Goal: Task Accomplishment & Management: Complete application form

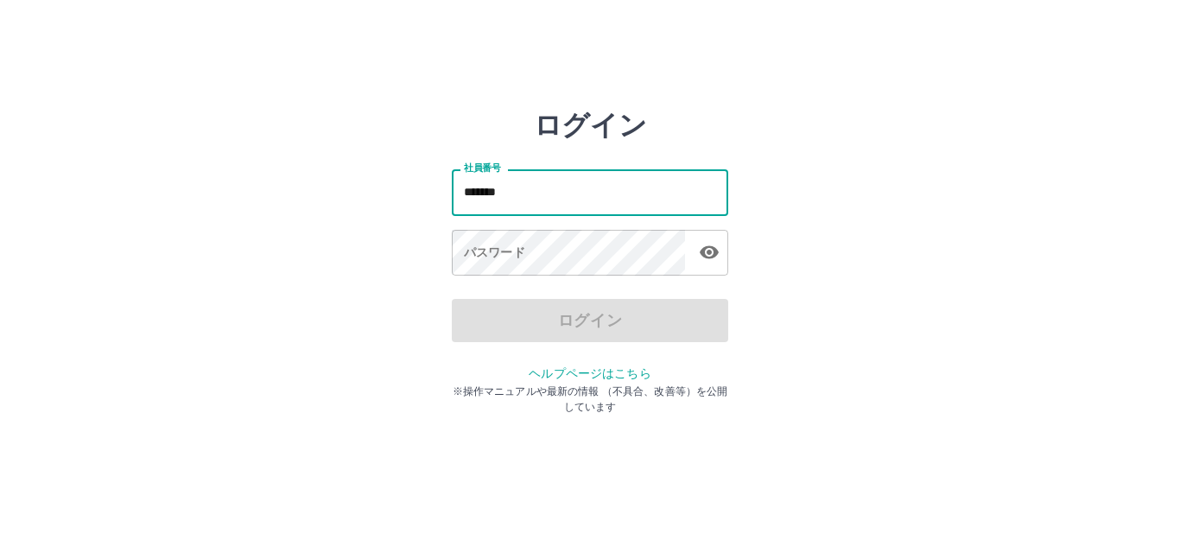
type input "*******"
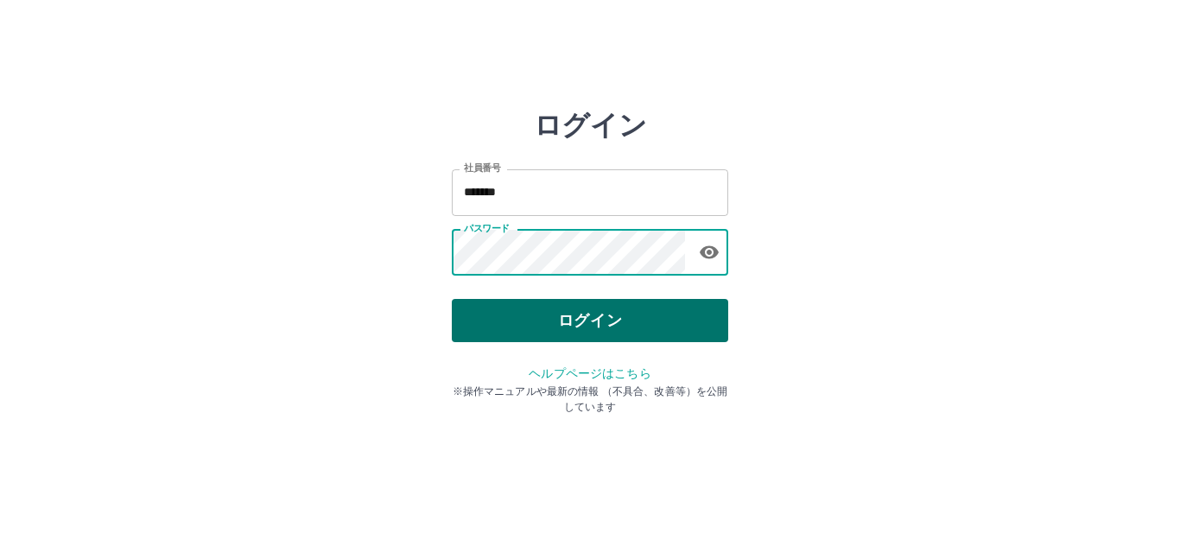
click at [536, 326] on button "ログイン" at bounding box center [590, 320] width 276 height 43
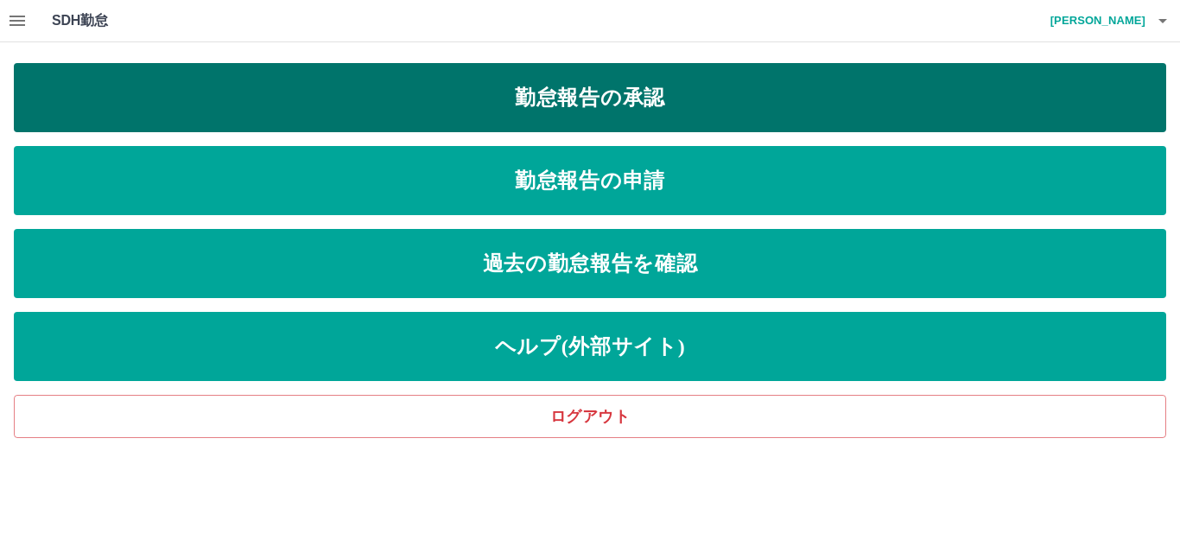
click at [600, 103] on link "勤怠報告の承認" at bounding box center [590, 97] width 1152 height 69
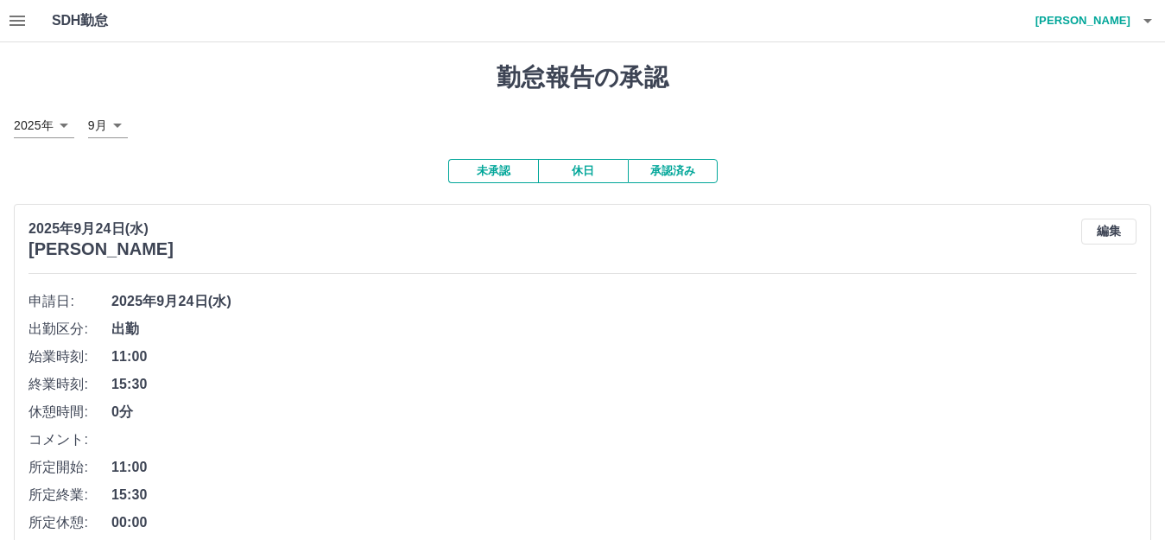
click at [667, 168] on button "承認済み" at bounding box center [673, 171] width 90 height 24
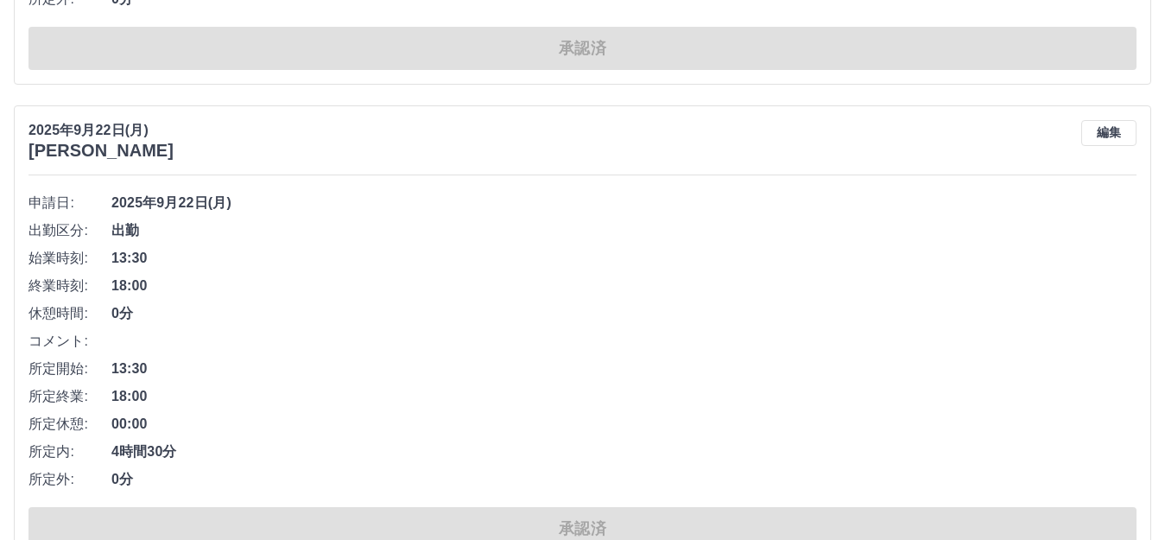
scroll to position [1123, 0]
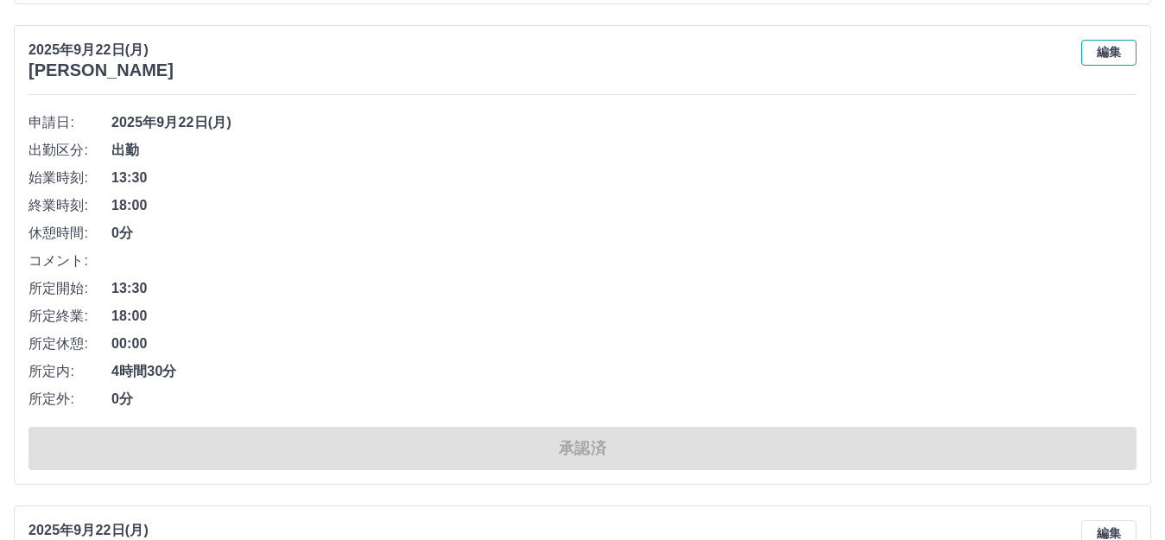
click at [1098, 49] on button "編集" at bounding box center [1108, 53] width 55 height 26
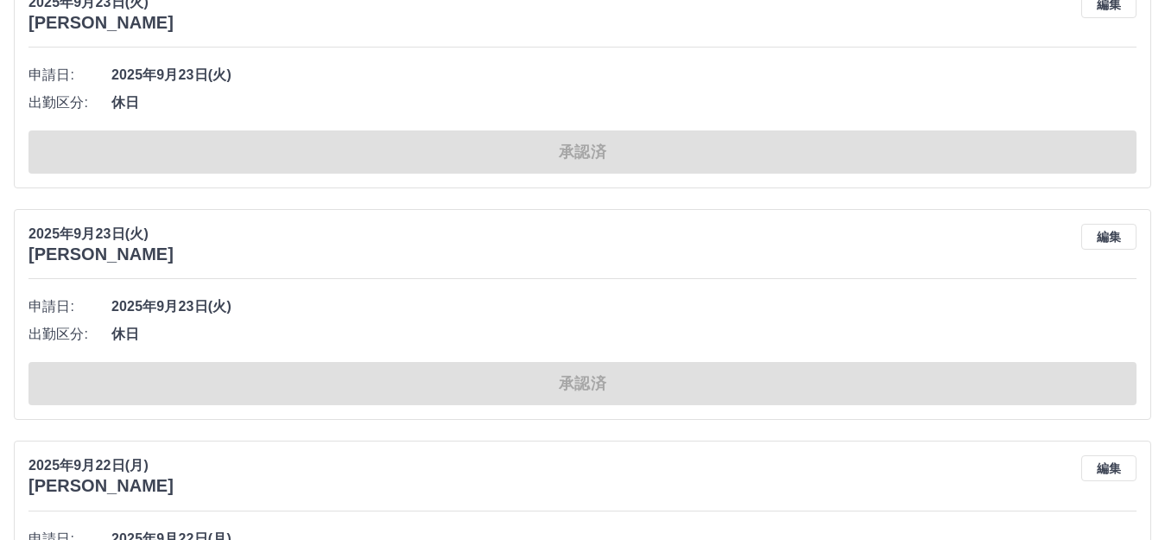
scroll to position [86, 0]
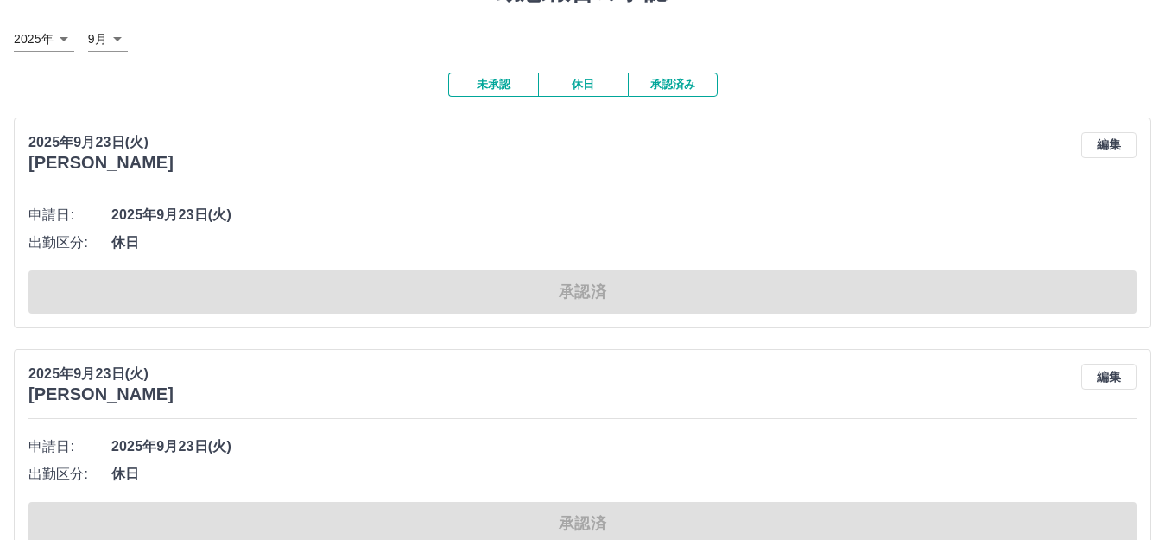
click at [495, 90] on button "未承認" at bounding box center [493, 85] width 90 height 24
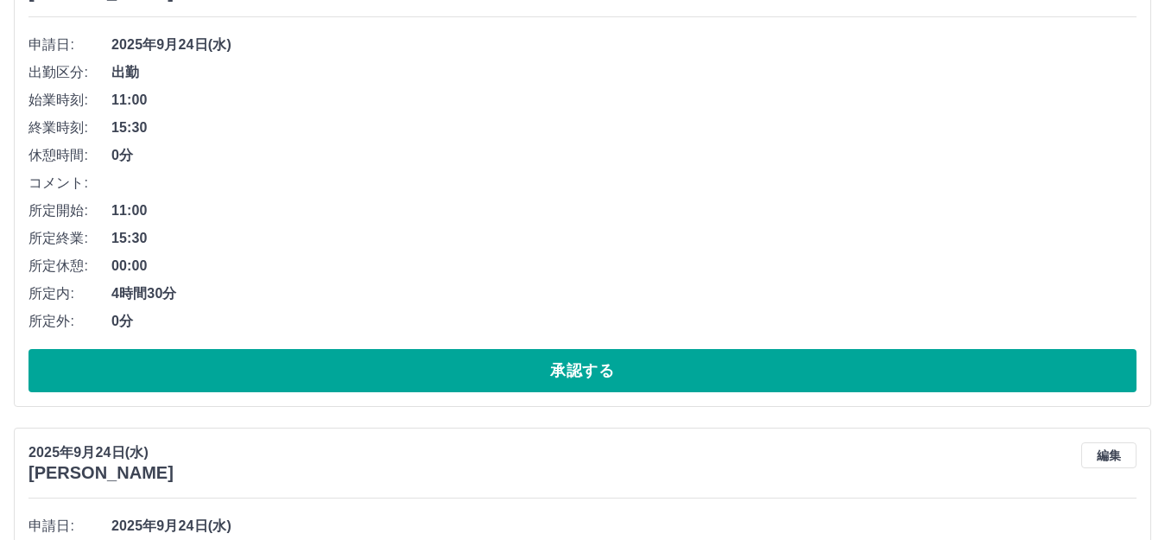
scroll to position [518, 0]
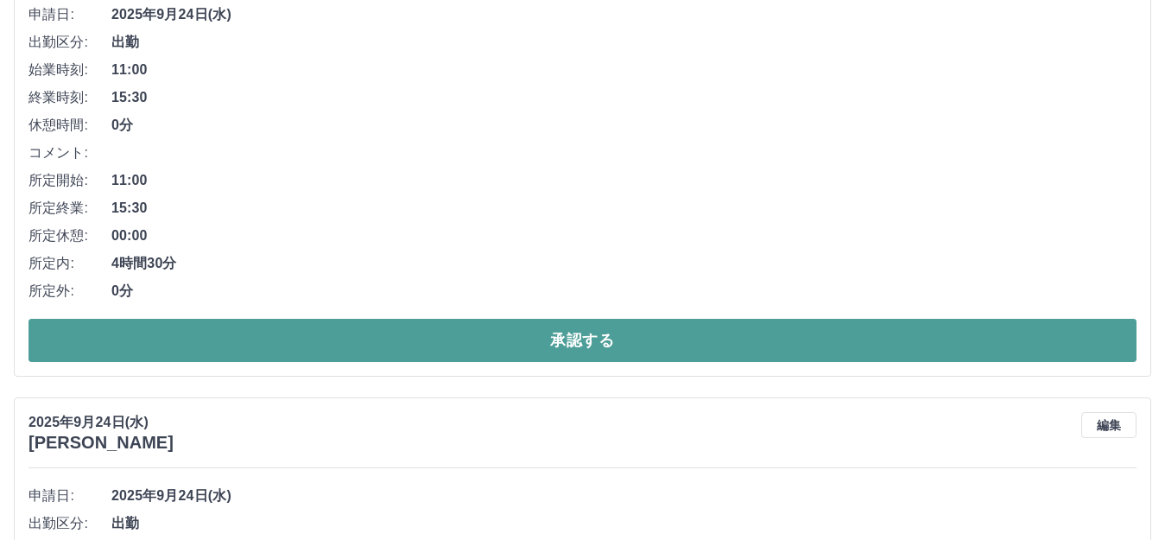
click at [250, 351] on button "承認する" at bounding box center [582, 340] width 1108 height 43
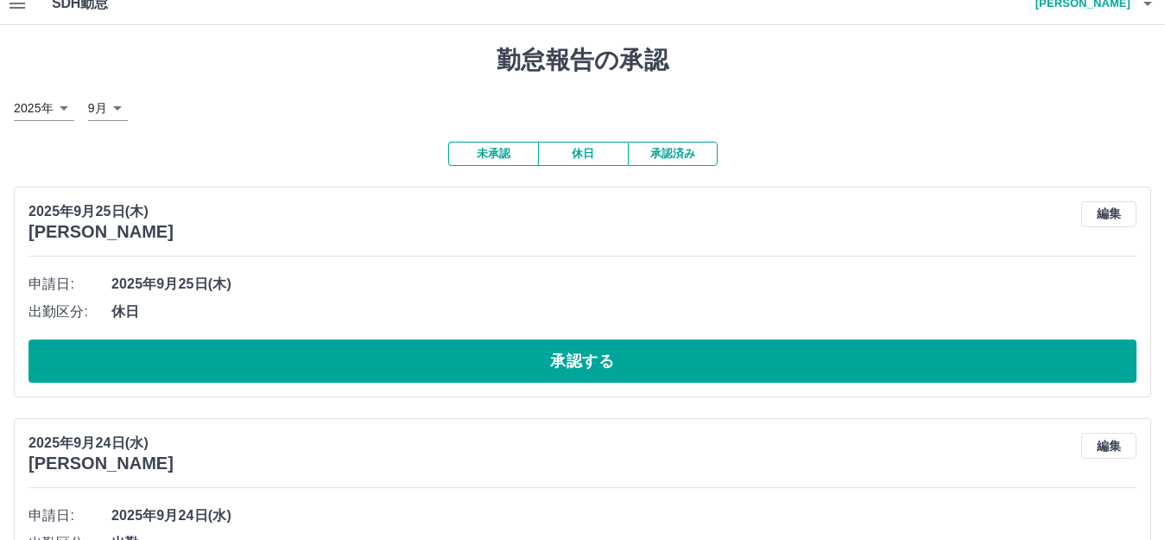
scroll to position [0, 0]
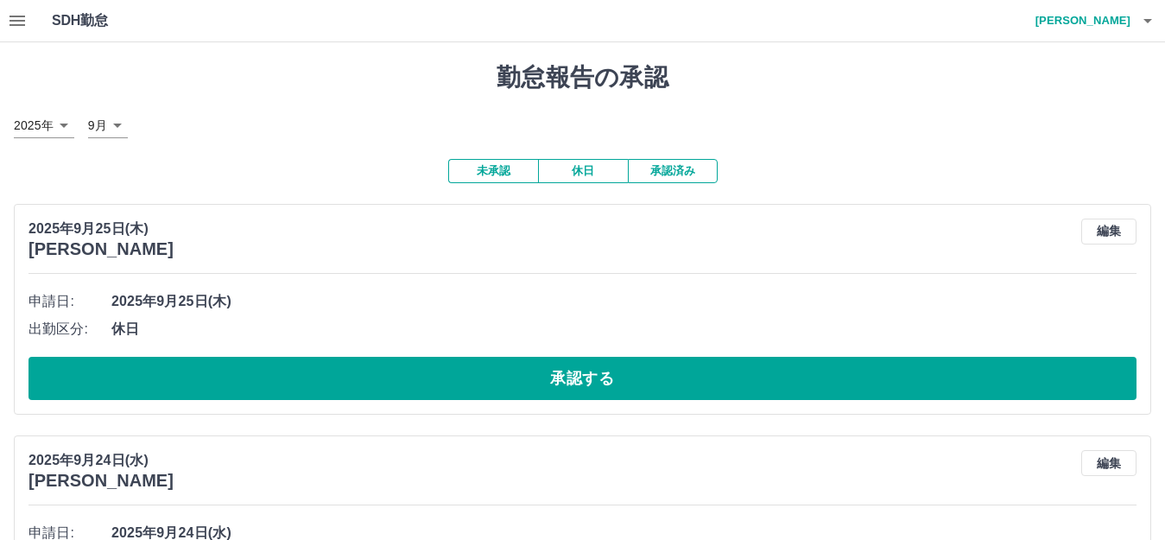
click at [494, 178] on button "未承認" at bounding box center [493, 171] width 90 height 24
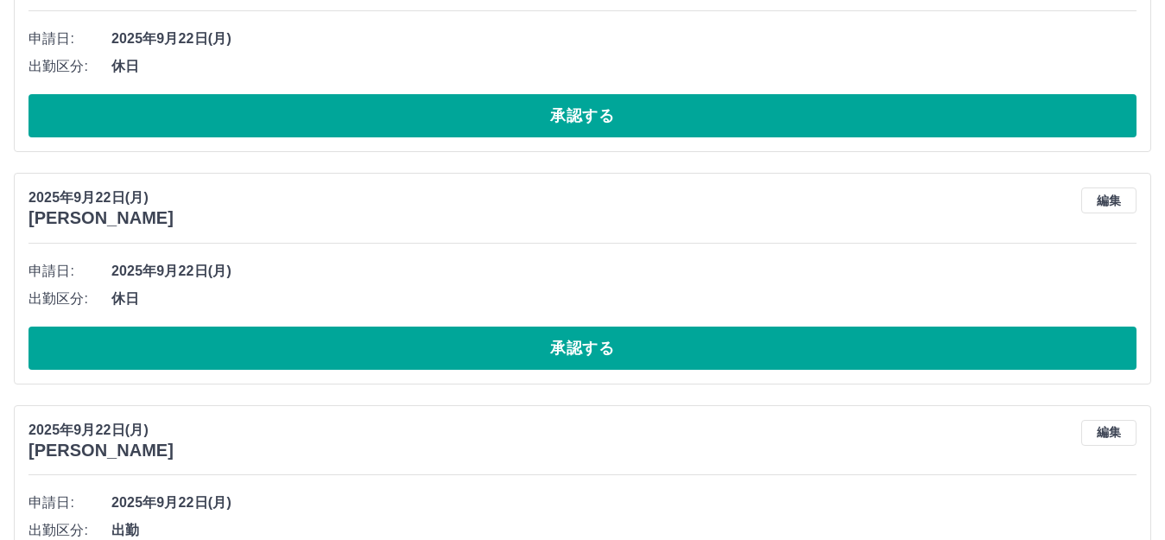
scroll to position [1468, 0]
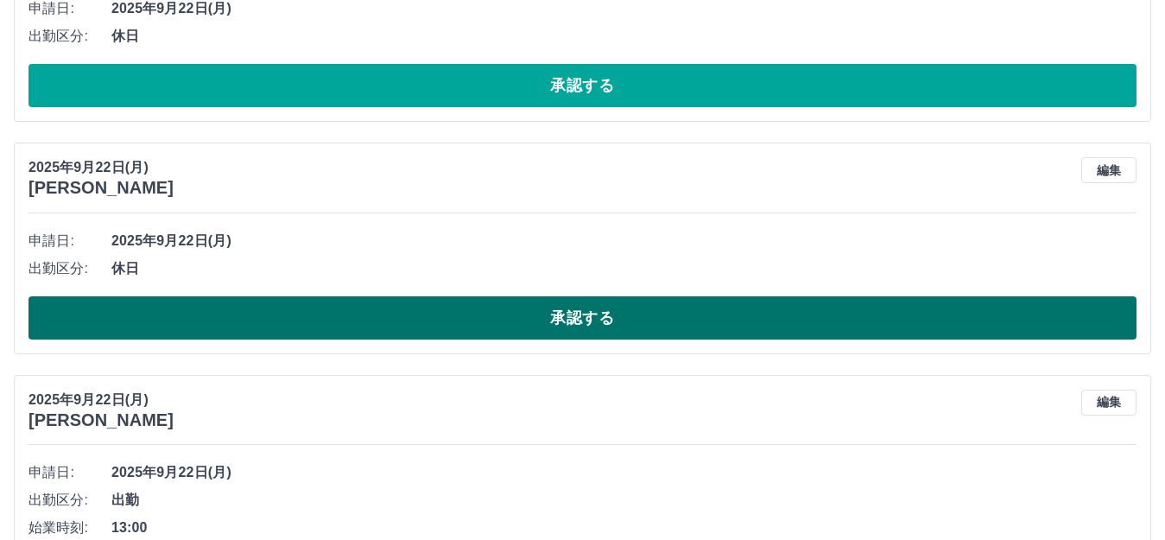
click at [288, 313] on button "承認する" at bounding box center [582, 317] width 1108 height 43
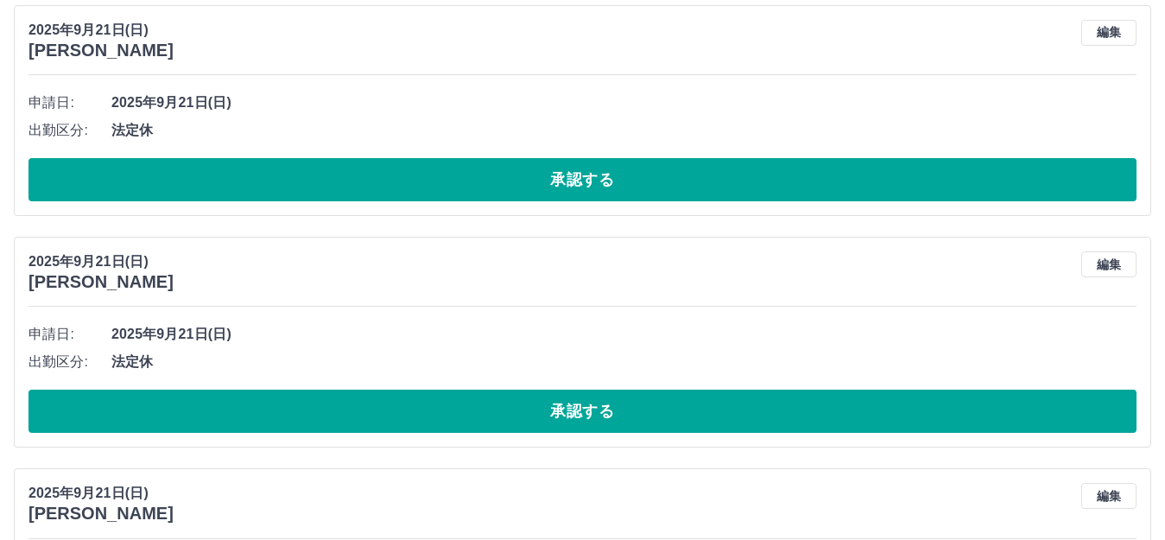
scroll to position [4232, 0]
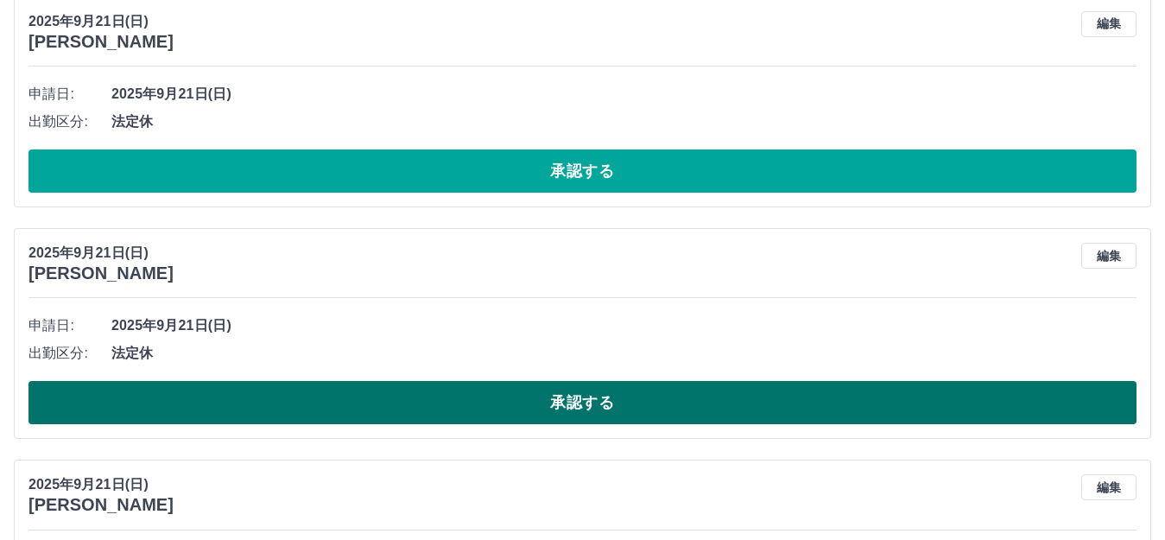
click at [363, 407] on button "承認する" at bounding box center [582, 402] width 1108 height 43
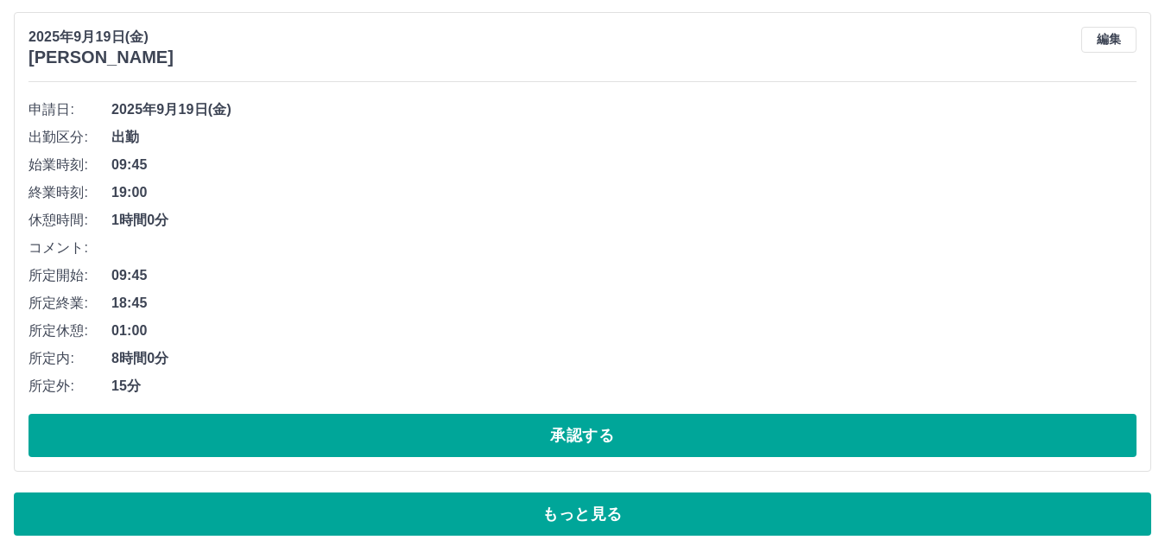
scroll to position [8010, 0]
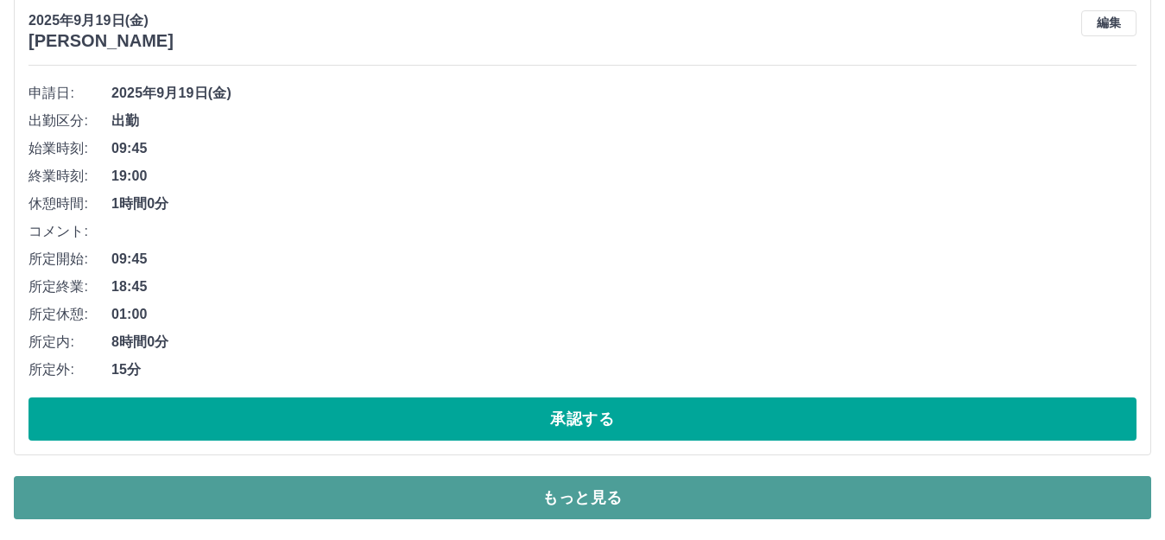
click at [408, 505] on button "もっと見る" at bounding box center [582, 497] width 1137 height 43
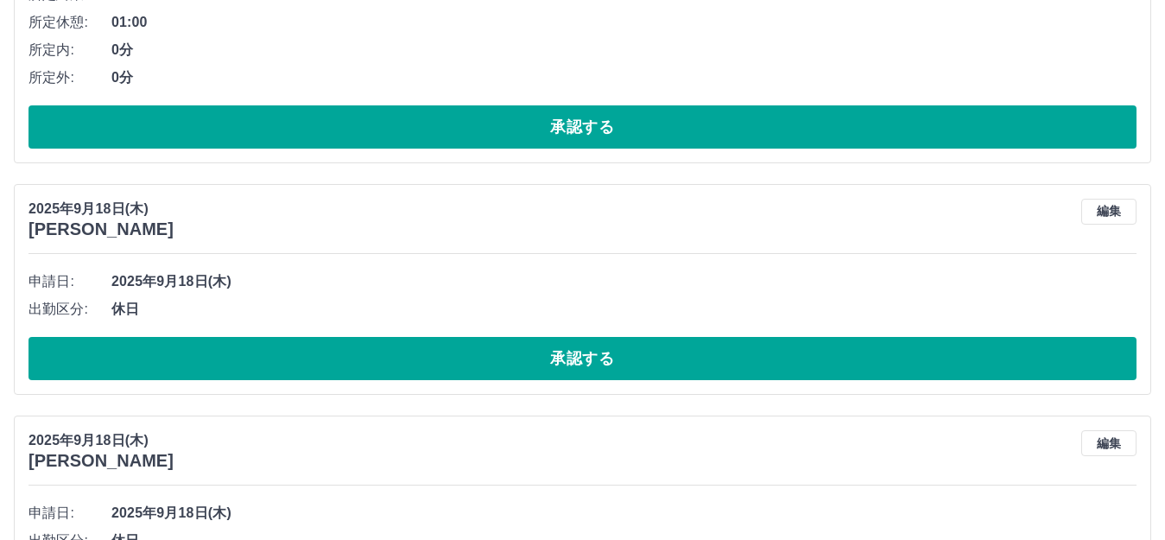
scroll to position [10428, 0]
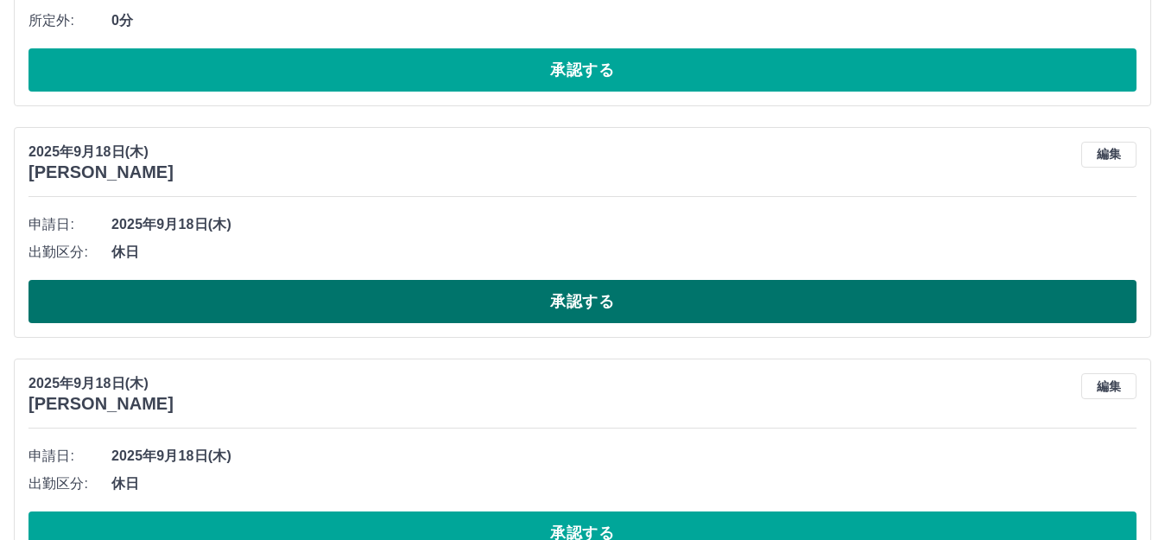
click at [395, 320] on button "承認する" at bounding box center [582, 301] width 1108 height 43
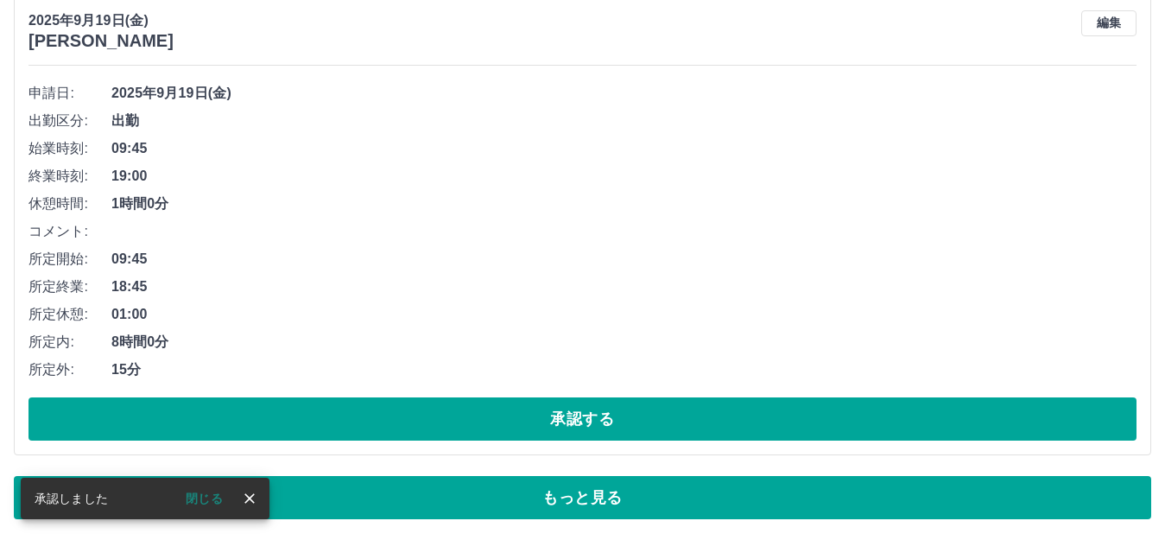
scroll to position [8010, 0]
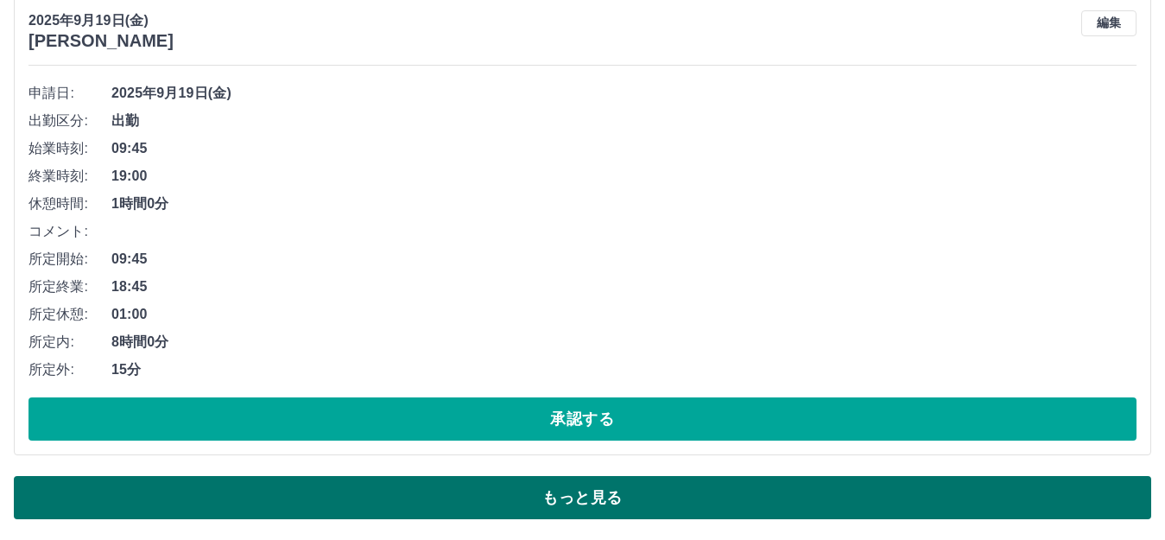
click at [533, 509] on button "もっと見る" at bounding box center [582, 497] width 1137 height 43
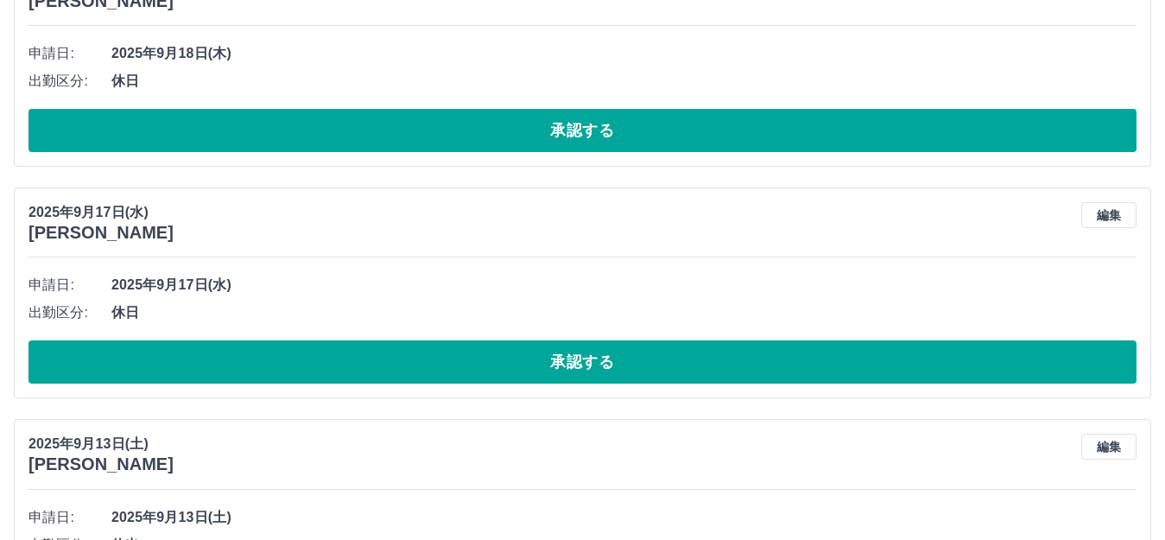
scroll to position [10601, 0]
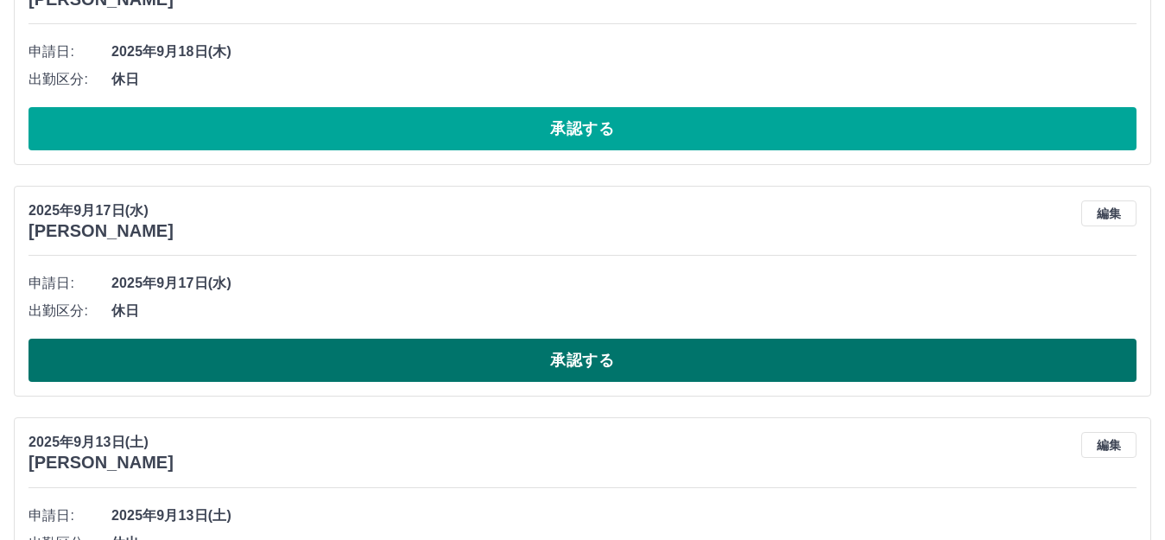
drag, startPoint x: 447, startPoint y: 364, endPoint x: 345, endPoint y: 365, distance: 102.8
click at [348, 365] on button "承認する" at bounding box center [582, 360] width 1108 height 43
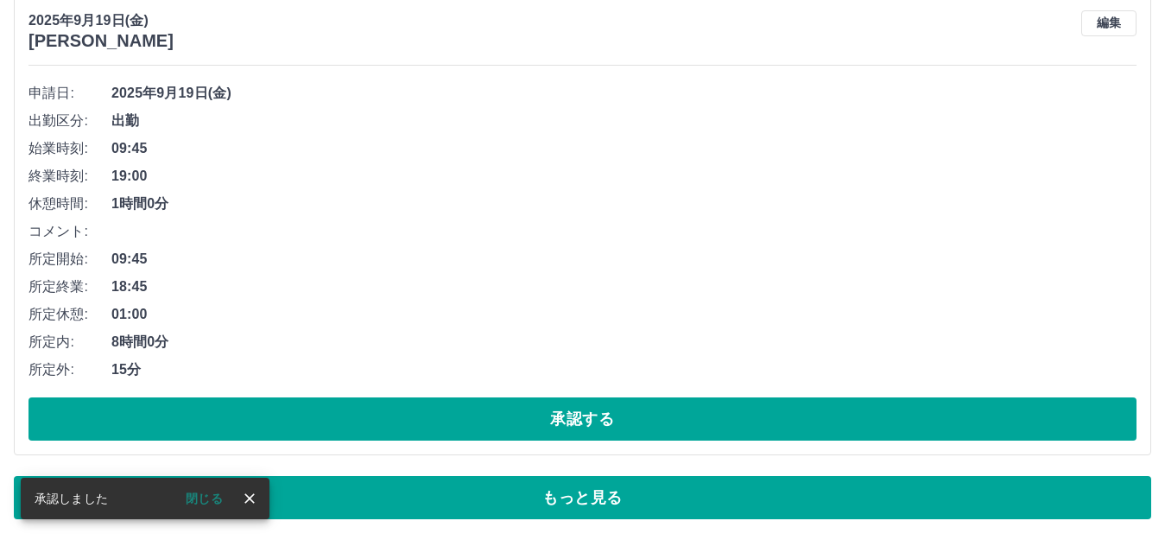
scroll to position [8010, 0]
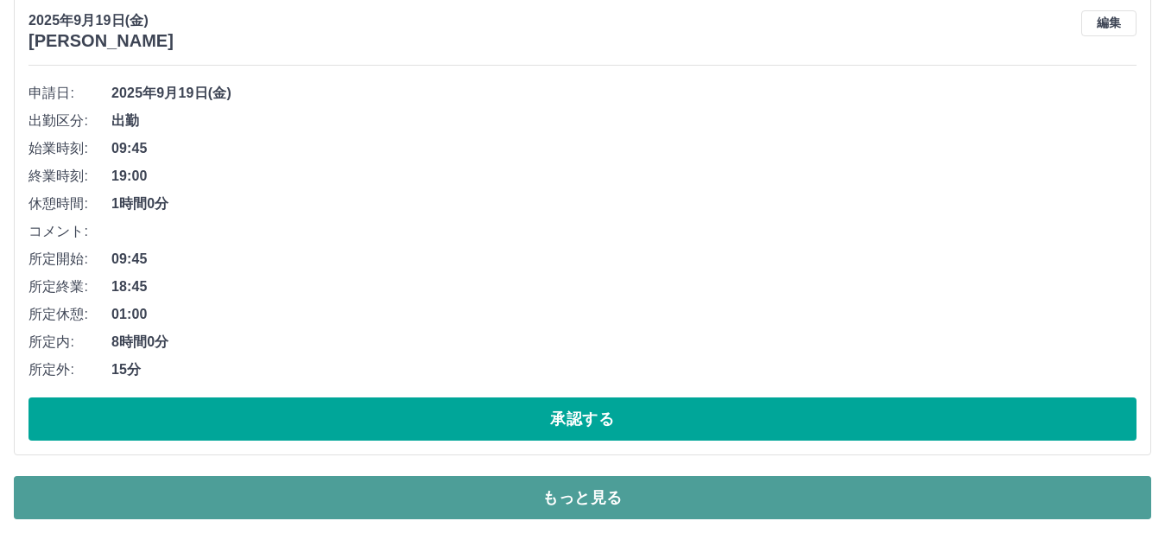
click at [395, 500] on button "もっと見る" at bounding box center [582, 497] width 1137 height 43
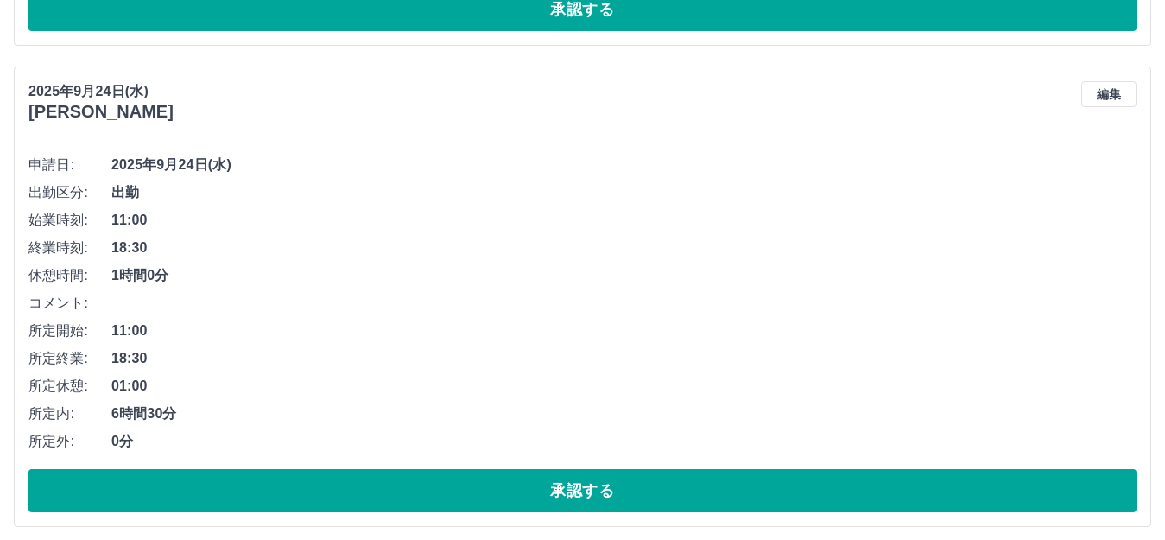
scroll to position [777, 0]
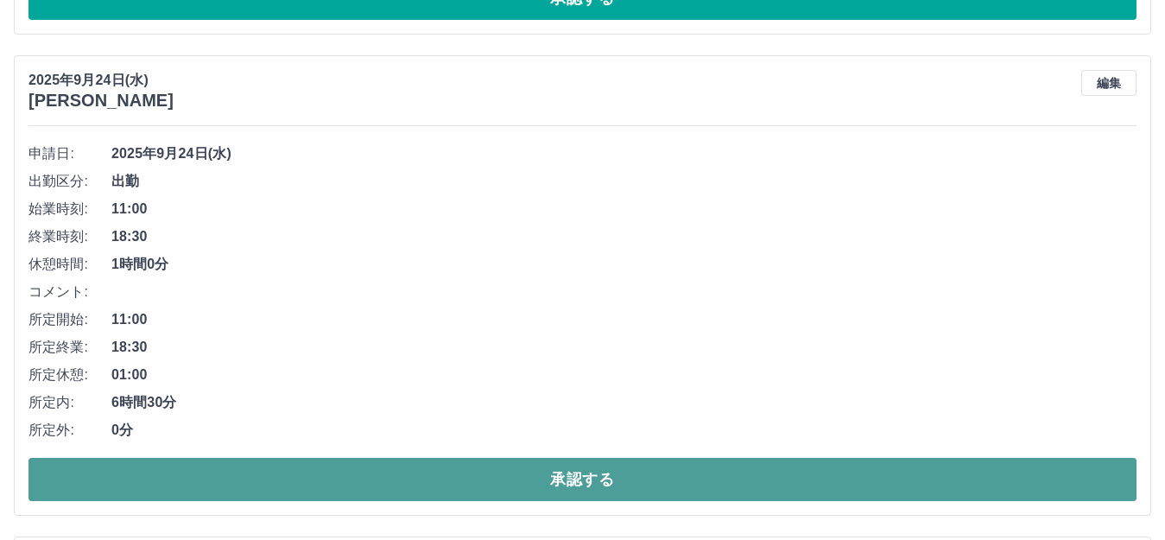
click at [216, 472] on button "承認する" at bounding box center [582, 479] width 1108 height 43
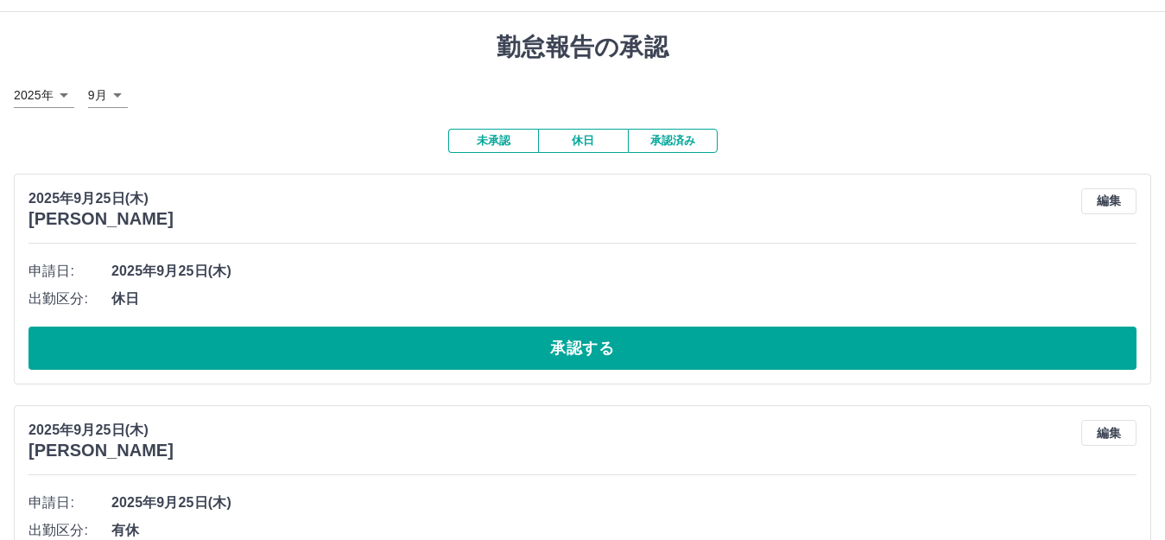
scroll to position [0, 0]
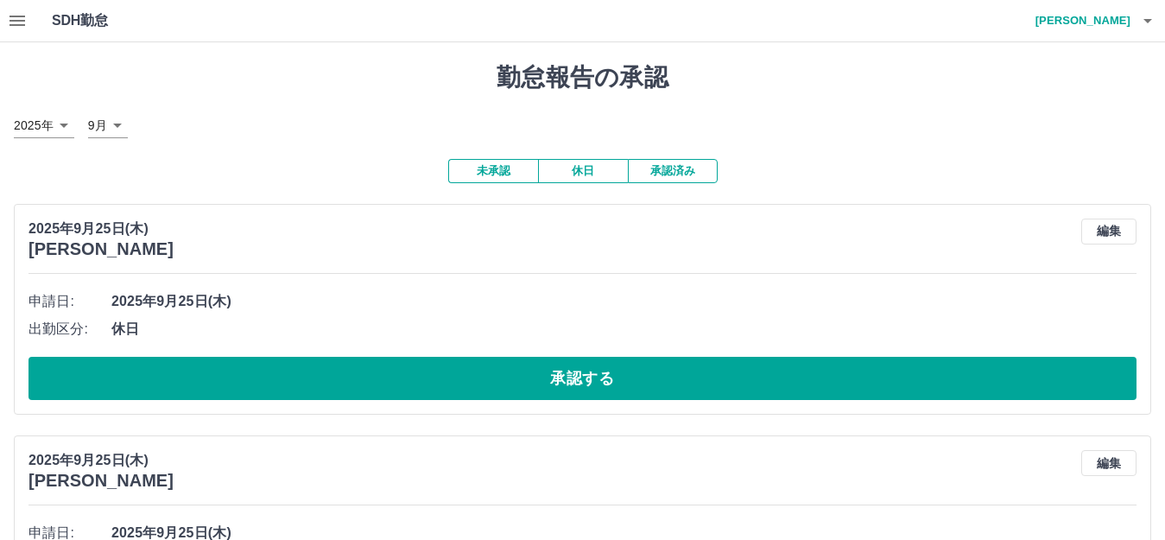
click at [665, 172] on button "承認済み" at bounding box center [673, 171] width 90 height 24
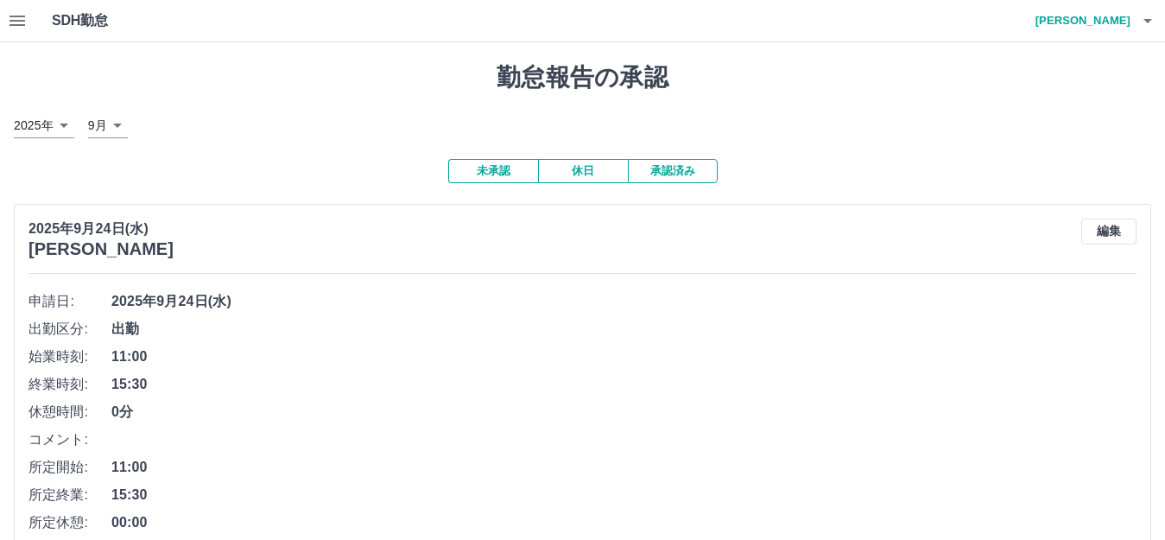
click at [1090, 27] on h4 "根本　紹子" at bounding box center [1079, 20] width 104 height 41
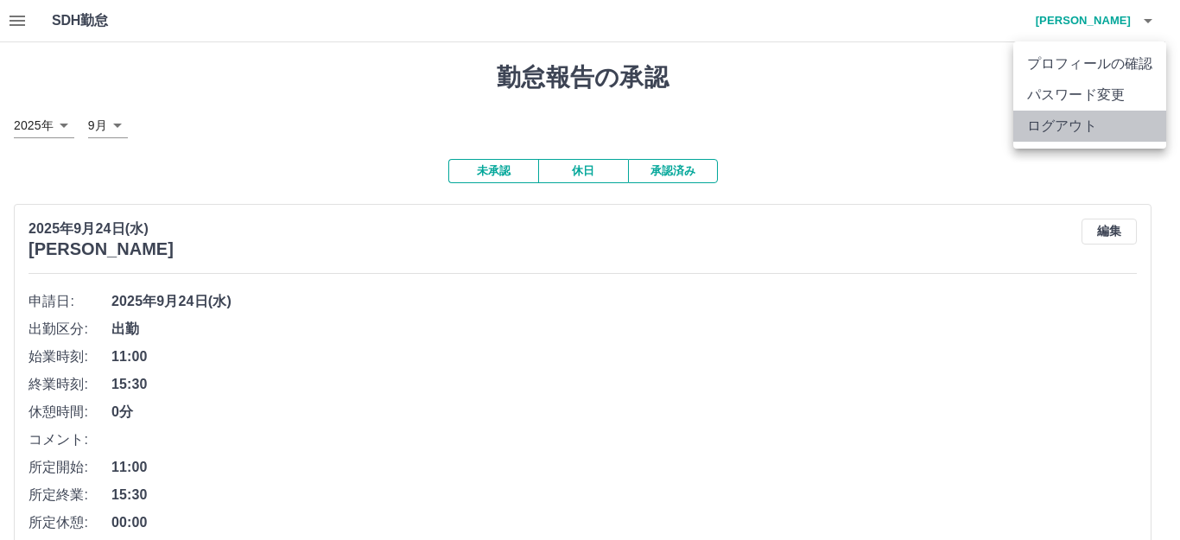
click at [1038, 124] on li "ログアウト" at bounding box center [1089, 126] width 153 height 31
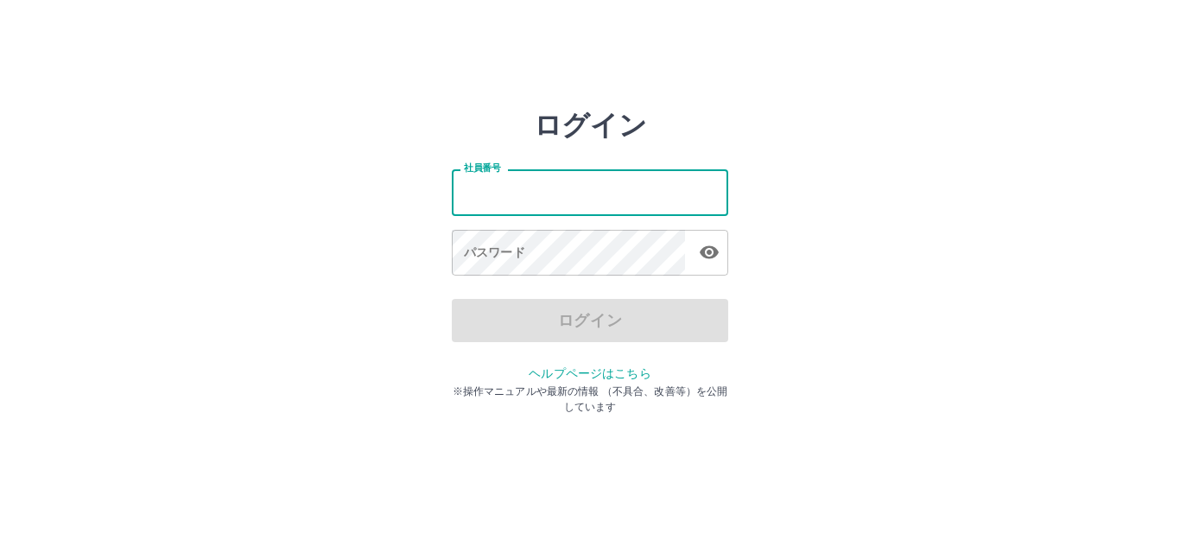
click at [674, 198] on input "社員番号" at bounding box center [590, 192] width 276 height 46
type input "*******"
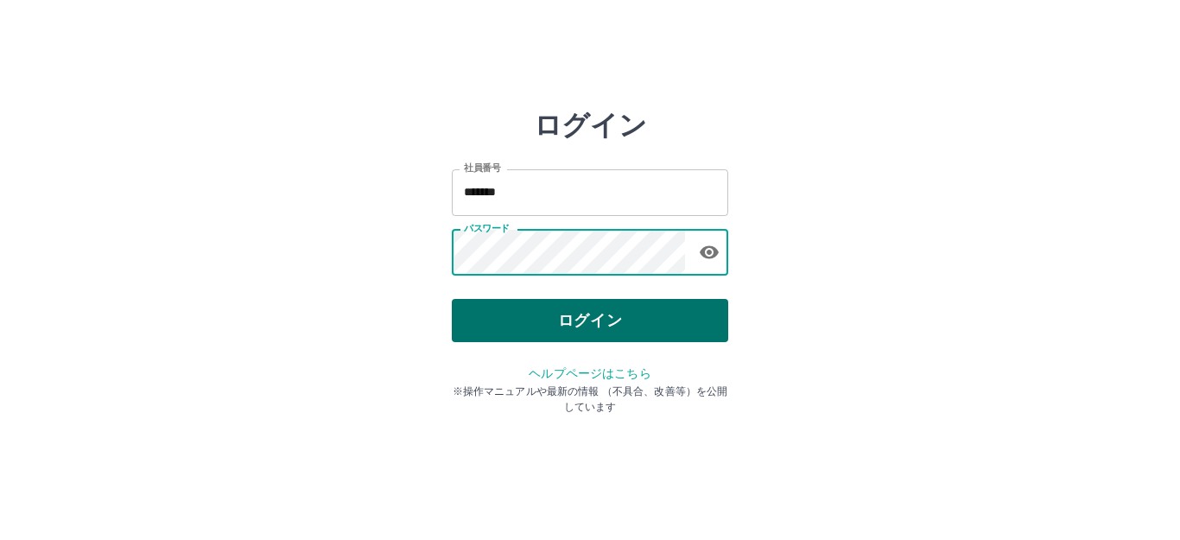
click at [595, 315] on button "ログイン" at bounding box center [590, 320] width 276 height 43
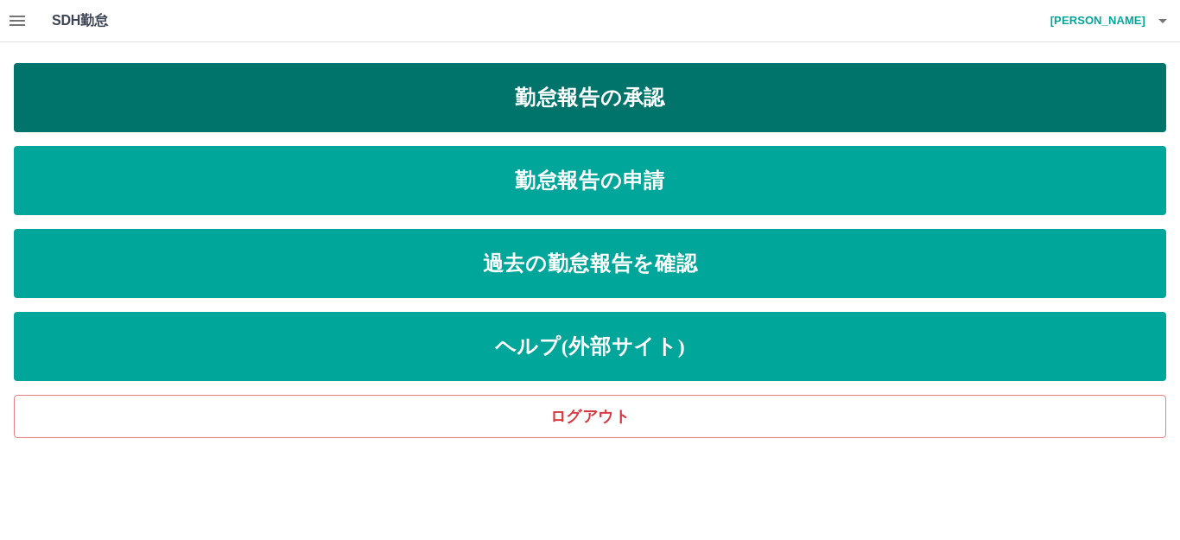
click at [650, 97] on link "勤怠報告の承認" at bounding box center [590, 97] width 1152 height 69
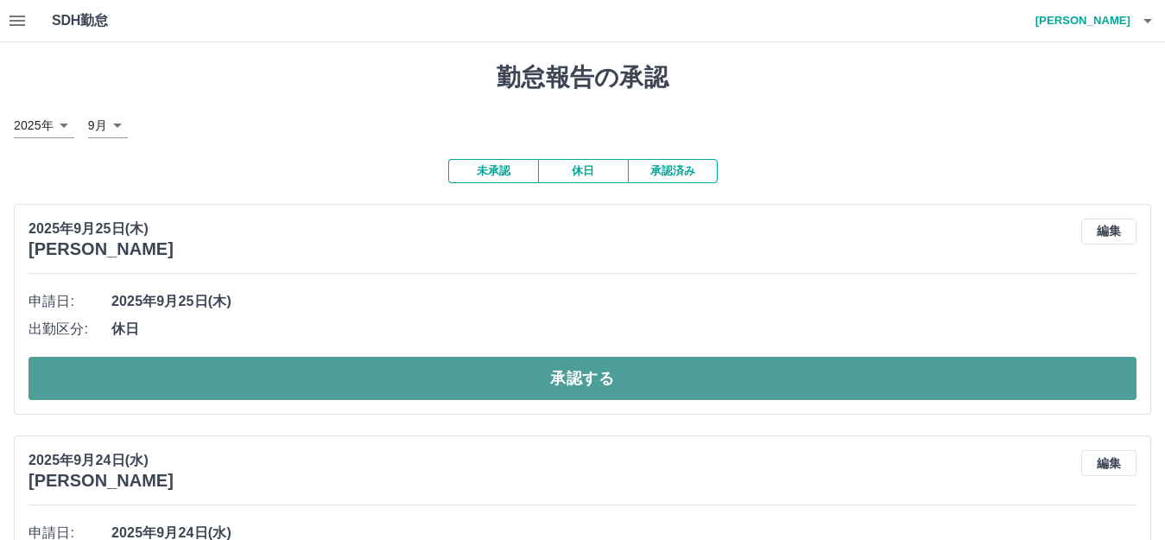
click at [567, 382] on button "承認する" at bounding box center [582, 378] width 1108 height 43
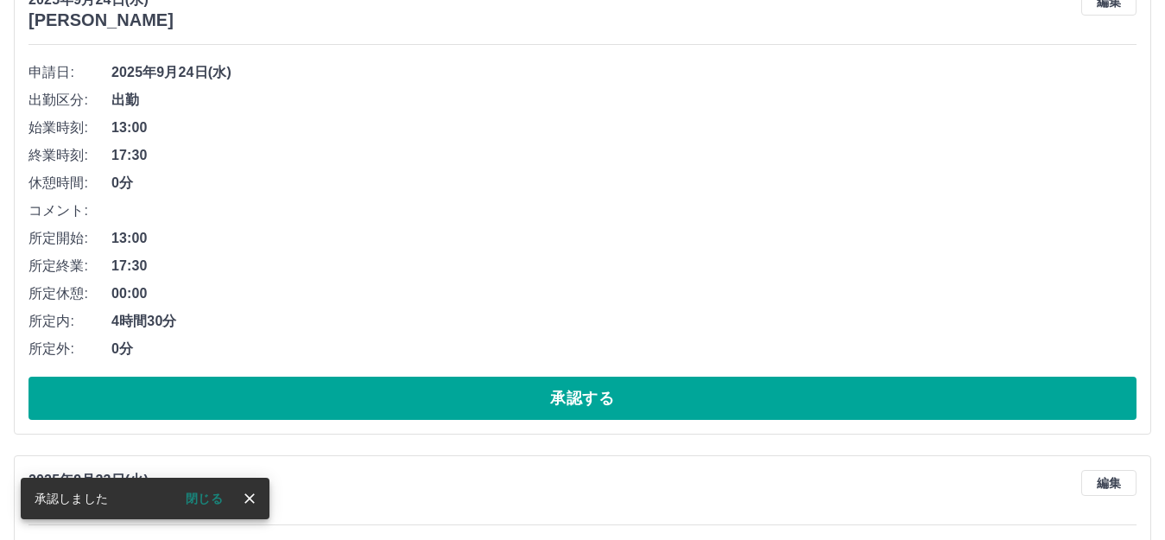
scroll to position [259, 0]
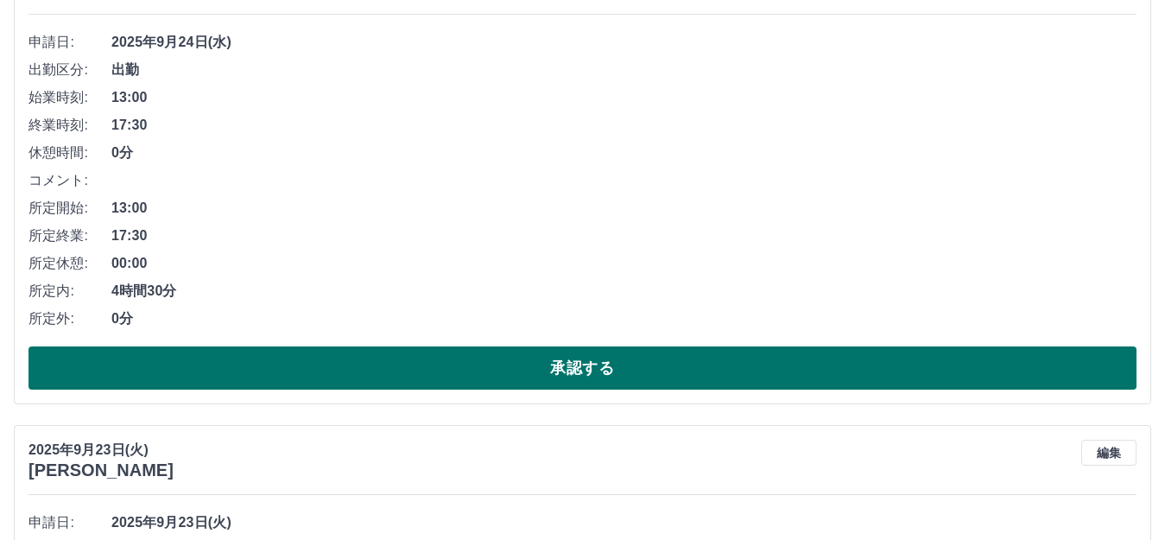
click at [607, 354] on button "承認する" at bounding box center [582, 367] width 1108 height 43
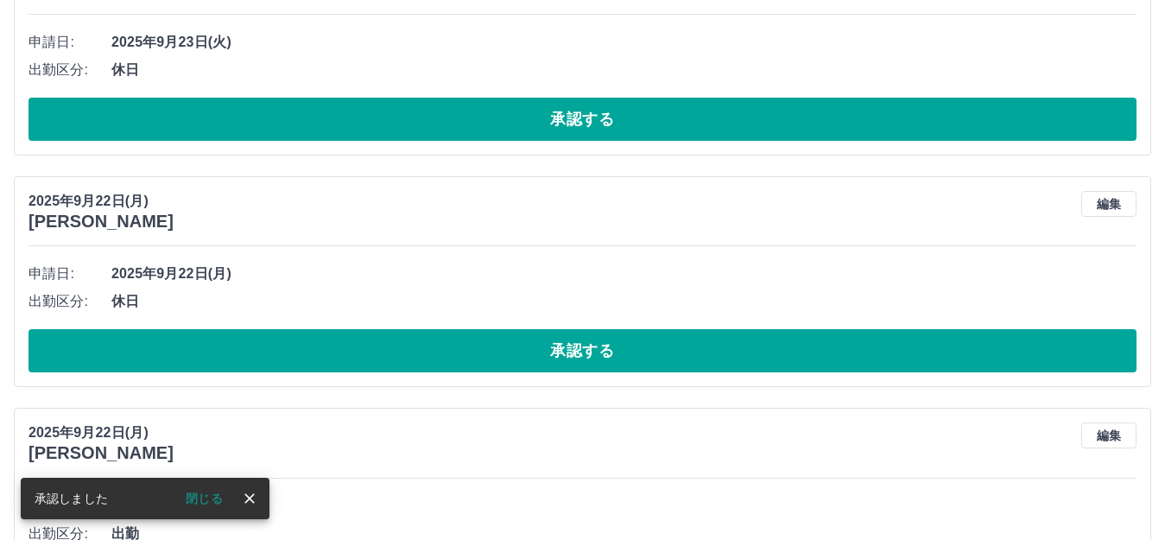
scroll to position [0, 0]
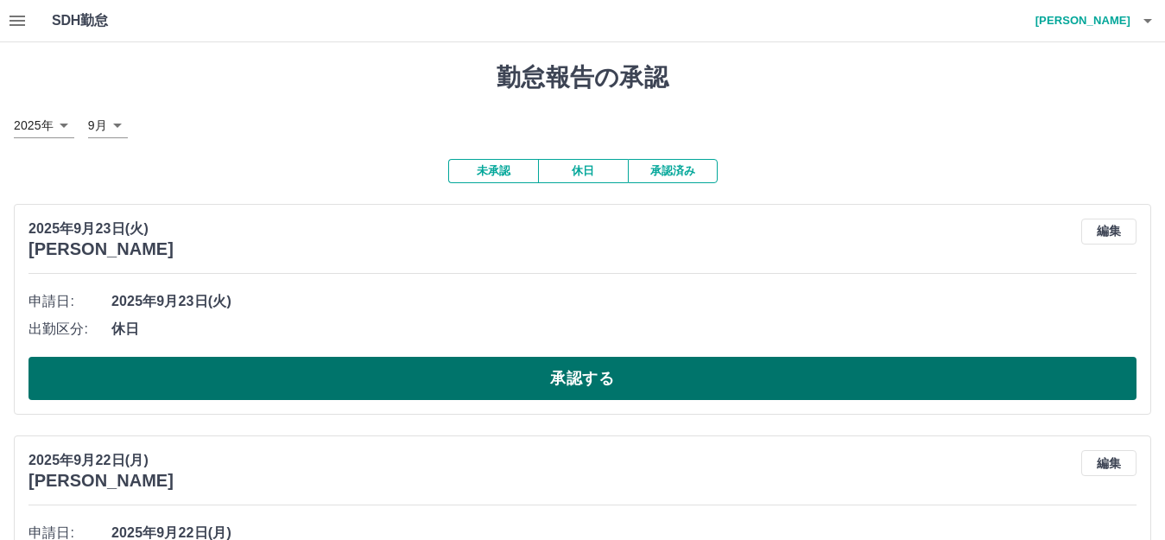
click at [495, 383] on button "承認する" at bounding box center [582, 378] width 1108 height 43
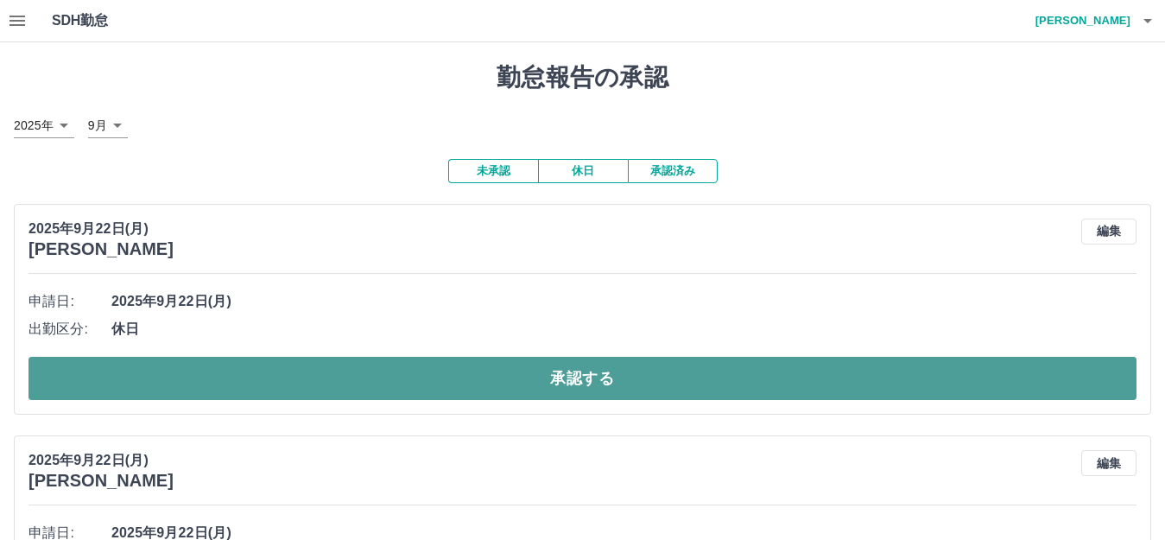
click at [495, 382] on button "承認する" at bounding box center [582, 378] width 1108 height 43
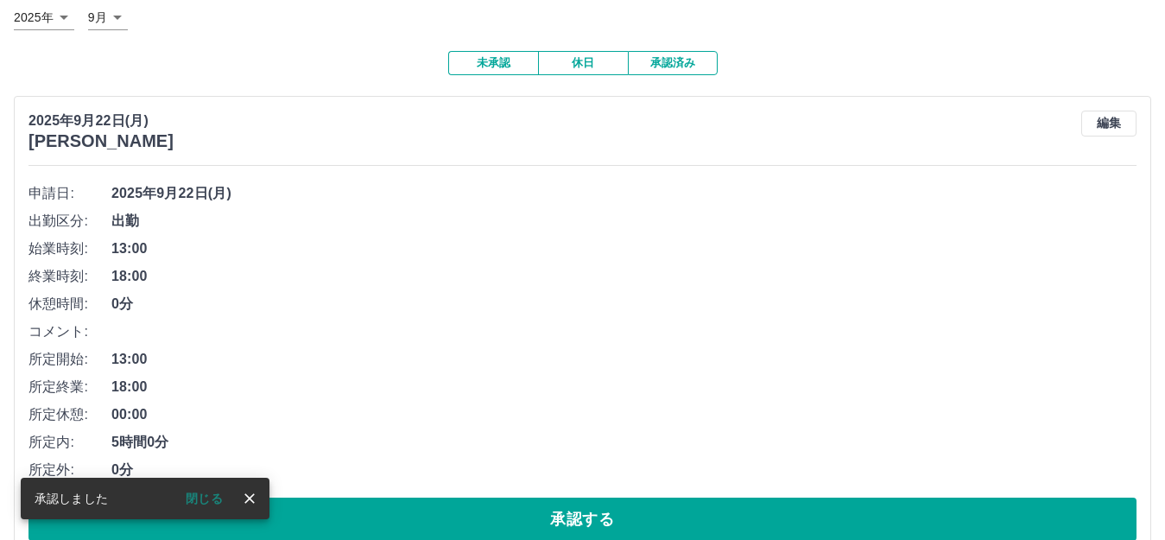
scroll to position [173, 0]
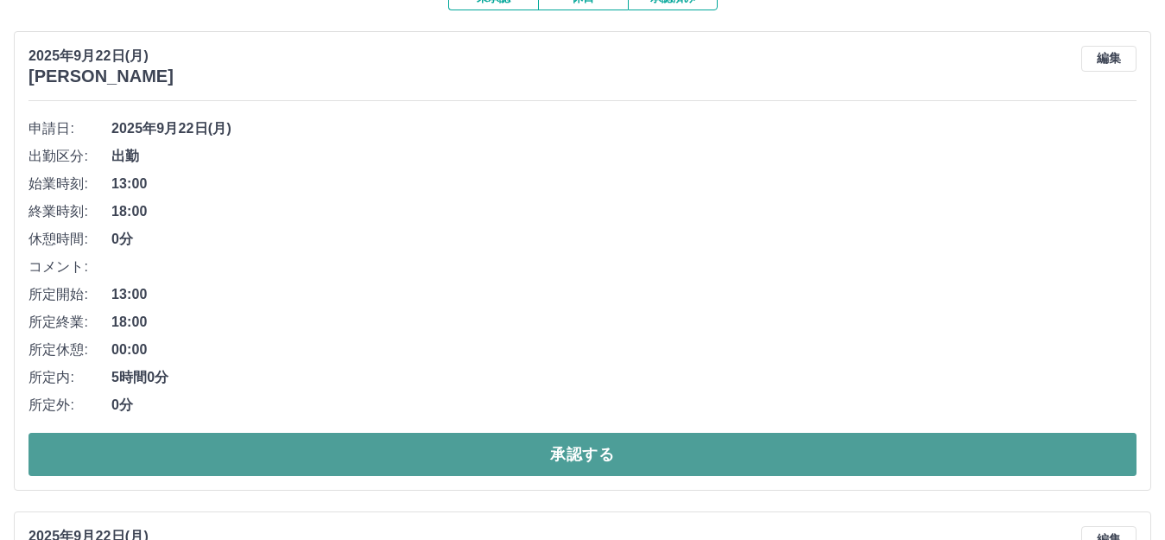
click at [408, 453] on button "承認する" at bounding box center [582, 454] width 1108 height 43
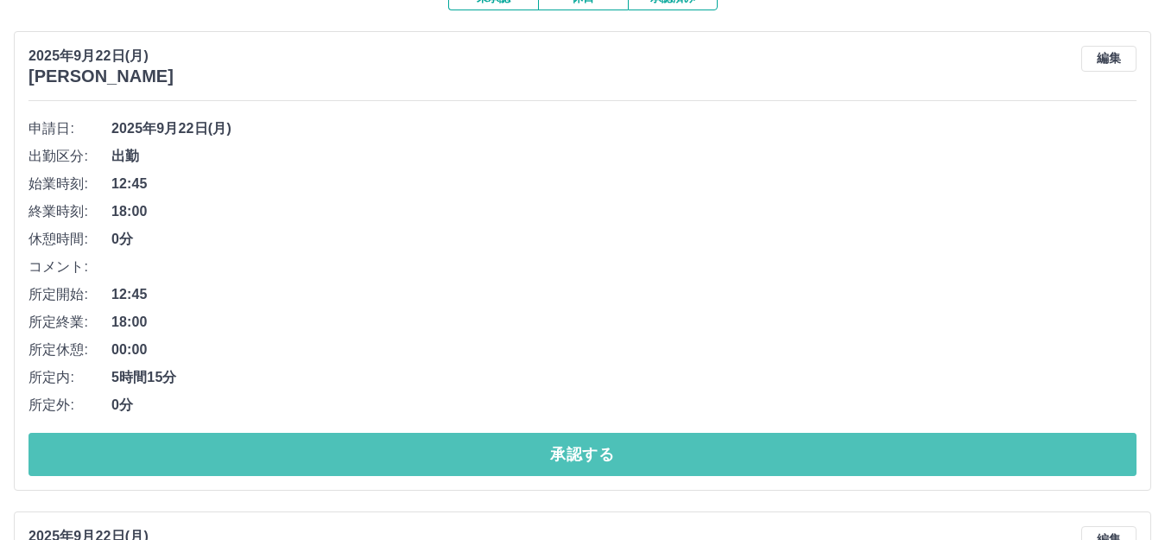
click at [408, 453] on button "承認する" at bounding box center [582, 454] width 1108 height 43
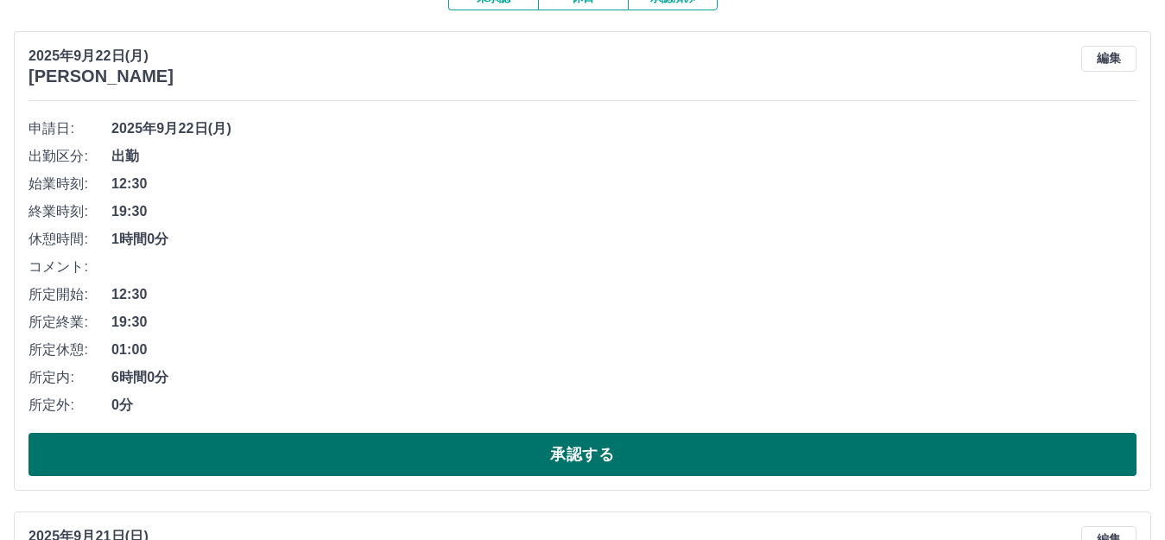
click at [421, 449] on button "承認する" at bounding box center [582, 454] width 1108 height 43
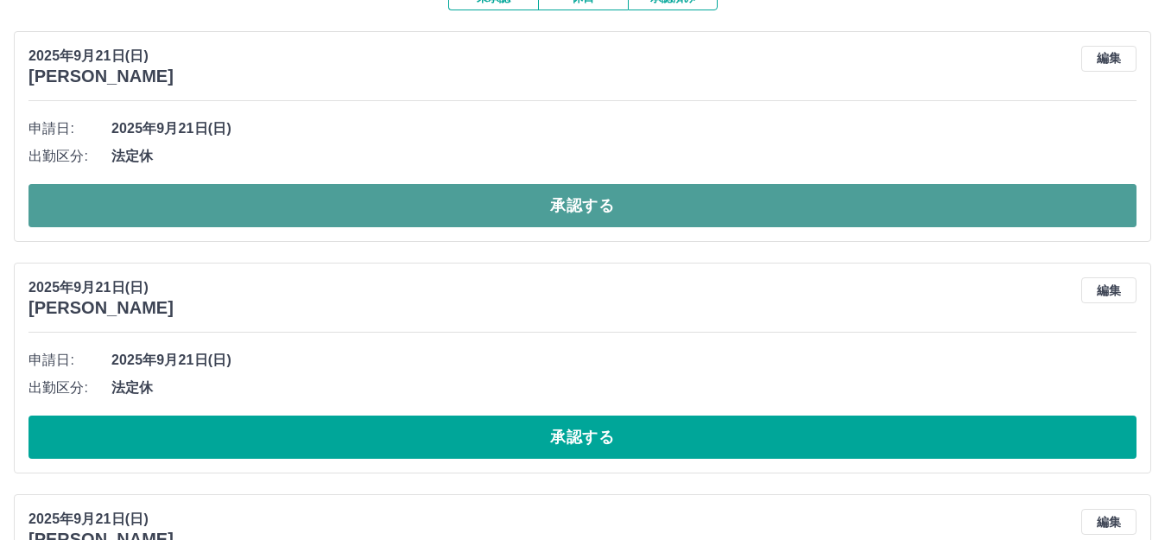
click at [482, 208] on button "承認する" at bounding box center [582, 205] width 1108 height 43
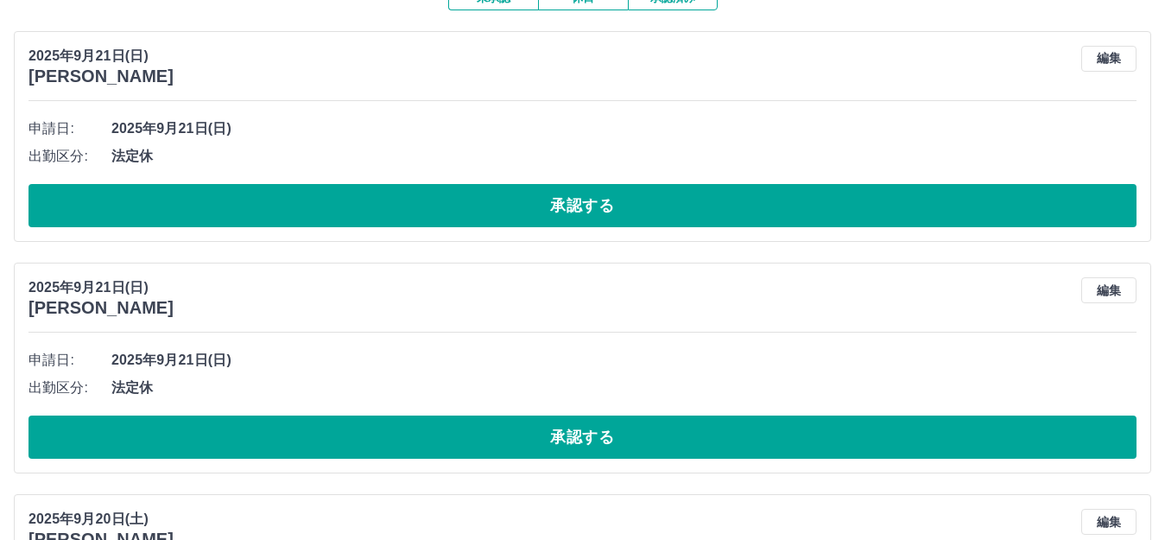
click at [482, 208] on button "承認する" at bounding box center [582, 205] width 1108 height 43
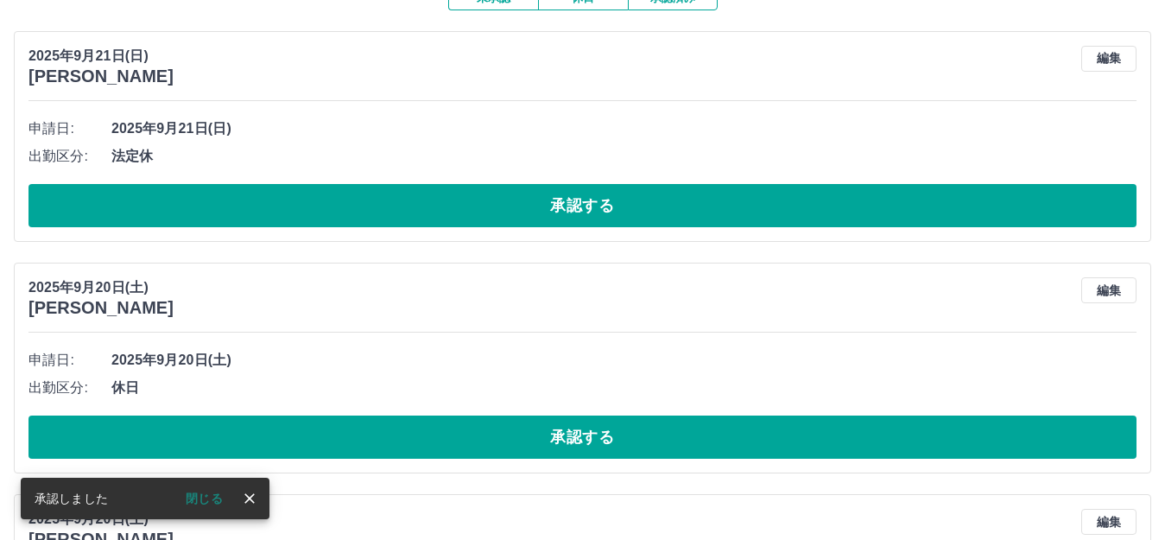
click at [482, 208] on button "承認する" at bounding box center [582, 205] width 1108 height 43
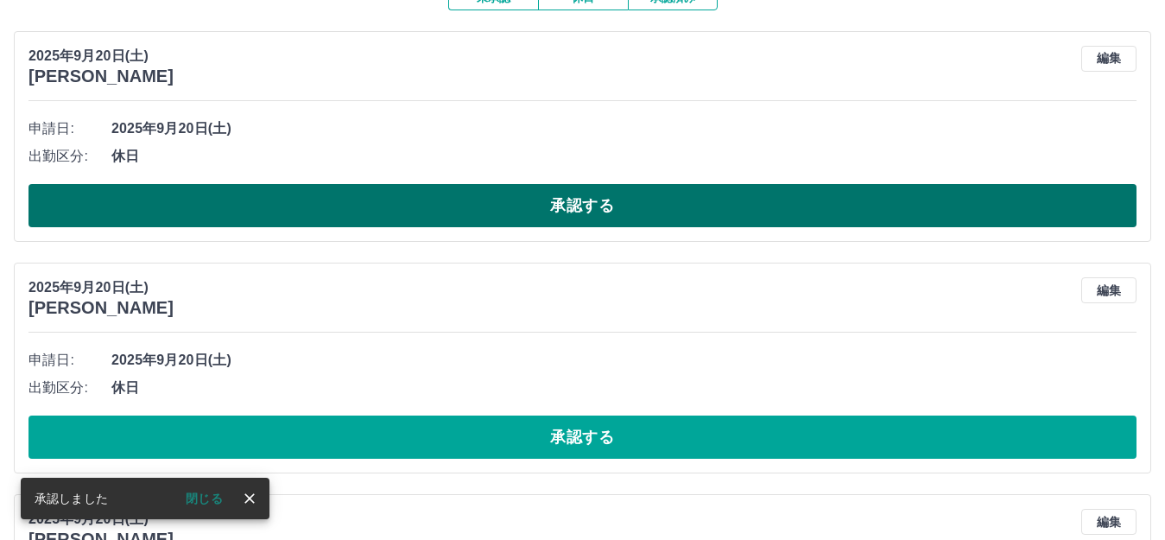
click at [482, 207] on button "承認する" at bounding box center [582, 205] width 1108 height 43
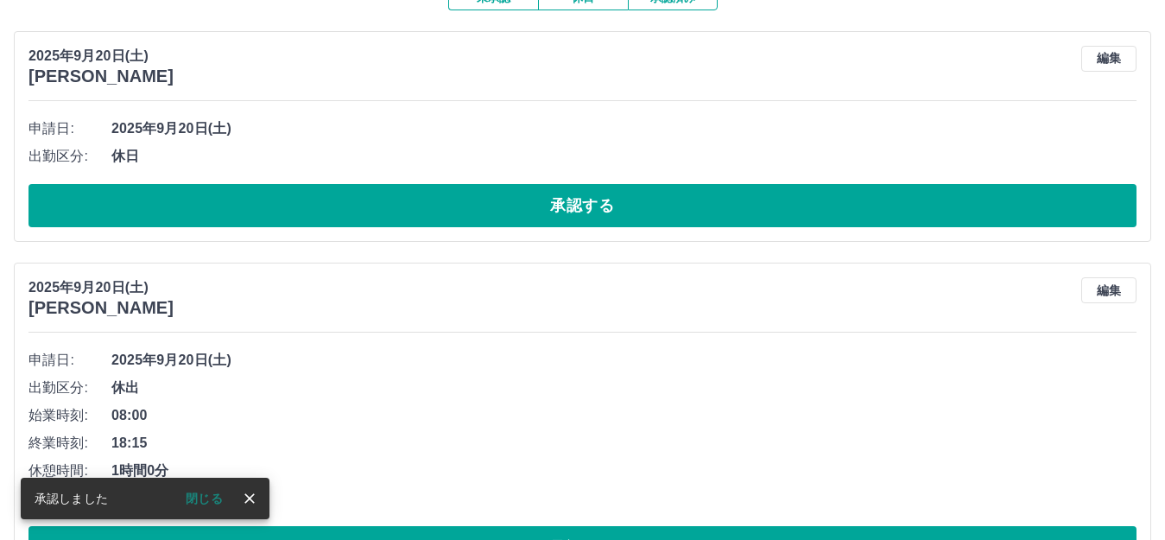
click at [482, 207] on button "承認する" at bounding box center [582, 205] width 1108 height 43
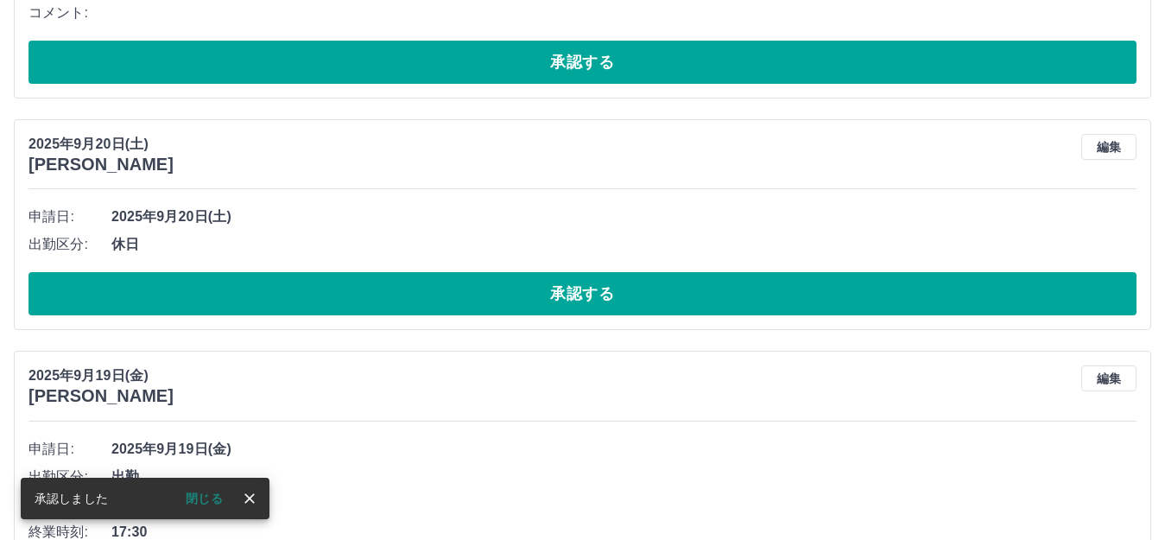
scroll to position [432, 0]
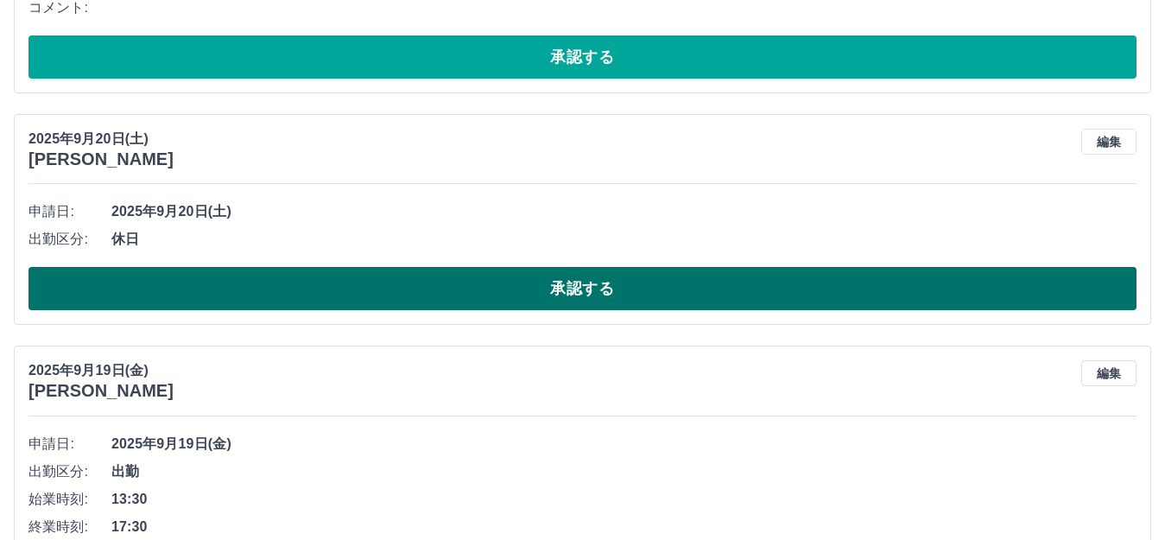
click at [399, 291] on button "承認する" at bounding box center [582, 288] width 1108 height 43
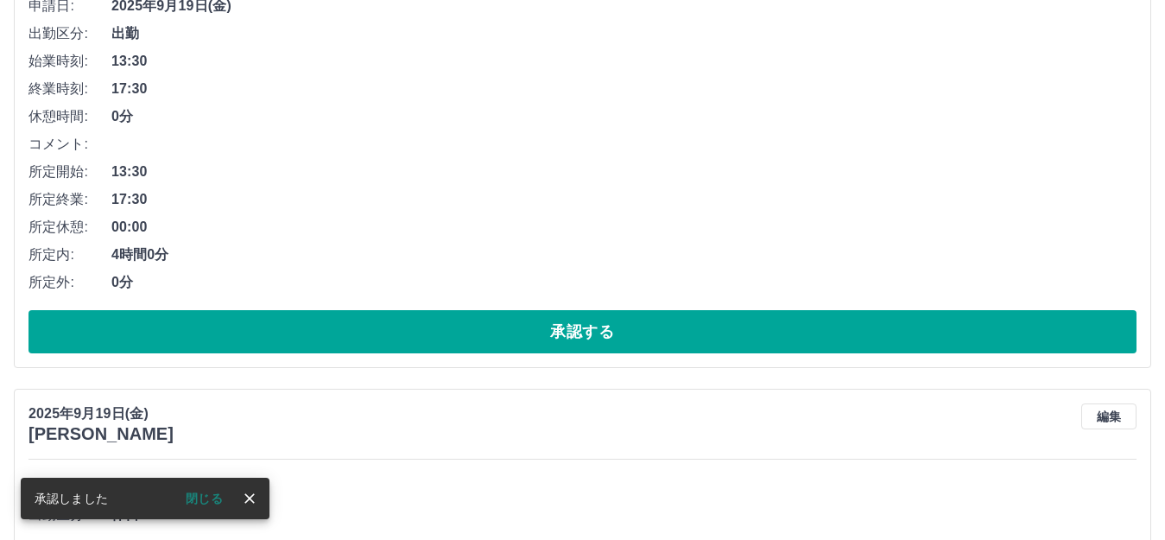
scroll to position [691, 0]
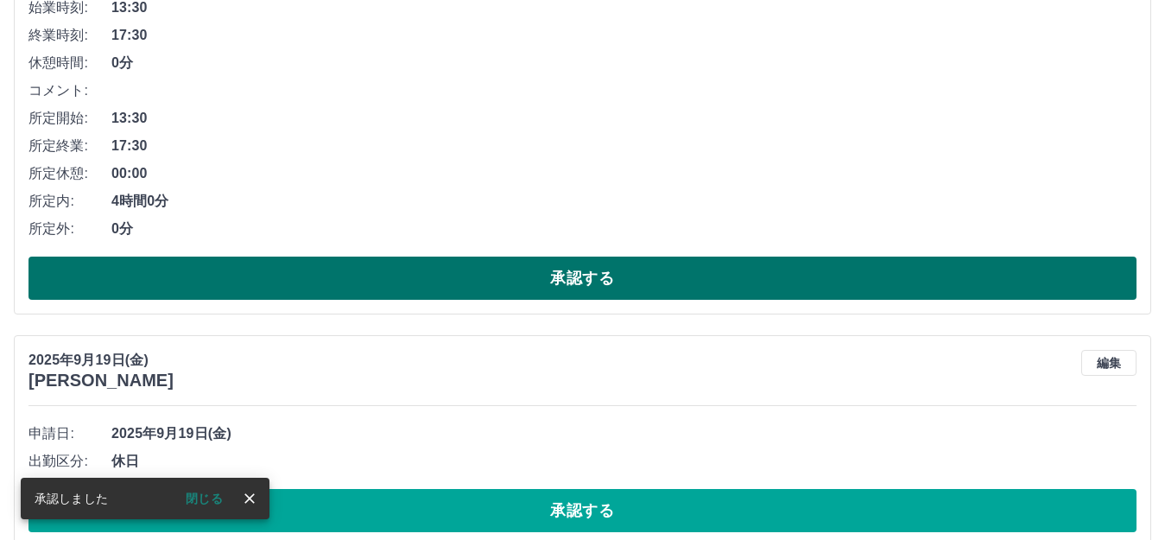
click at [405, 292] on button "承認する" at bounding box center [582, 277] width 1108 height 43
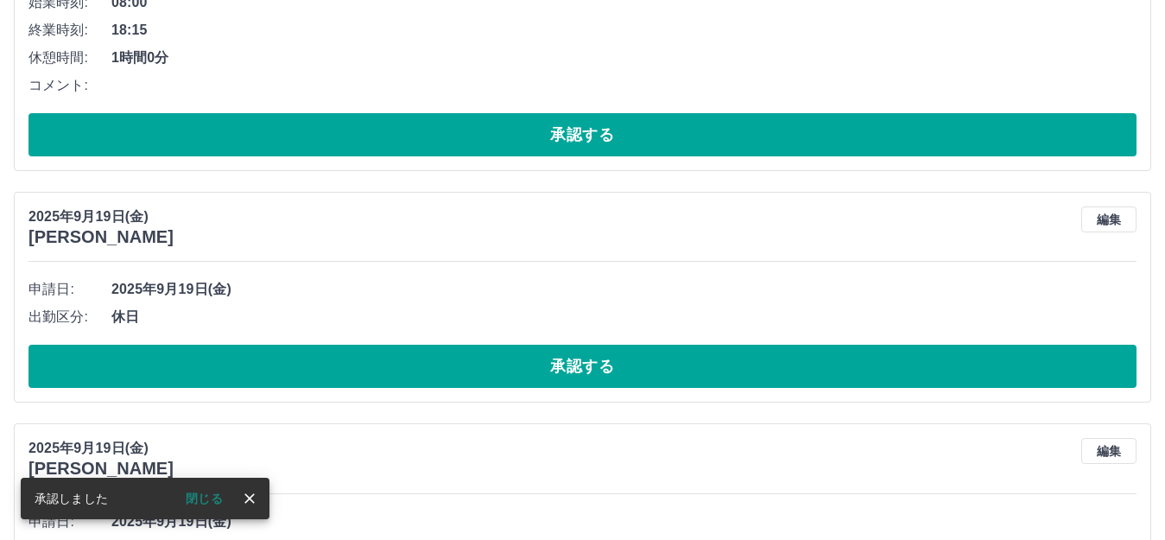
scroll to position [383, 0]
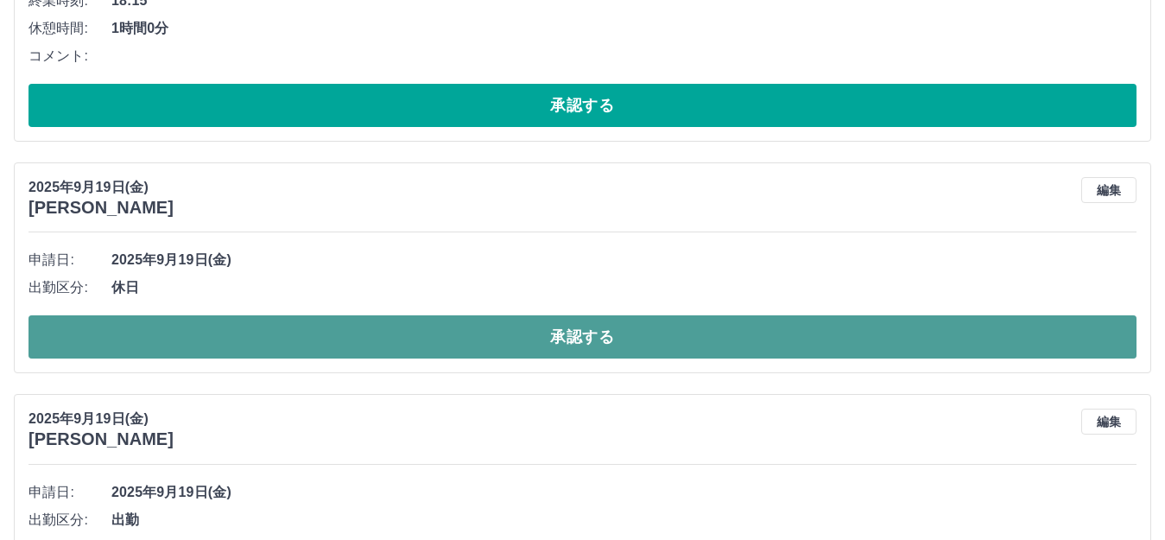
click at [391, 333] on button "承認する" at bounding box center [582, 336] width 1108 height 43
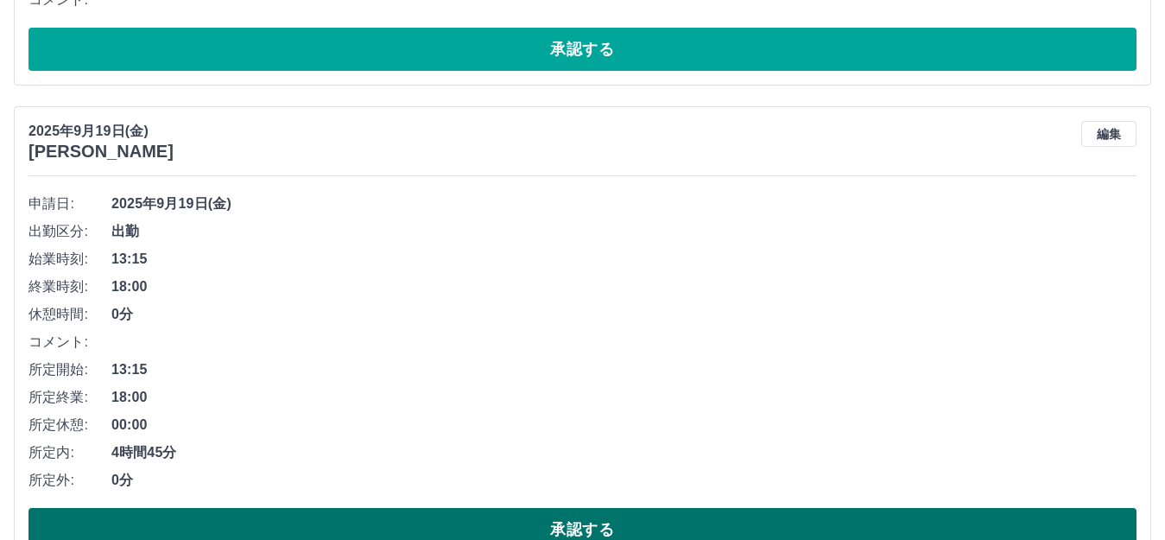
scroll to position [470, 0]
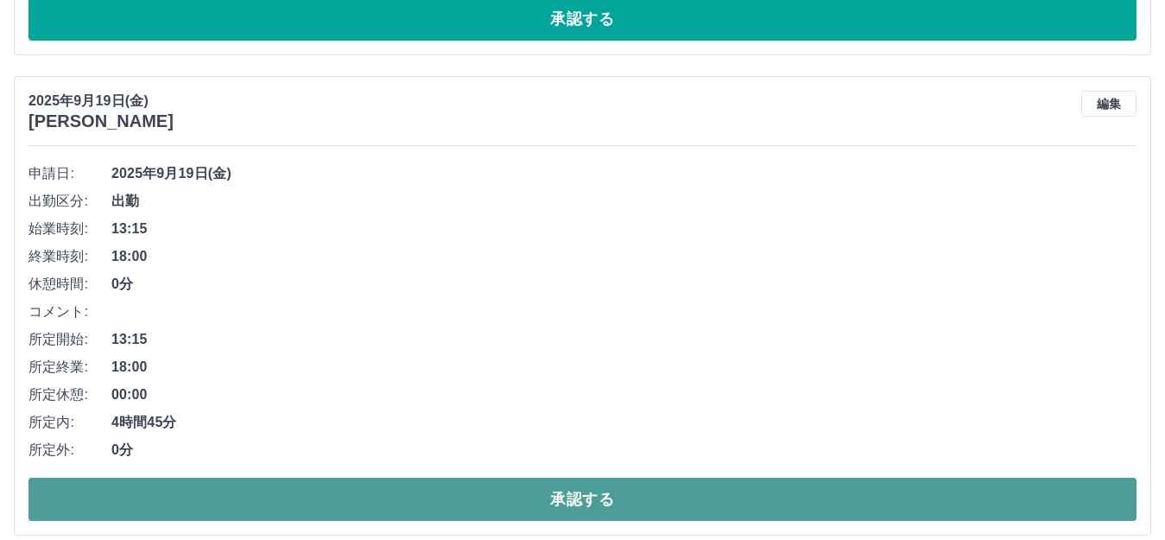
click at [459, 500] on button "承認する" at bounding box center [582, 499] width 1108 height 43
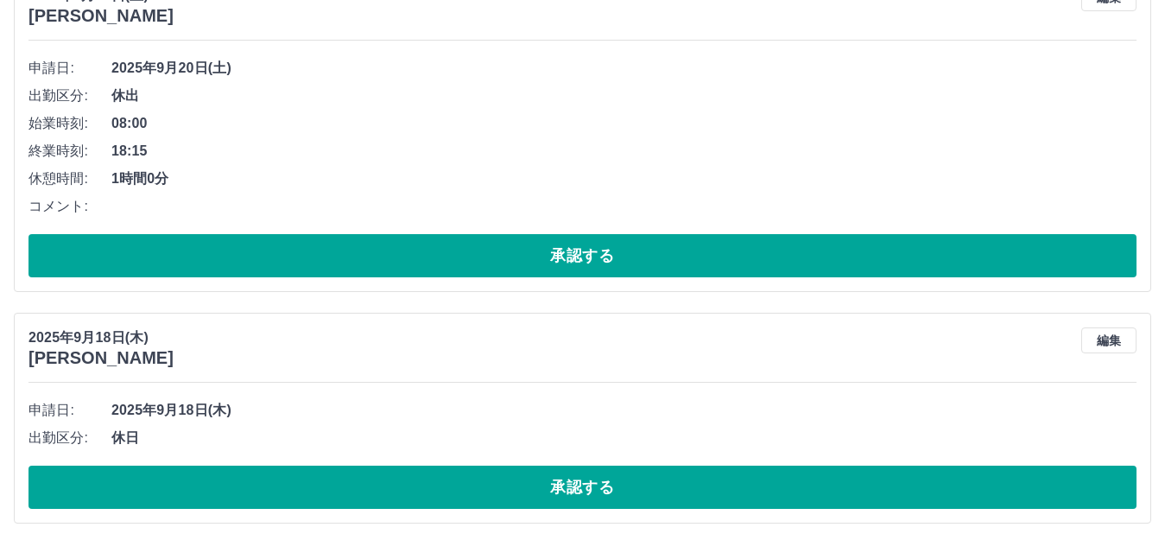
scroll to position [239, 0]
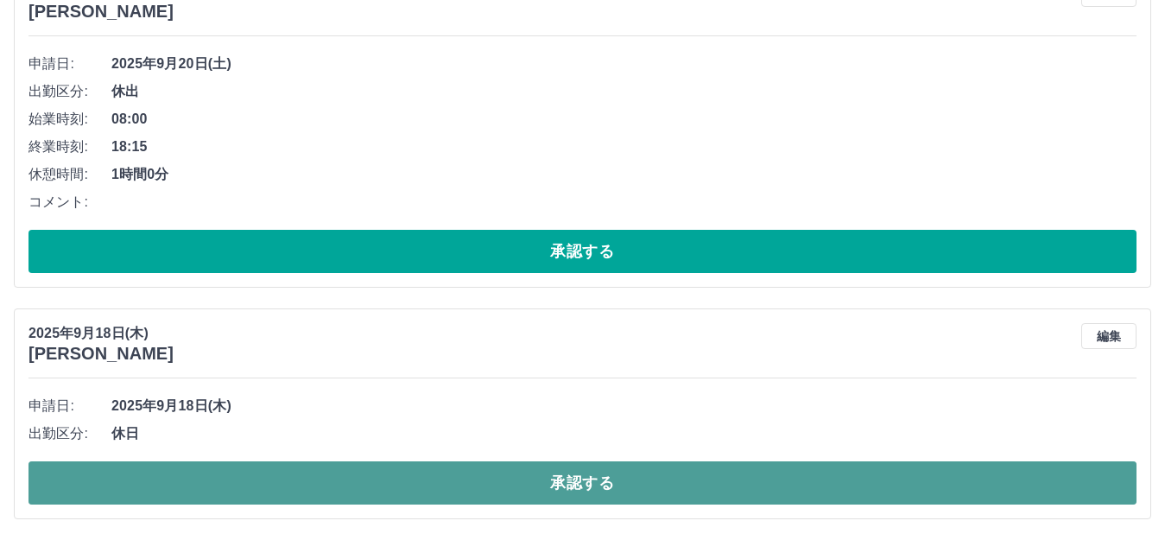
click at [351, 475] on button "承認する" at bounding box center [582, 482] width 1108 height 43
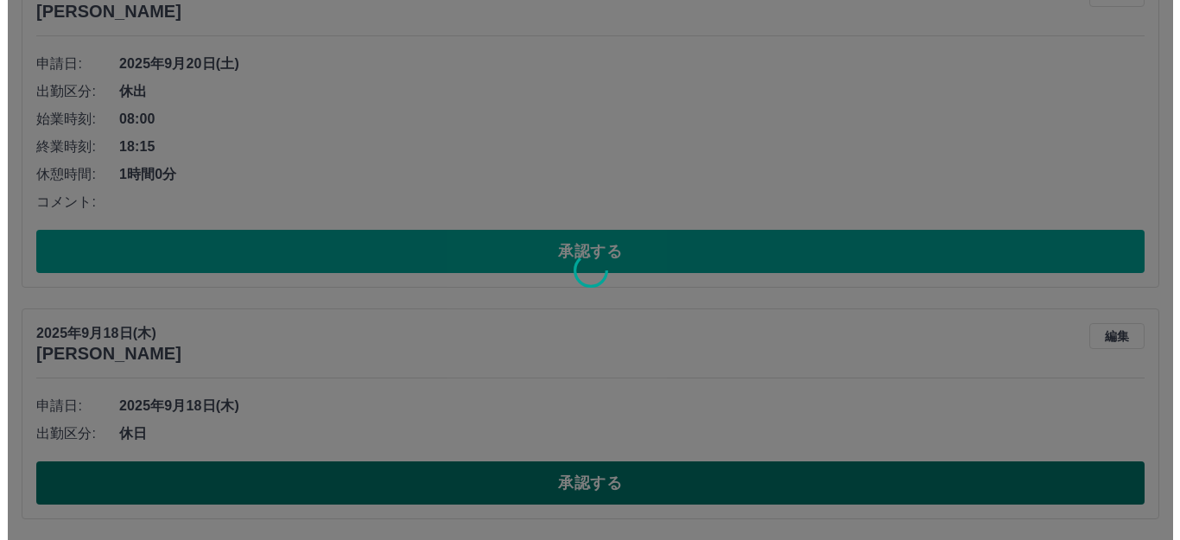
scroll to position [8, 0]
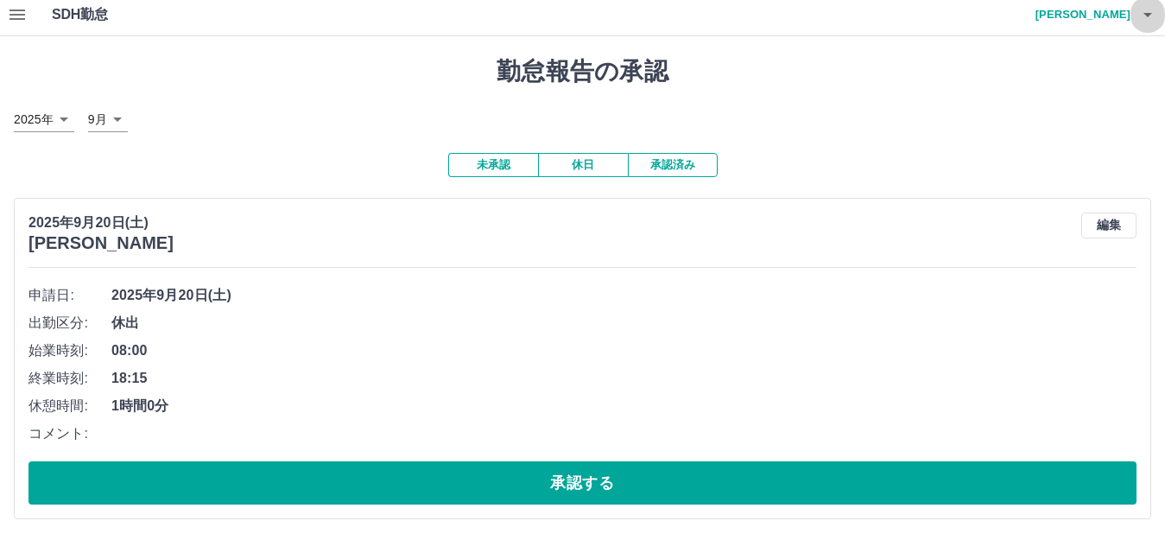
click at [1149, 15] on icon "button" at bounding box center [1147, 14] width 21 height 21
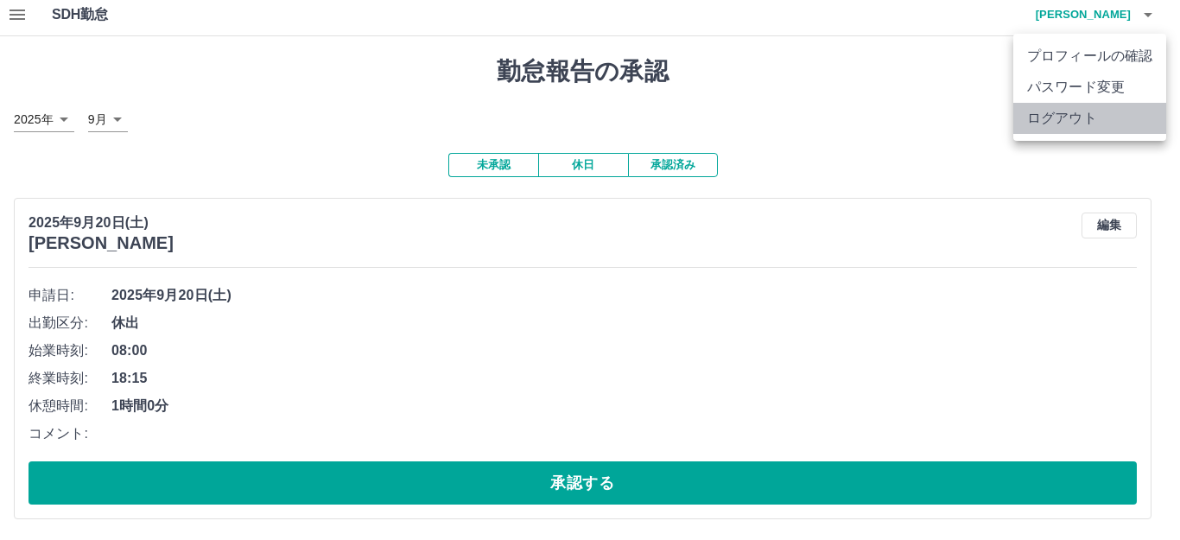
click at [1061, 118] on li "ログアウト" at bounding box center [1089, 118] width 153 height 31
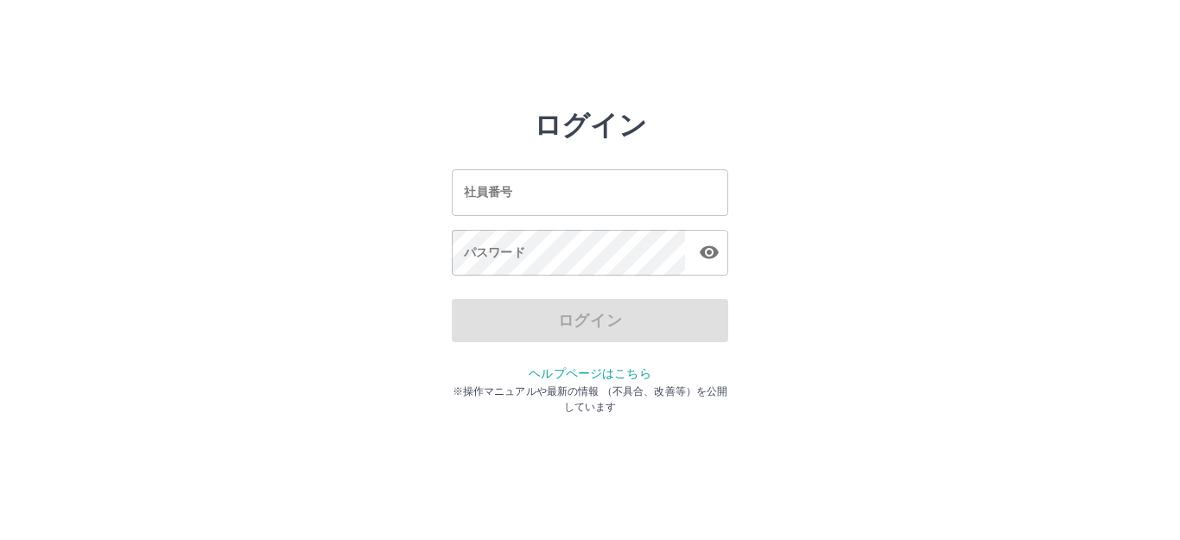
click at [679, 193] on input "社員番号" at bounding box center [590, 192] width 276 height 46
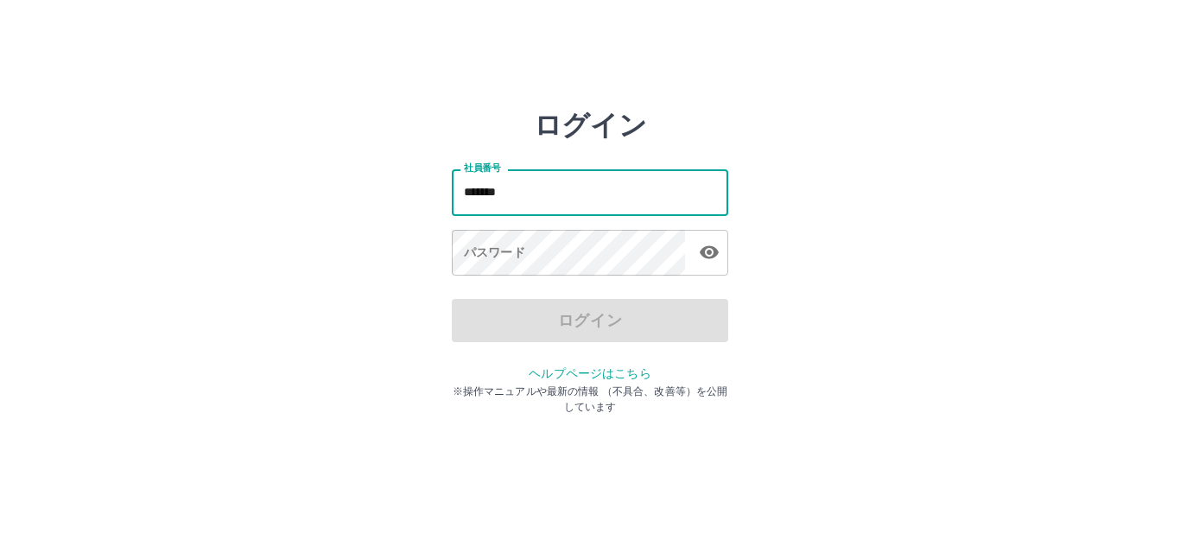
type input "*******"
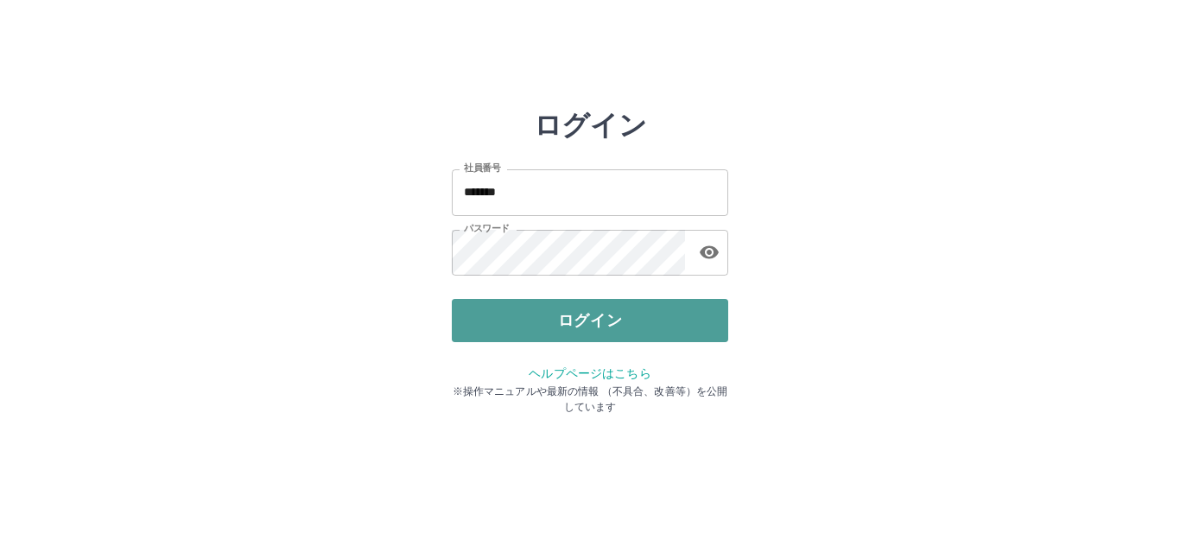
click at [637, 316] on button "ログイン" at bounding box center [590, 320] width 276 height 43
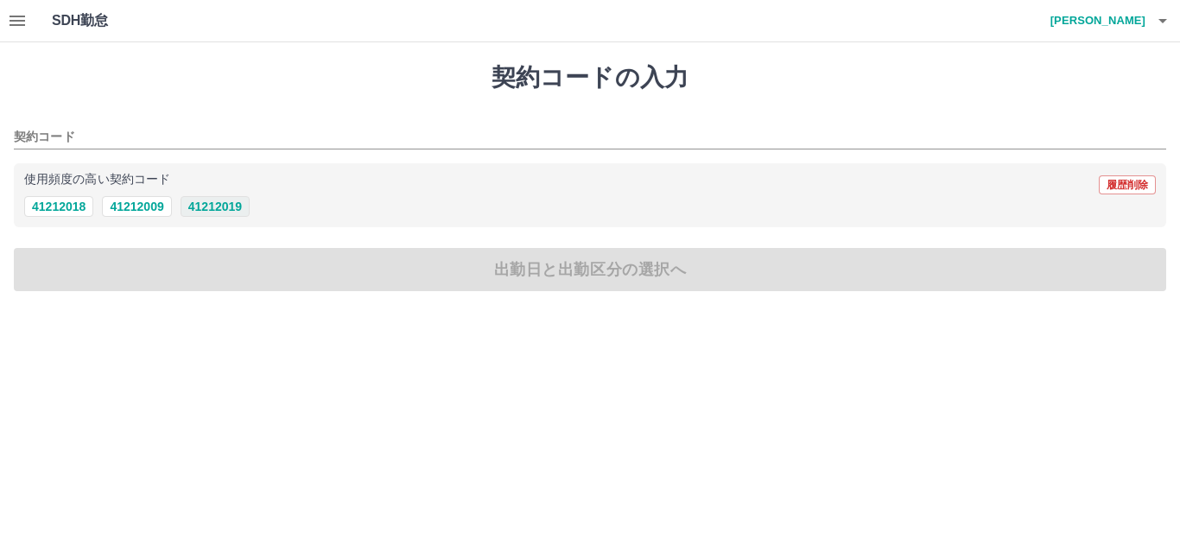
click at [231, 205] on button "41212019" at bounding box center [214, 206] width 69 height 21
type input "********"
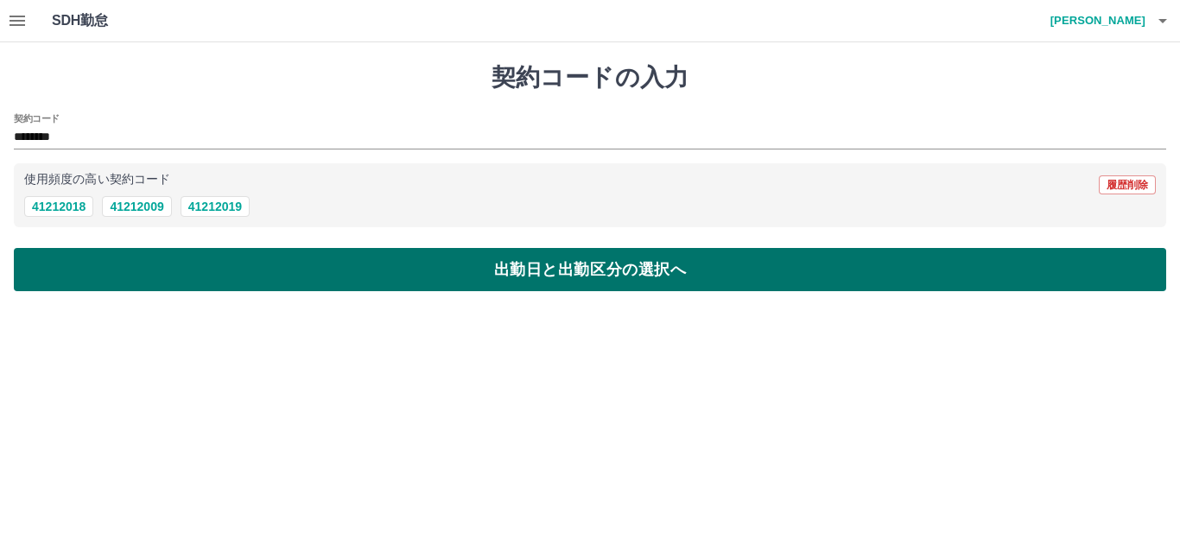
click at [239, 261] on button "出勤日と出勤区分の選択へ" at bounding box center [590, 269] width 1152 height 43
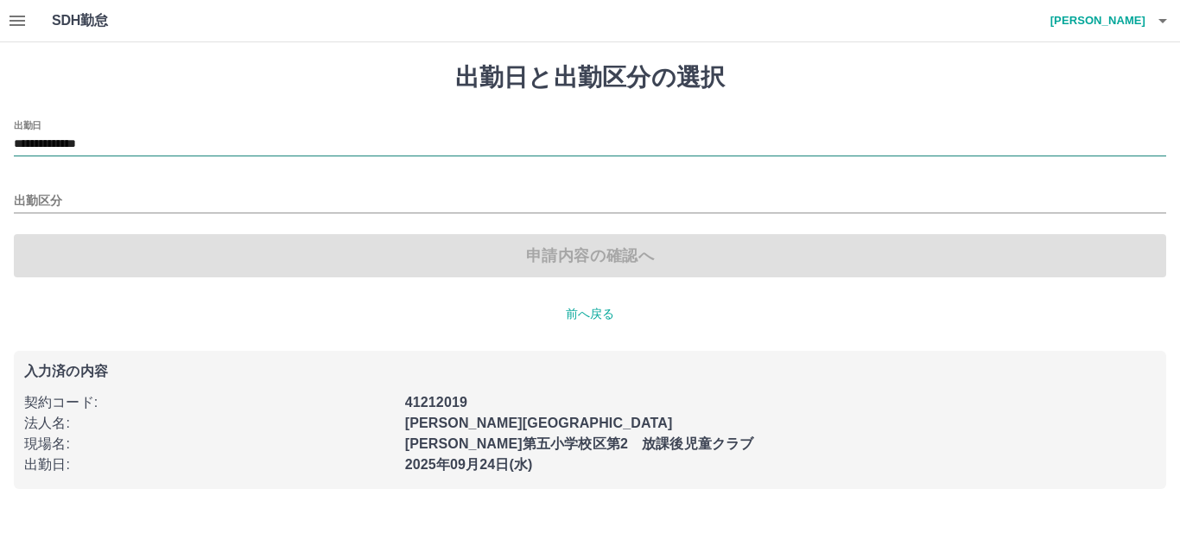
click at [92, 139] on input "**********" at bounding box center [590, 145] width 1152 height 22
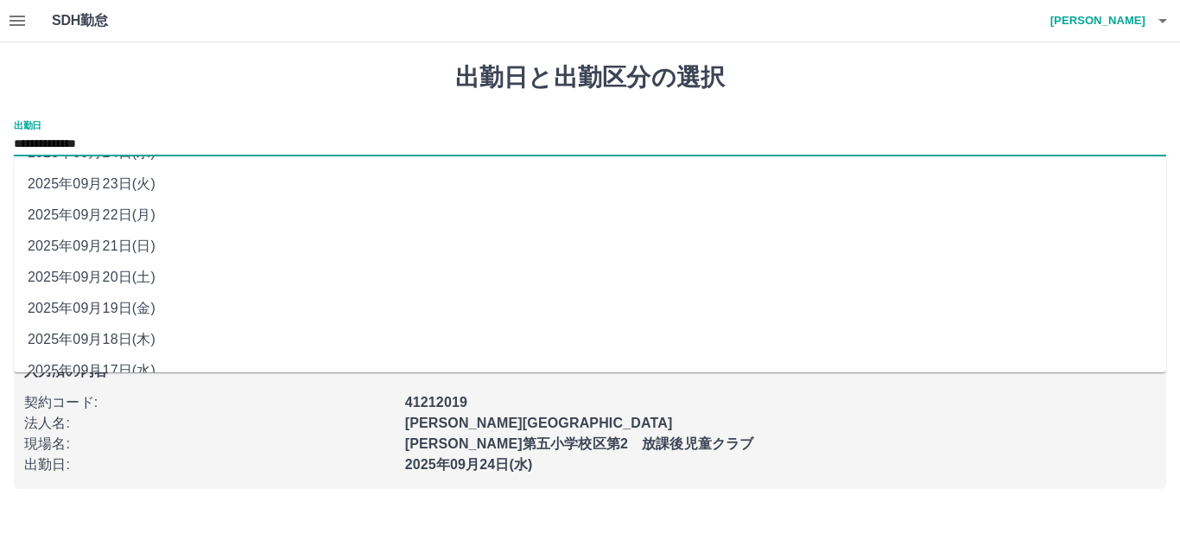
scroll to position [78, 0]
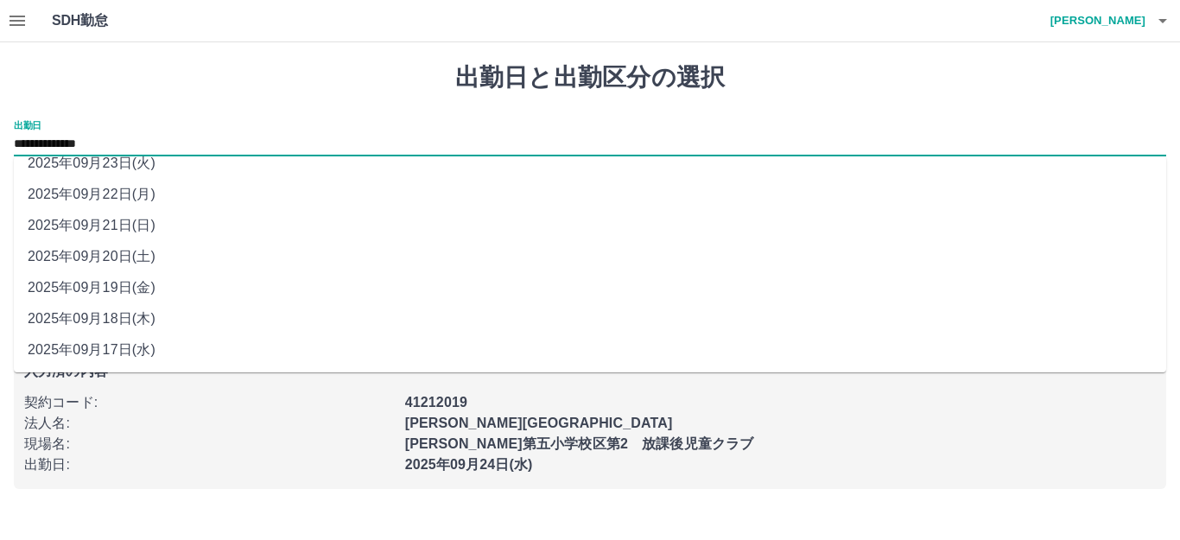
click at [58, 357] on li "2025年09月17日(水)" at bounding box center [590, 349] width 1152 height 31
type input "**********"
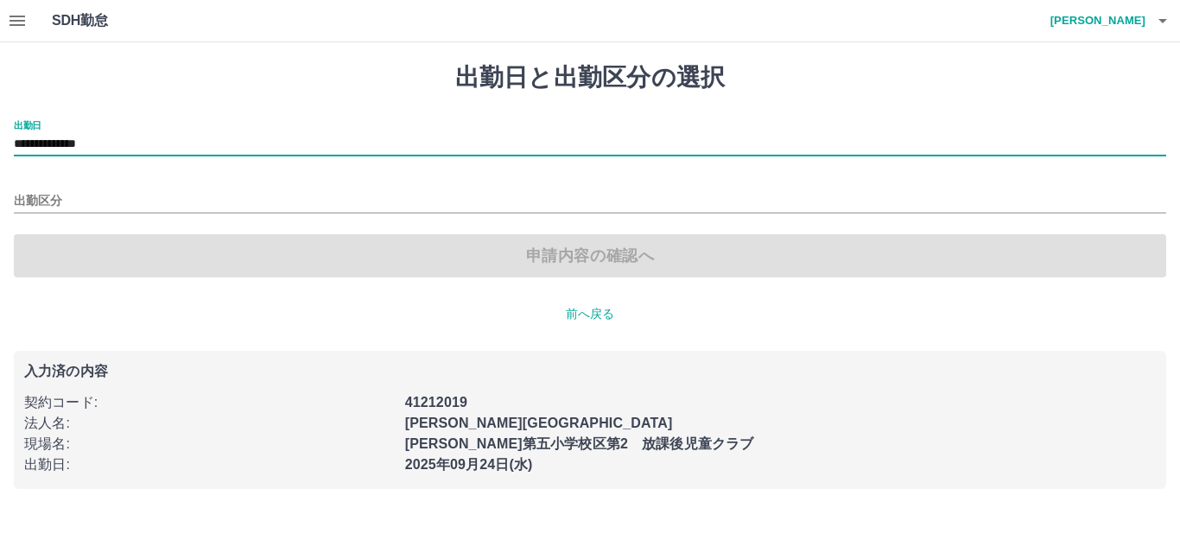
click at [96, 189] on div "出勤区分" at bounding box center [590, 195] width 1152 height 36
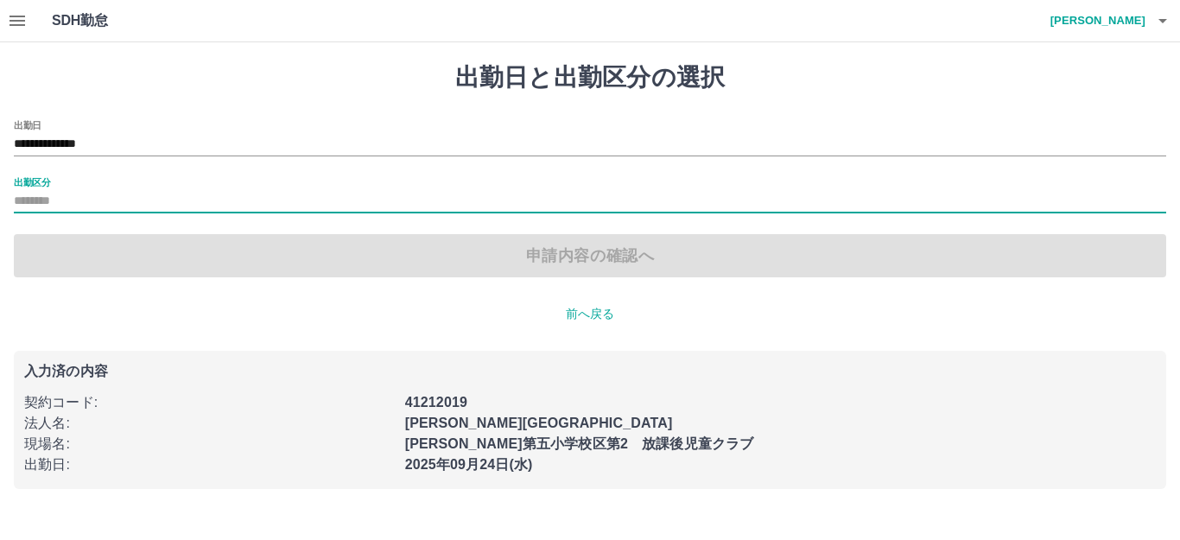
click at [101, 202] on input "出勤区分" at bounding box center [590, 202] width 1152 height 22
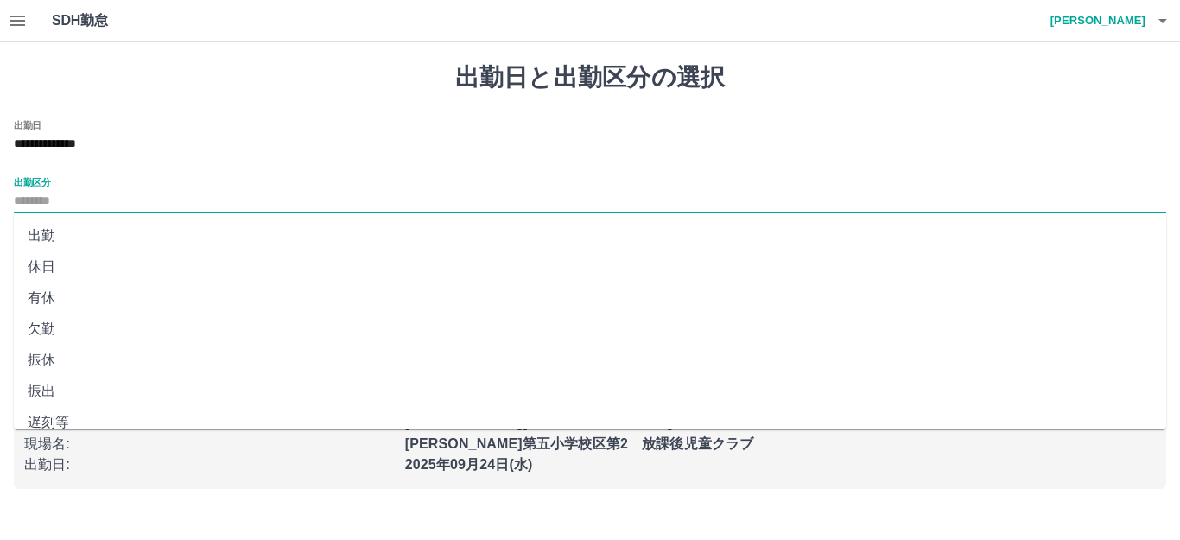
click at [51, 270] on li "休日" at bounding box center [590, 266] width 1152 height 31
type input "**"
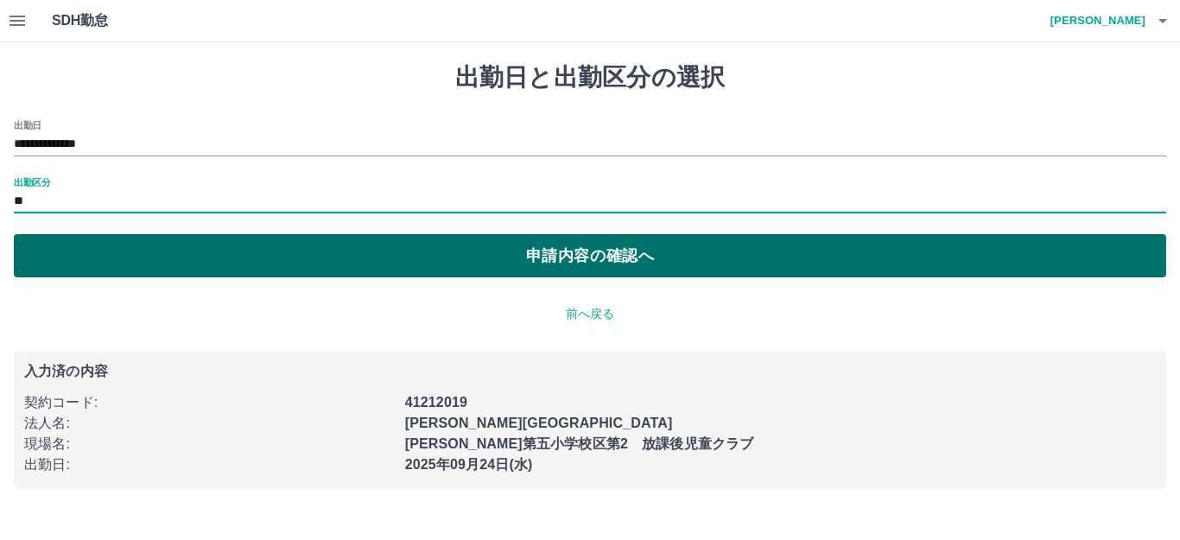
click at [173, 261] on button "申請内容の確認へ" at bounding box center [590, 255] width 1152 height 43
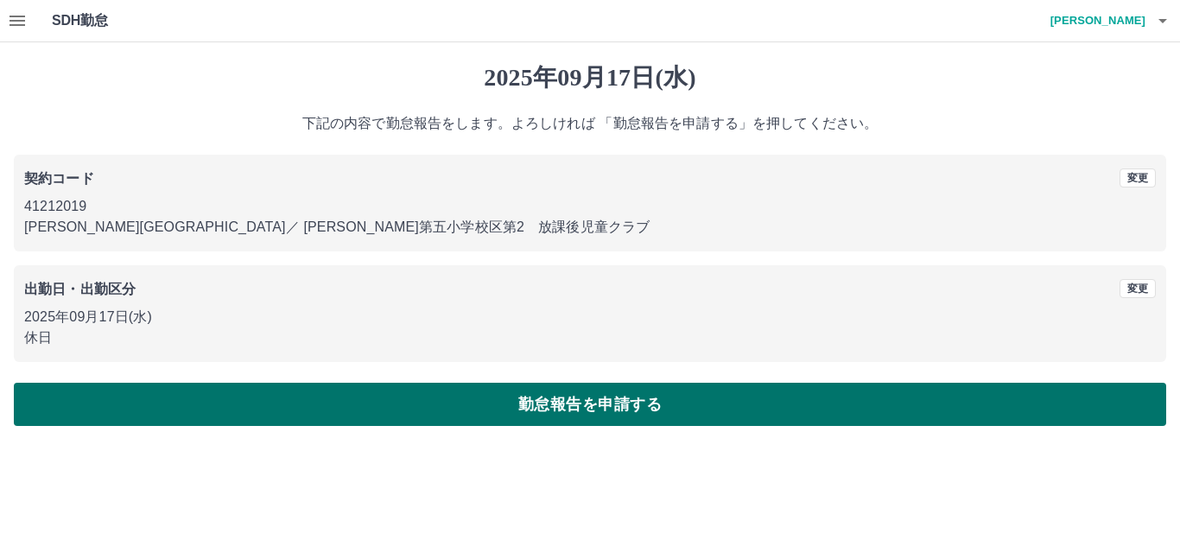
click at [150, 404] on button "勤怠報告を申請する" at bounding box center [590, 404] width 1152 height 43
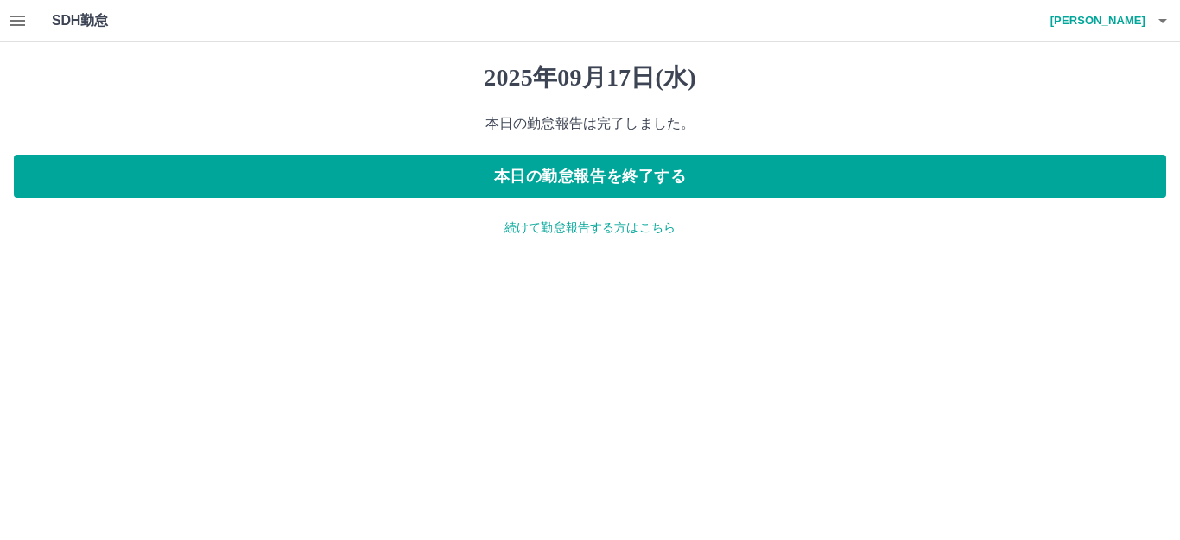
click at [576, 226] on p "続けて勤怠報告する方はこちら" at bounding box center [590, 227] width 1152 height 18
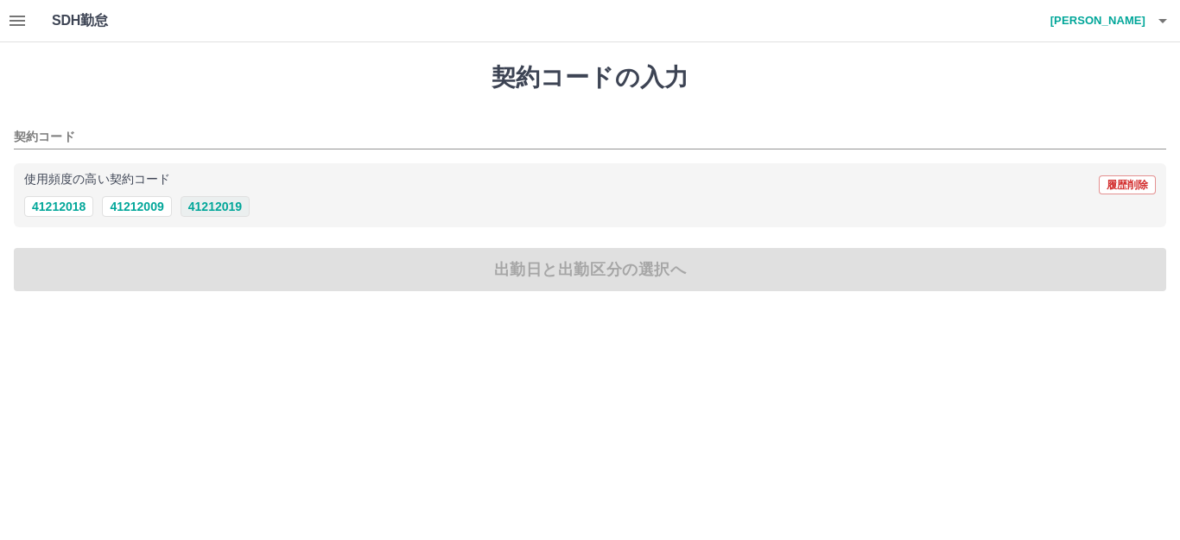
click at [228, 210] on button "41212019" at bounding box center [214, 206] width 69 height 21
type input "********"
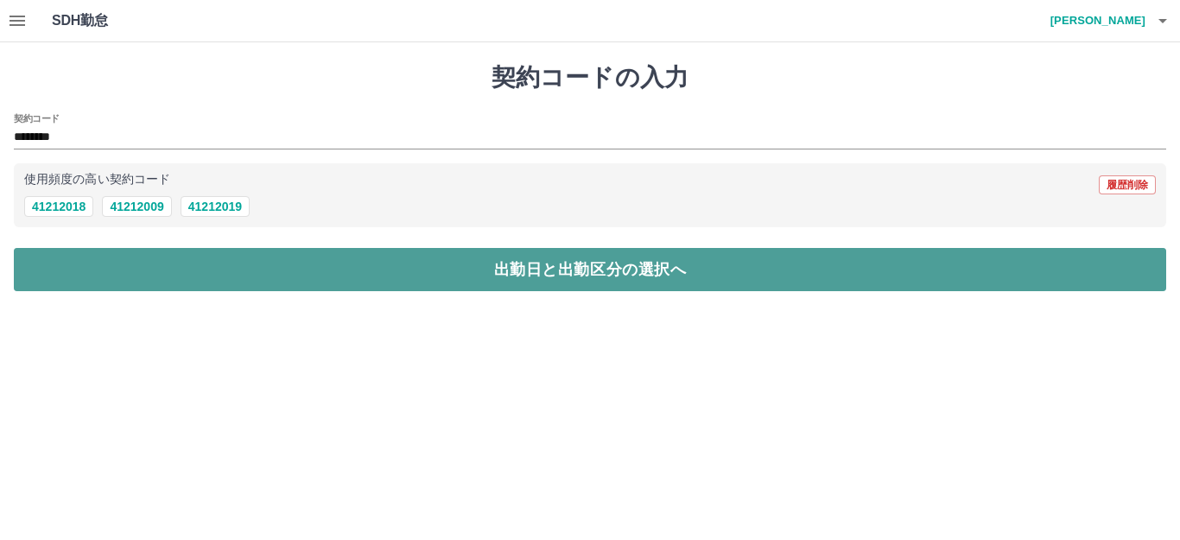
click at [212, 270] on button "出勤日と出勤区分の選択へ" at bounding box center [590, 269] width 1152 height 43
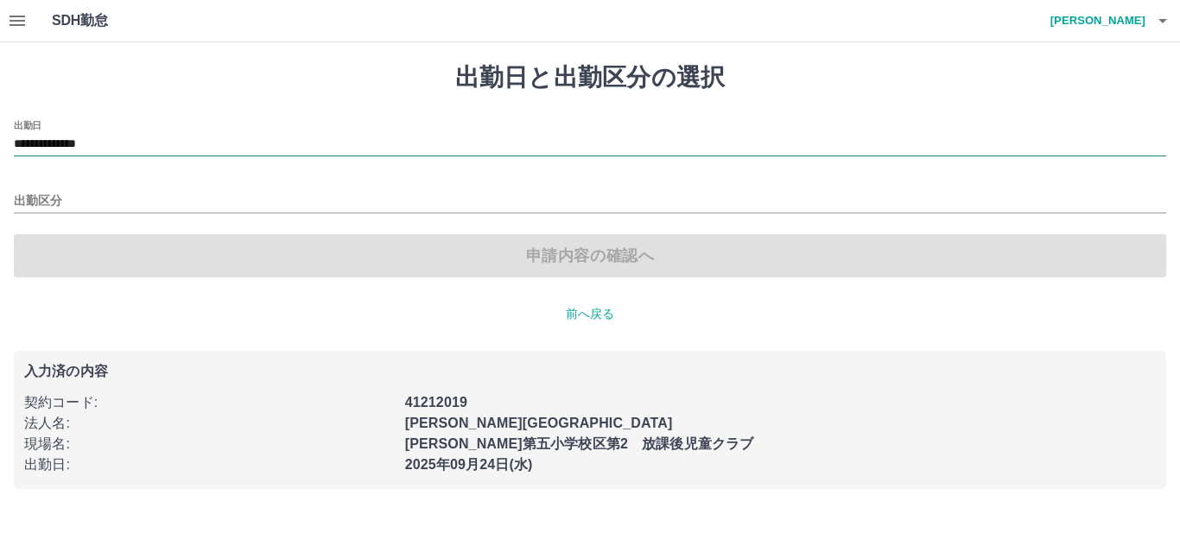
click at [85, 142] on input "**********" at bounding box center [590, 145] width 1152 height 22
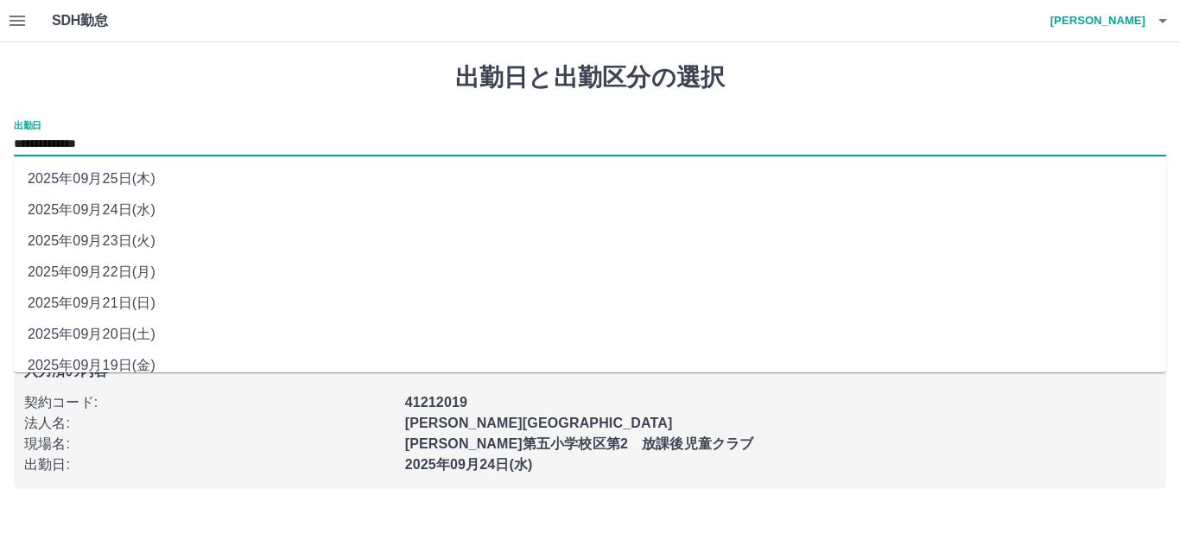
scroll to position [78, 0]
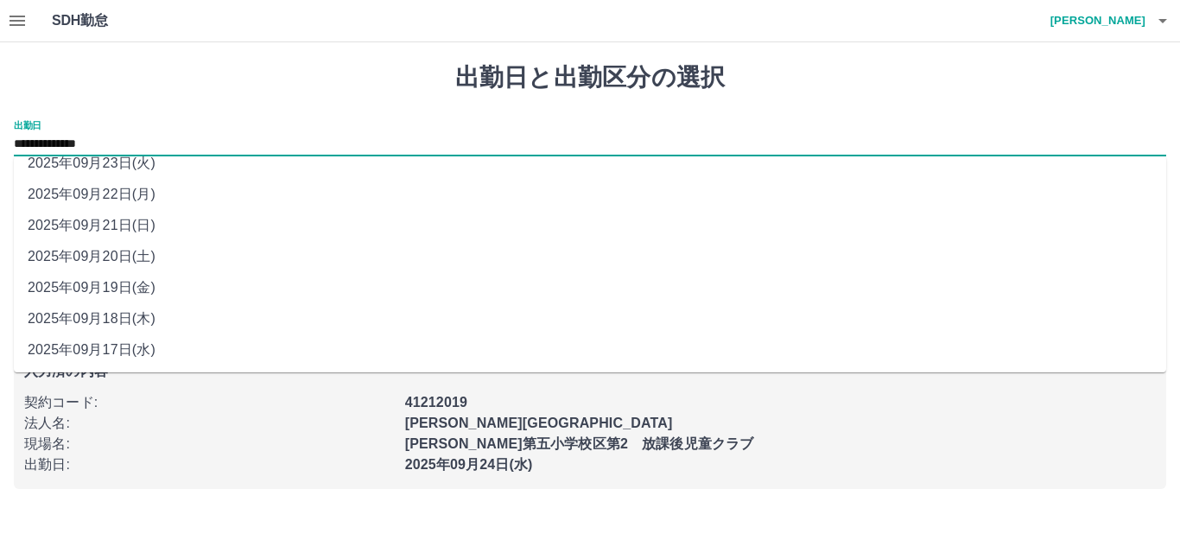
click at [69, 317] on li "2025年09月18日(木)" at bounding box center [590, 318] width 1152 height 31
type input "**********"
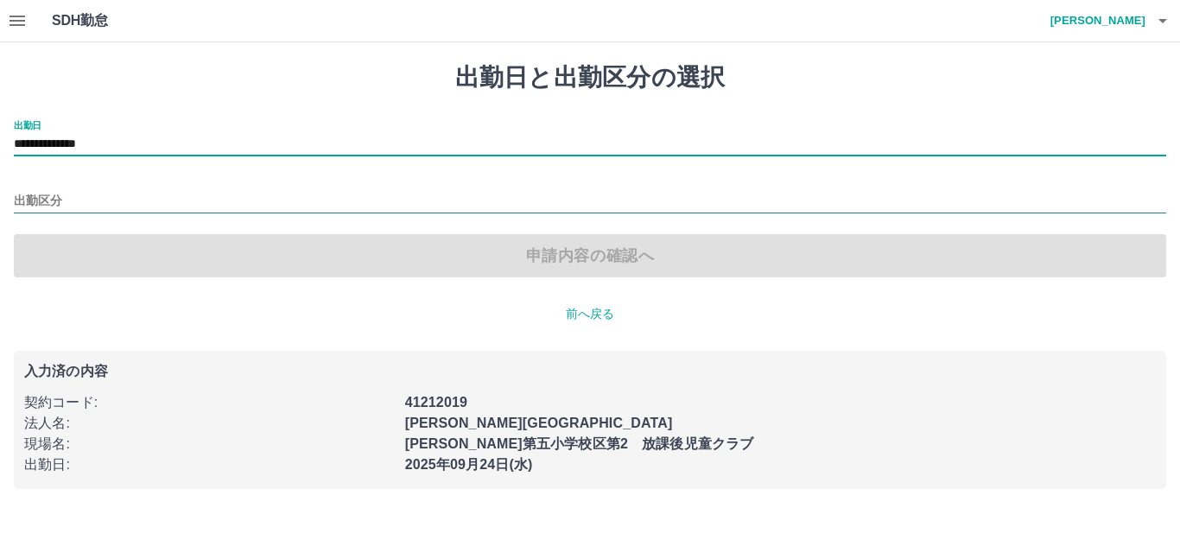
click at [105, 200] on input "出勤区分" at bounding box center [590, 202] width 1152 height 22
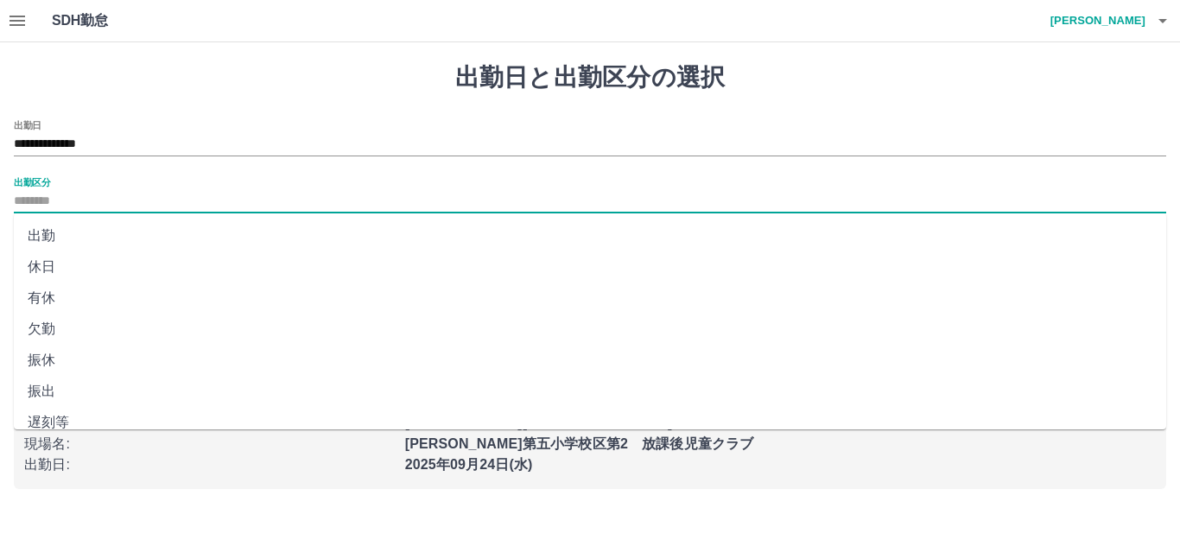
click at [41, 268] on li "休日" at bounding box center [590, 266] width 1152 height 31
type input "**"
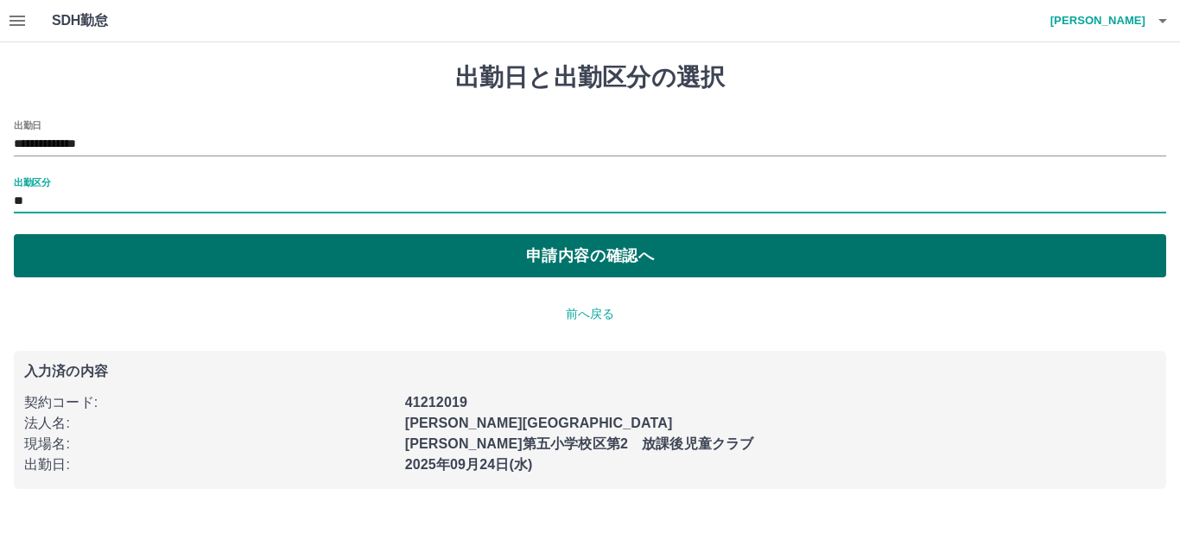
click at [104, 248] on button "申請内容の確認へ" at bounding box center [590, 255] width 1152 height 43
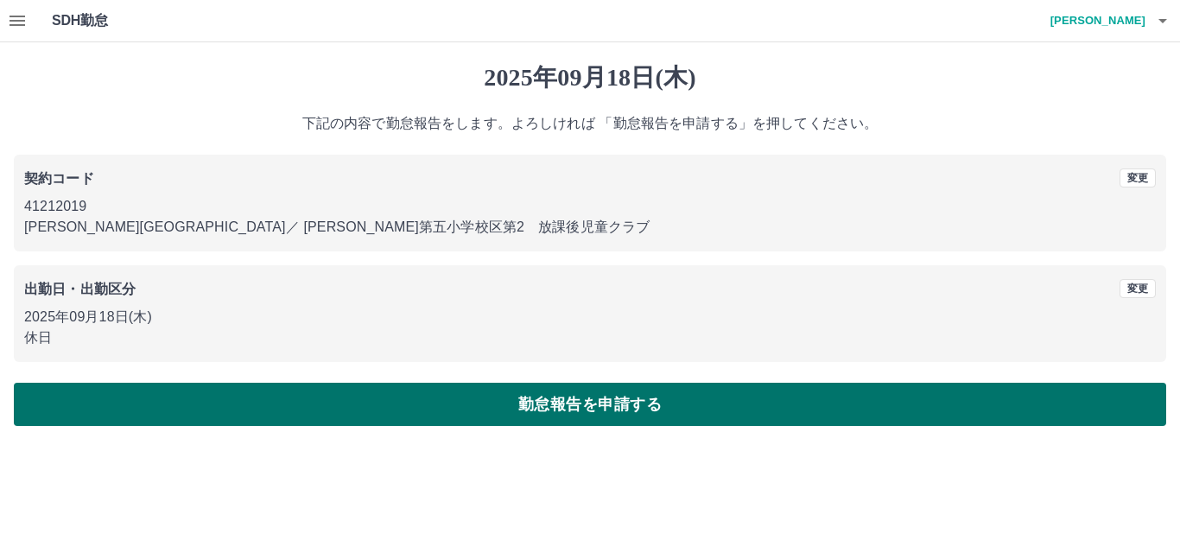
click at [152, 394] on button "勤怠報告を申請する" at bounding box center [590, 404] width 1152 height 43
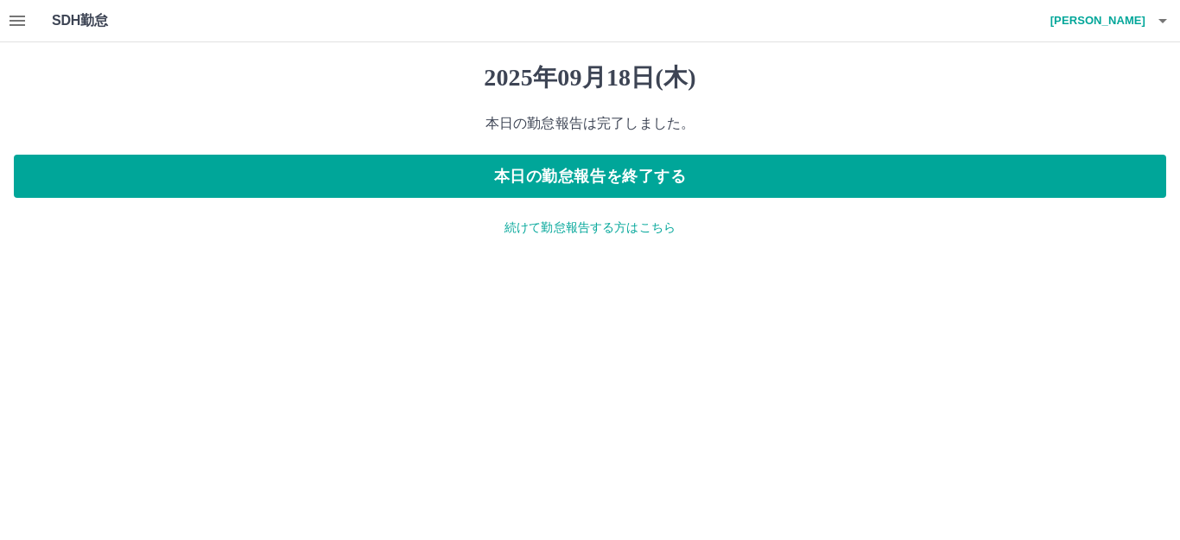
click at [647, 228] on p "続けて勤怠報告する方はこちら" at bounding box center [590, 227] width 1152 height 18
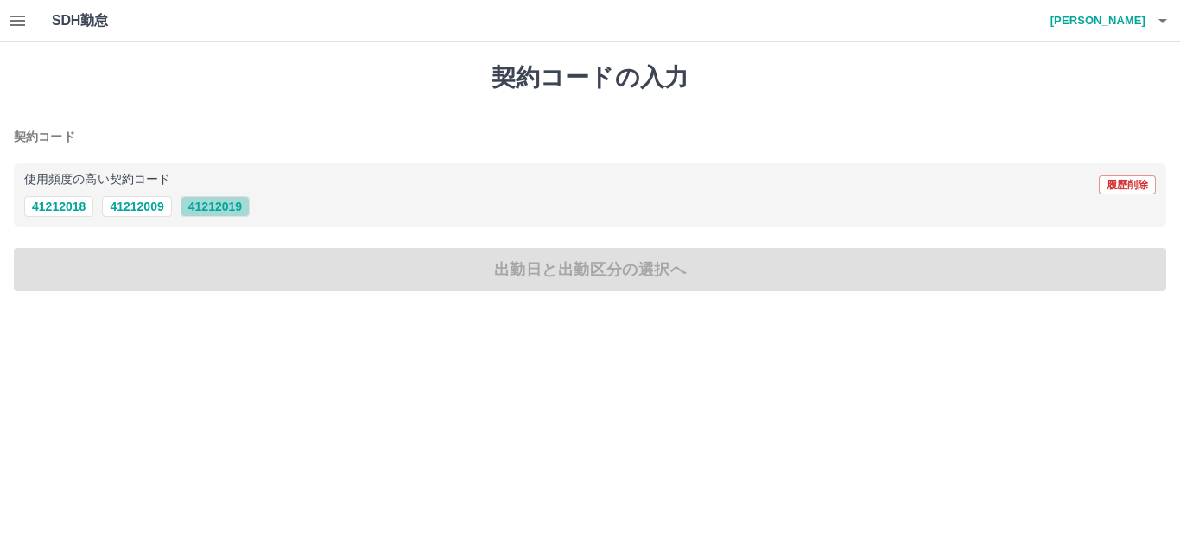
click at [227, 200] on button "41212019" at bounding box center [214, 206] width 69 height 21
type input "********"
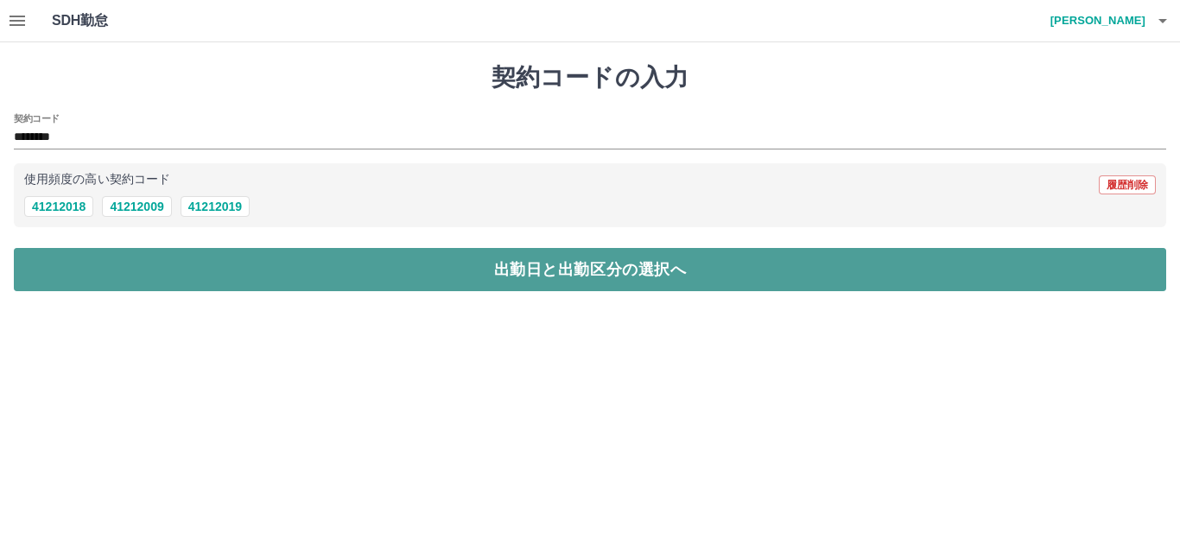
click at [257, 267] on button "出勤日と出勤区分の選択へ" at bounding box center [590, 269] width 1152 height 43
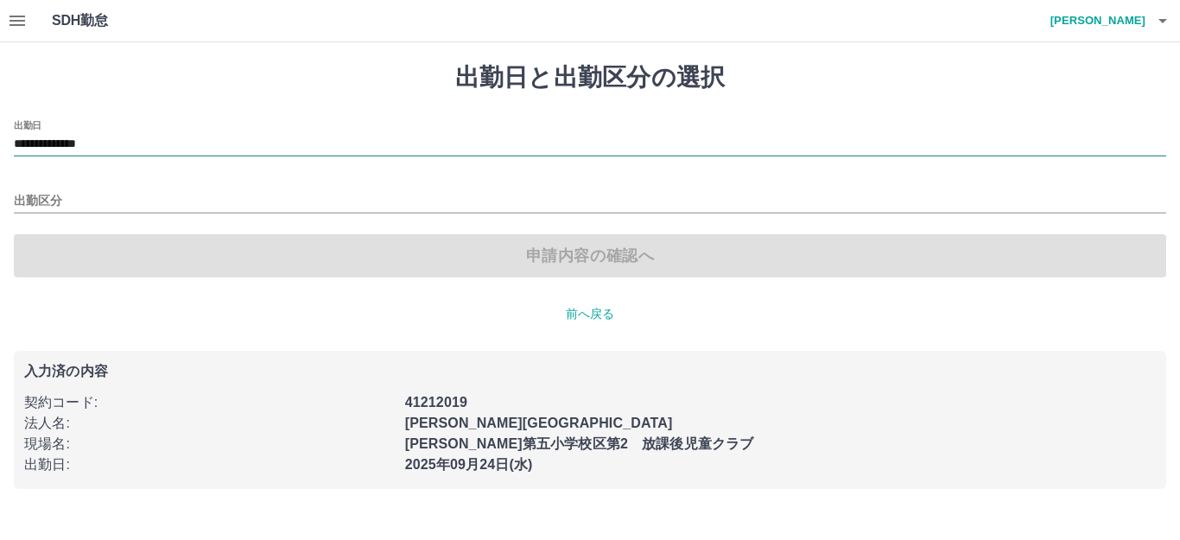
click at [84, 145] on input "**********" at bounding box center [590, 145] width 1152 height 22
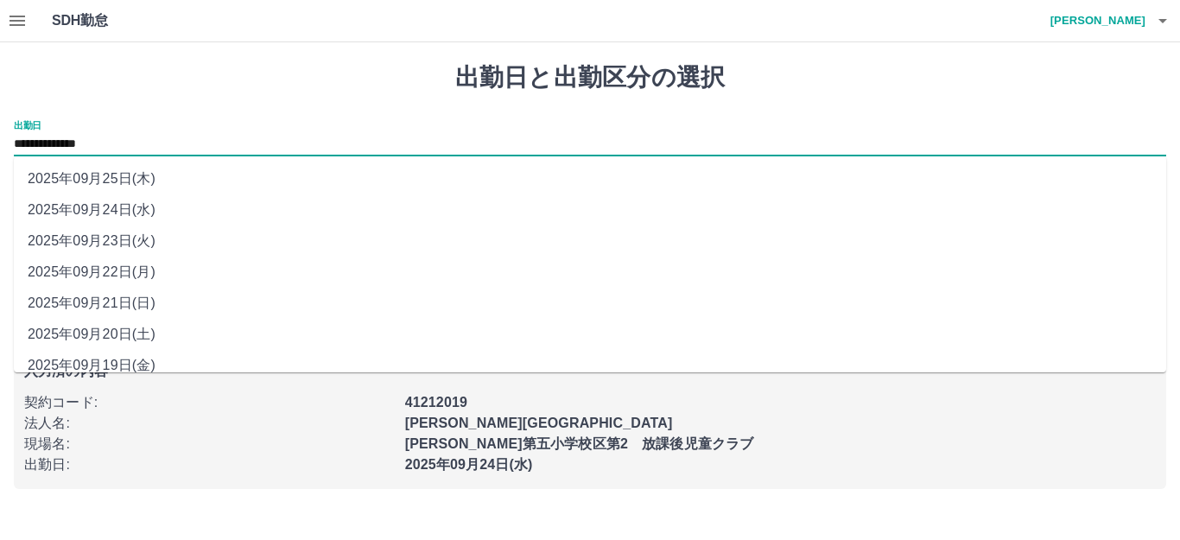
click at [74, 365] on li "2025年09月19日(金)" at bounding box center [590, 365] width 1152 height 31
type input "**********"
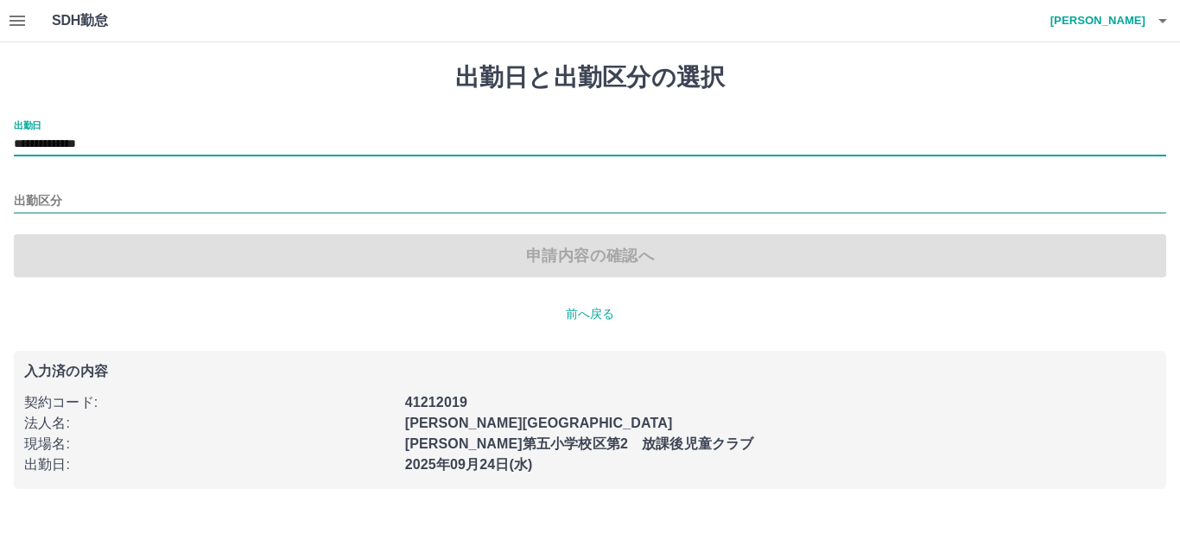
click at [104, 194] on input "出勤区分" at bounding box center [590, 202] width 1152 height 22
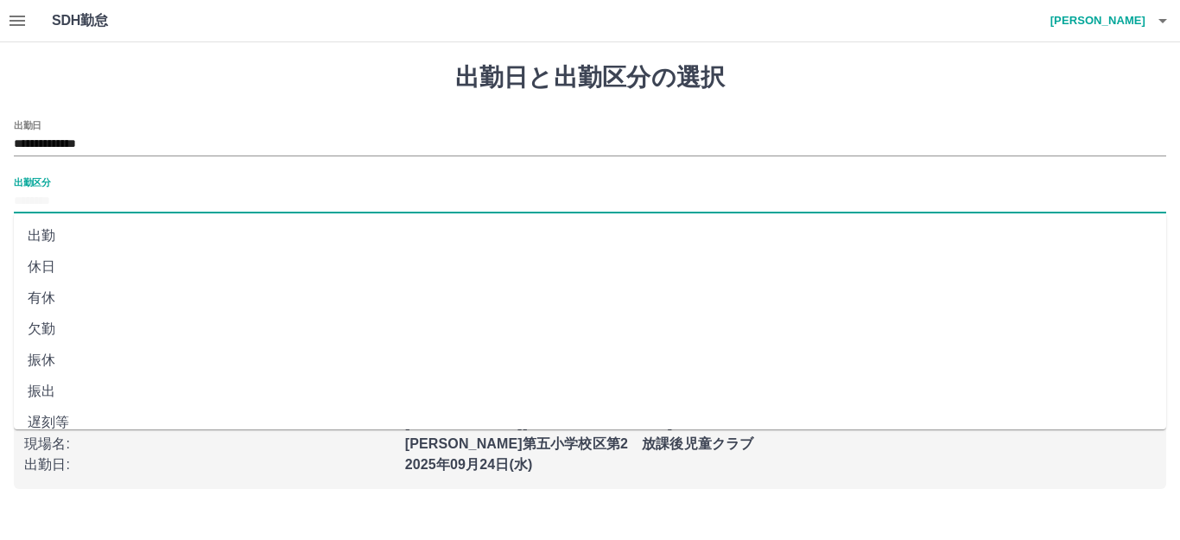
click at [49, 269] on li "休日" at bounding box center [590, 266] width 1152 height 31
type input "**"
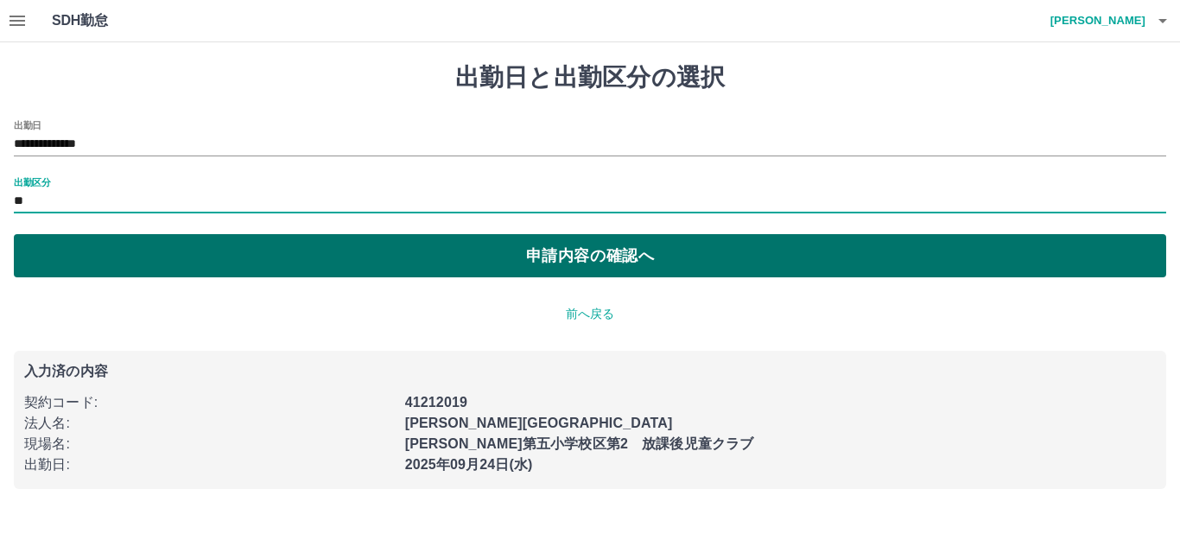
click at [232, 263] on button "申請内容の確認へ" at bounding box center [590, 255] width 1152 height 43
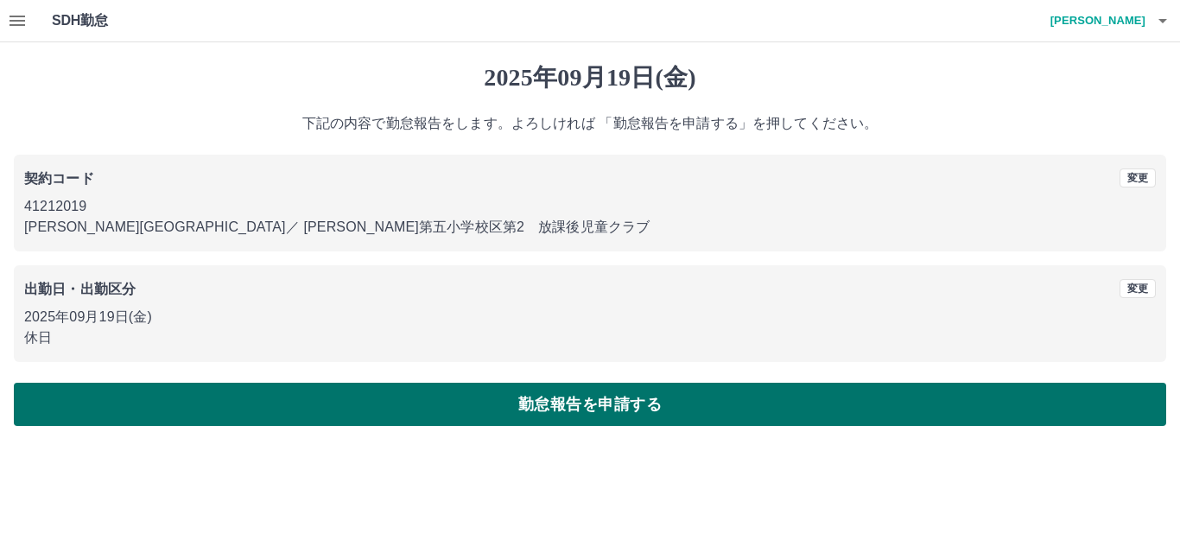
click at [178, 400] on button "勤怠報告を申請する" at bounding box center [590, 404] width 1152 height 43
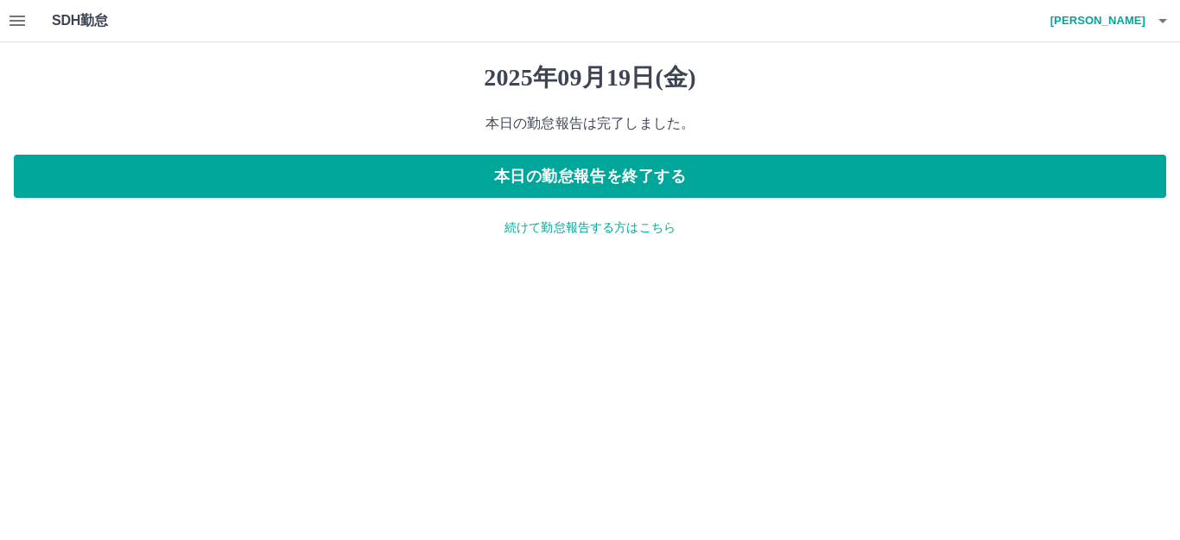
click at [659, 230] on p "続けて勤怠報告する方はこちら" at bounding box center [590, 227] width 1152 height 18
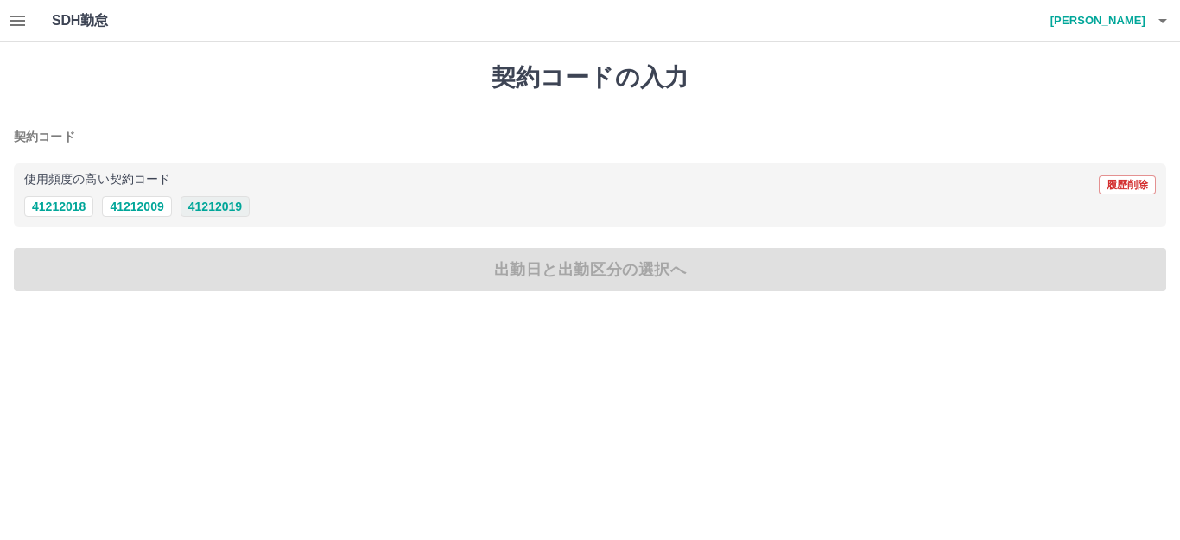
click at [220, 208] on button "41212019" at bounding box center [214, 206] width 69 height 21
type input "********"
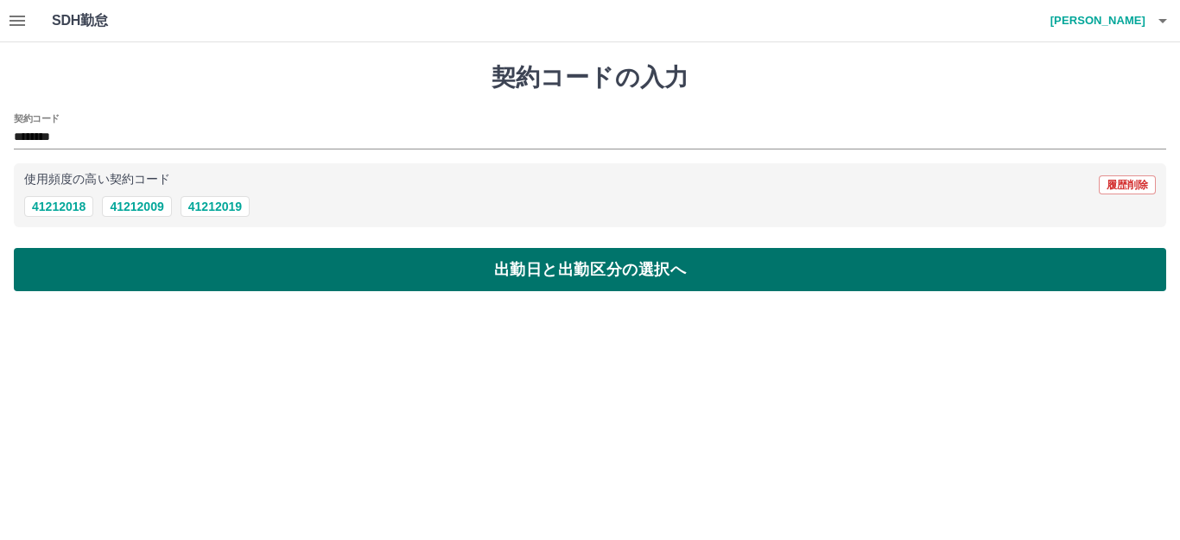
click at [218, 262] on button "出勤日と出勤区分の選択へ" at bounding box center [590, 269] width 1152 height 43
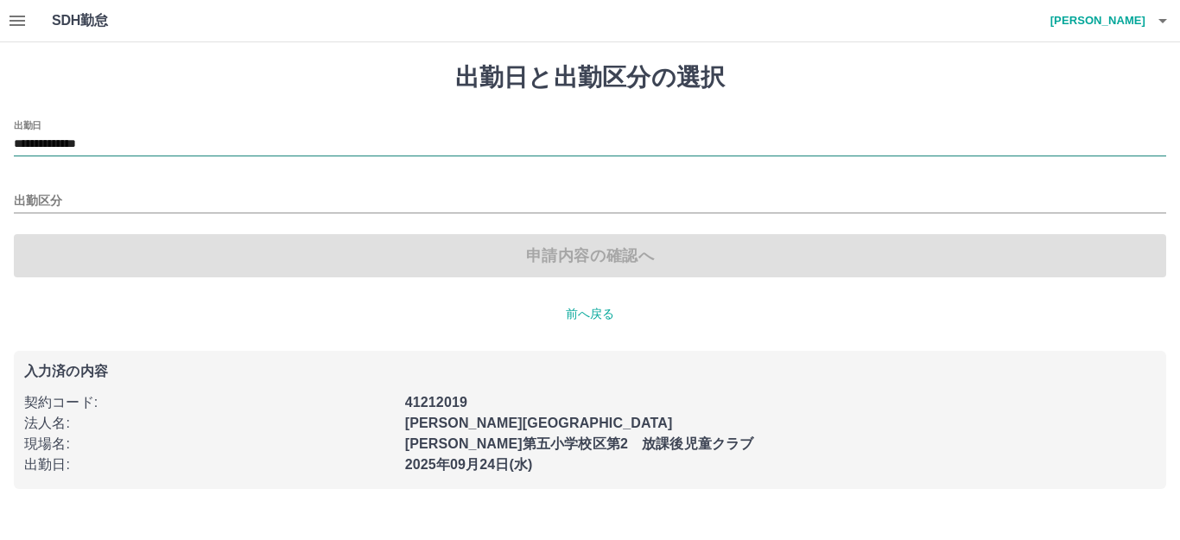
click at [74, 143] on input "**********" at bounding box center [590, 145] width 1152 height 22
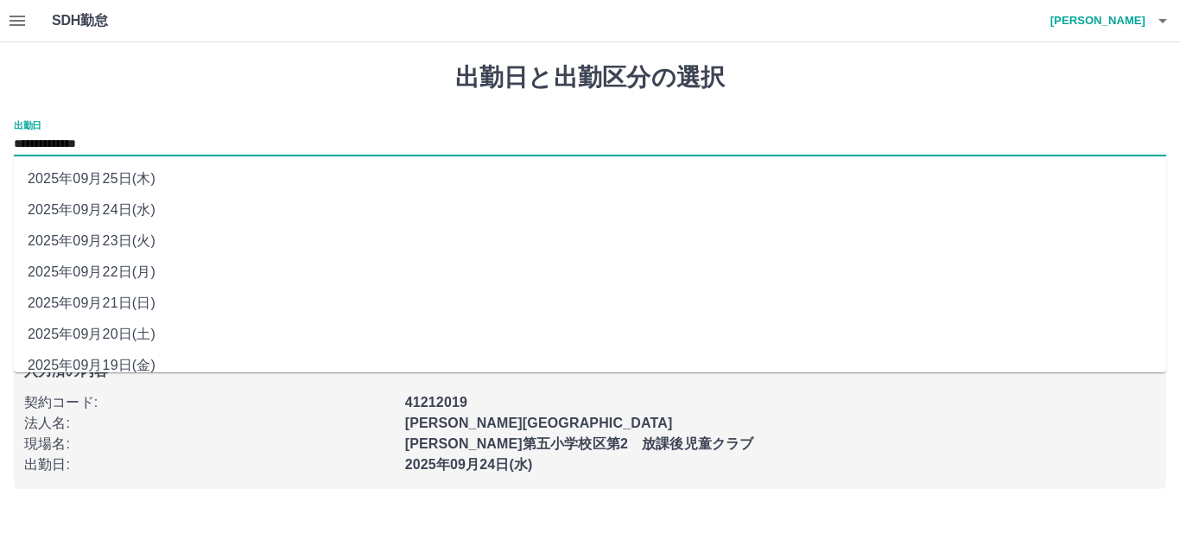
click at [117, 333] on li "2025年09月20日(土)" at bounding box center [590, 334] width 1152 height 31
type input "**********"
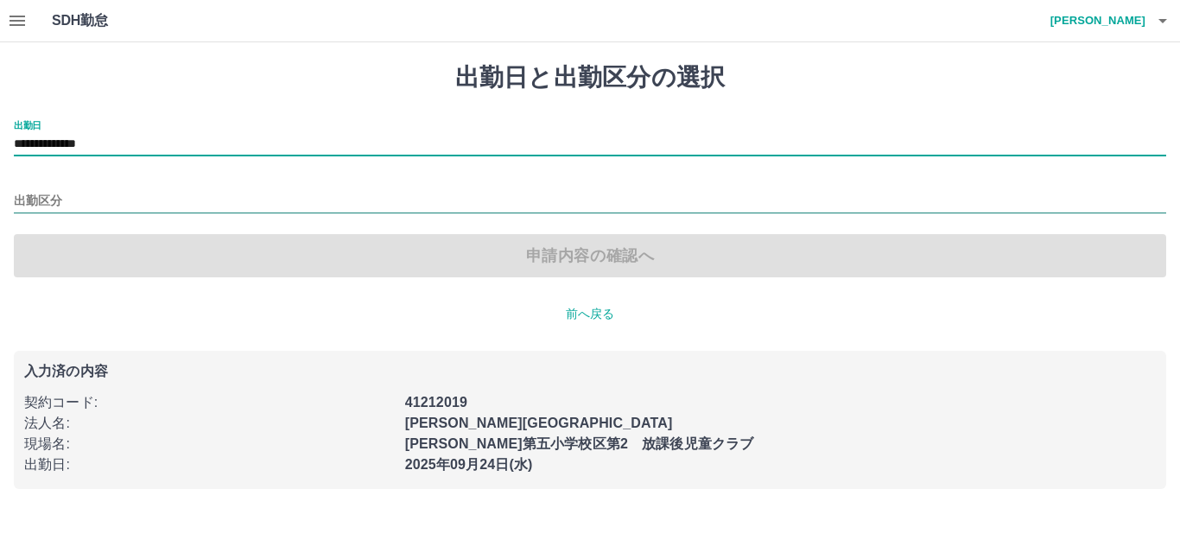
click at [94, 193] on input "出勤区分" at bounding box center [590, 202] width 1152 height 22
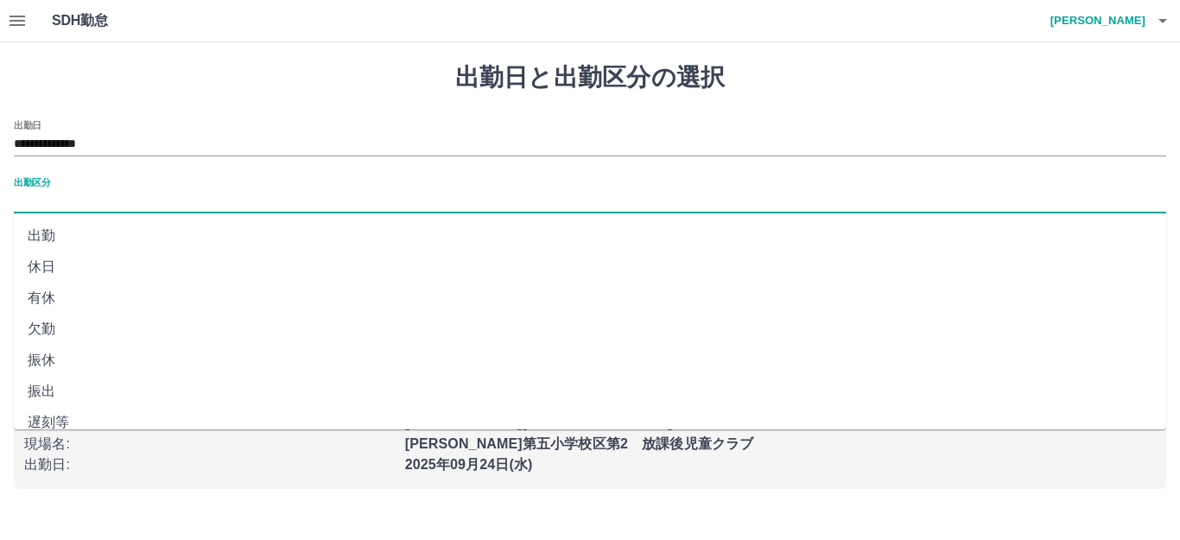
click at [29, 269] on li "休日" at bounding box center [590, 266] width 1152 height 31
type input "**"
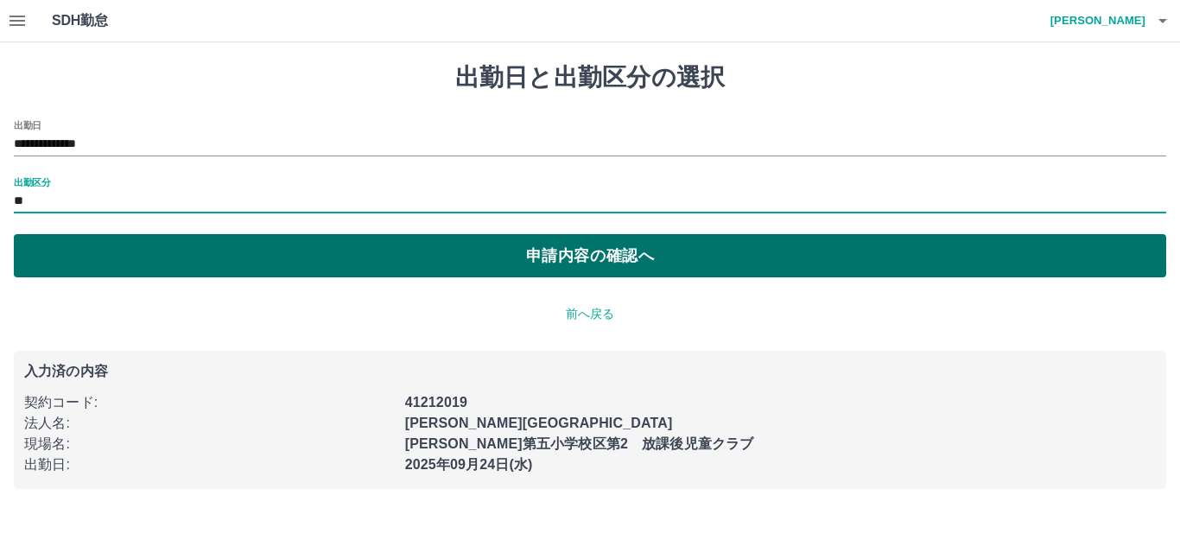
click at [143, 257] on button "申請内容の確認へ" at bounding box center [590, 255] width 1152 height 43
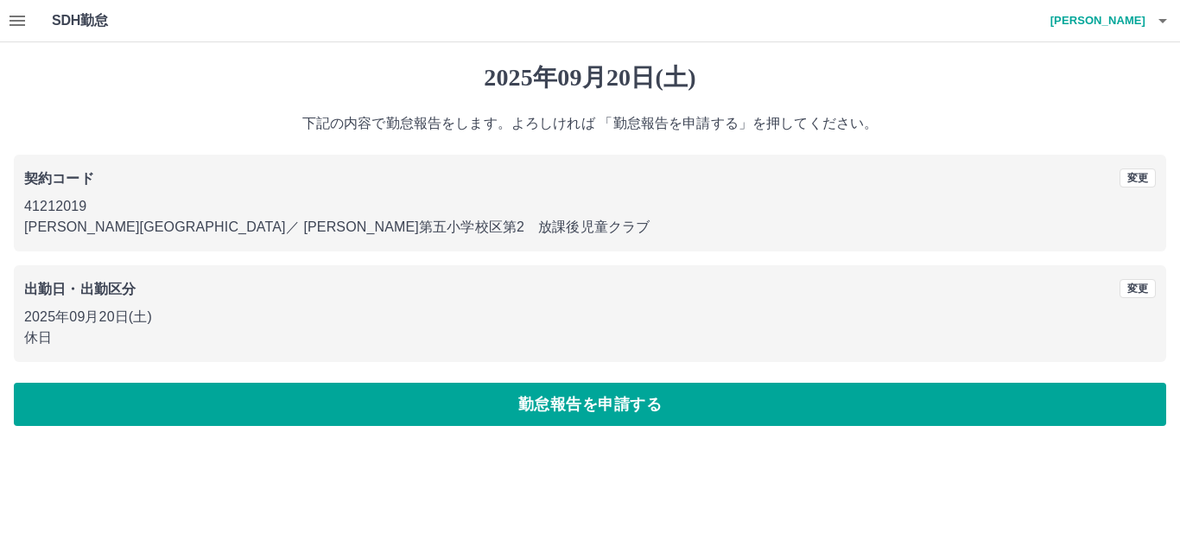
click at [197, 397] on button "勤怠報告を申請する" at bounding box center [590, 404] width 1152 height 43
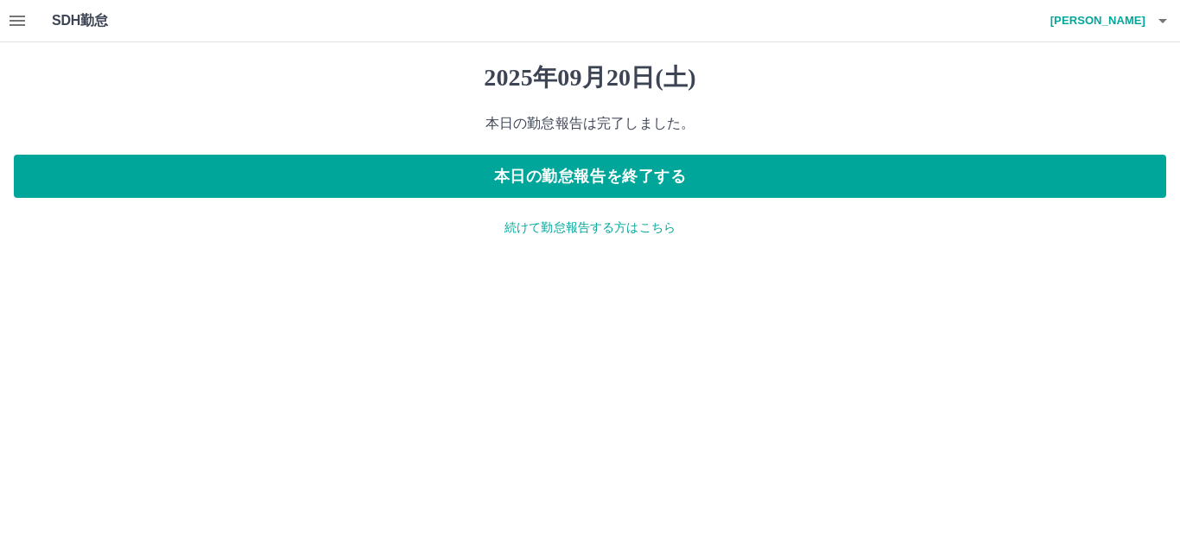
click at [568, 230] on p "続けて勤怠報告する方はこちら" at bounding box center [590, 227] width 1152 height 18
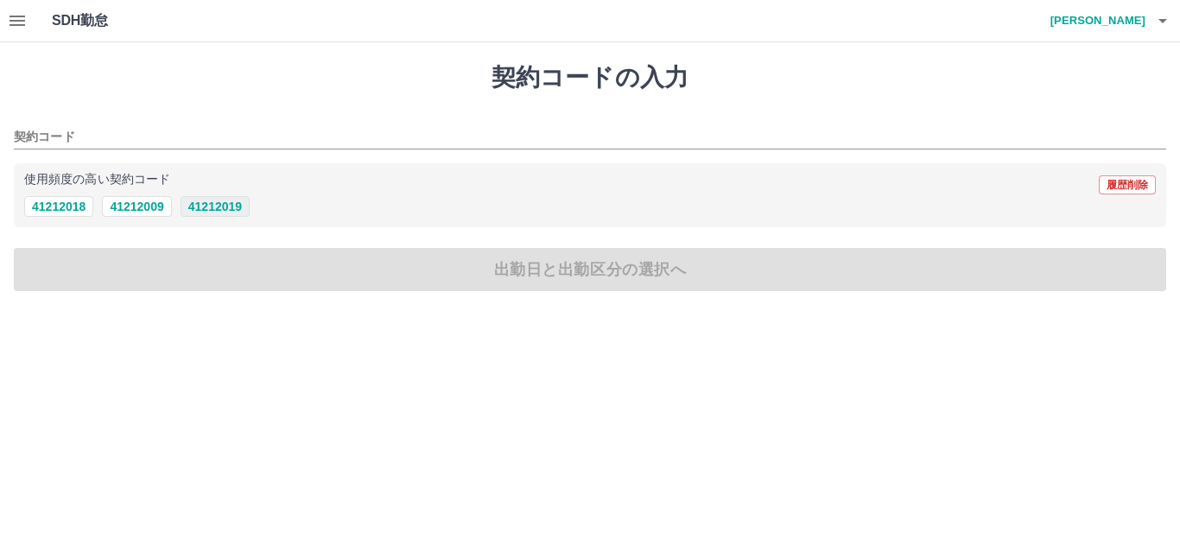
click at [231, 206] on button "41212019" at bounding box center [214, 206] width 69 height 21
type input "********"
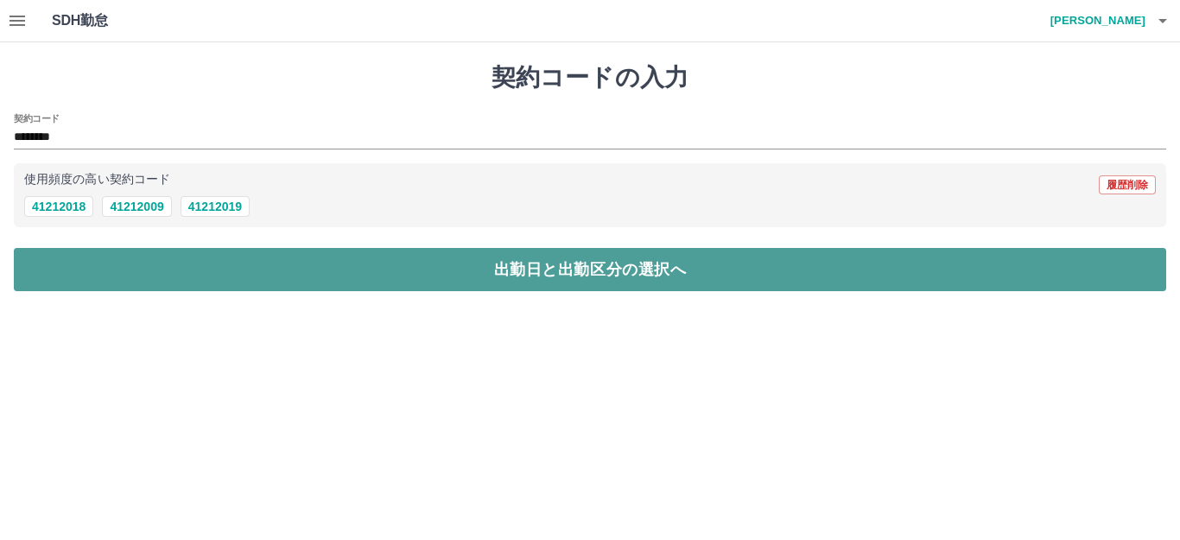
click at [290, 263] on button "出勤日と出勤区分の選択へ" at bounding box center [590, 269] width 1152 height 43
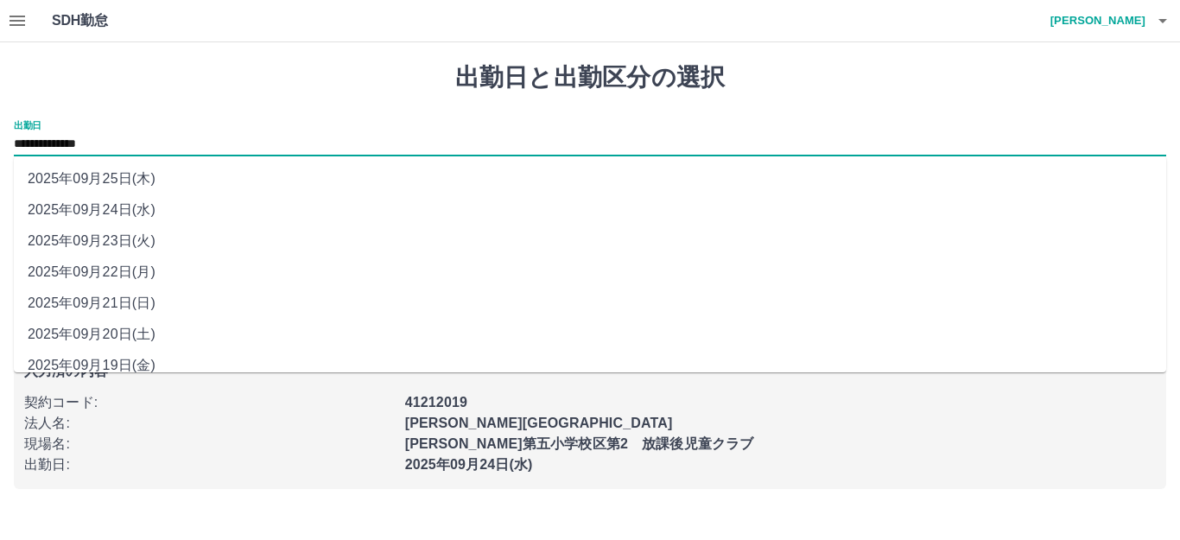
click at [81, 143] on input "**********" at bounding box center [590, 145] width 1152 height 22
click at [76, 299] on li "2025年09月21日(日)" at bounding box center [590, 303] width 1152 height 31
type input "**********"
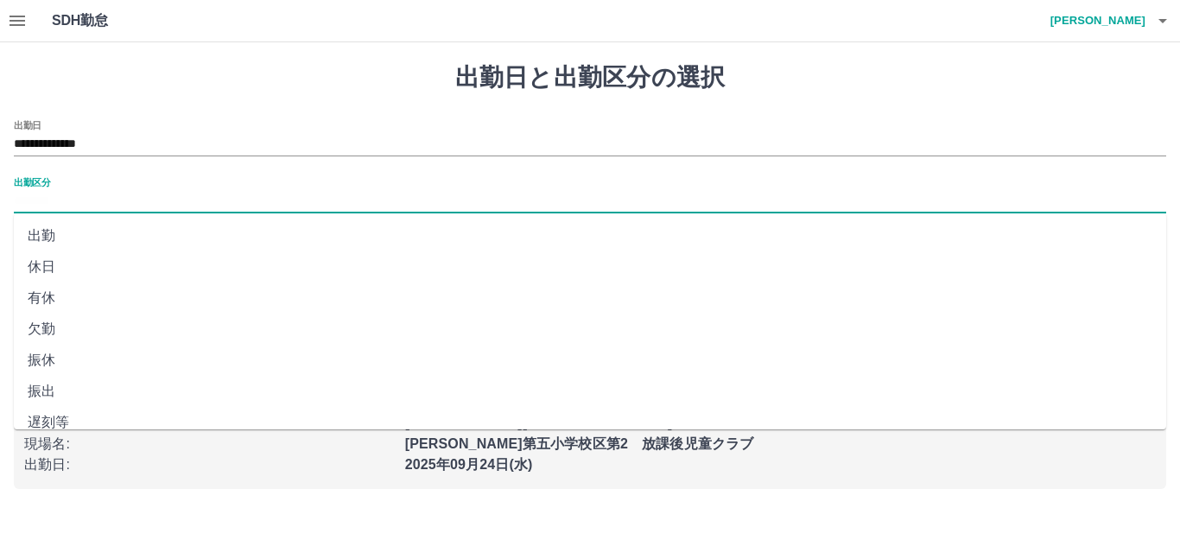
click at [111, 193] on input "出勤区分" at bounding box center [590, 202] width 1152 height 22
click at [44, 378] on li "法定休" at bounding box center [590, 375] width 1152 height 31
type input "***"
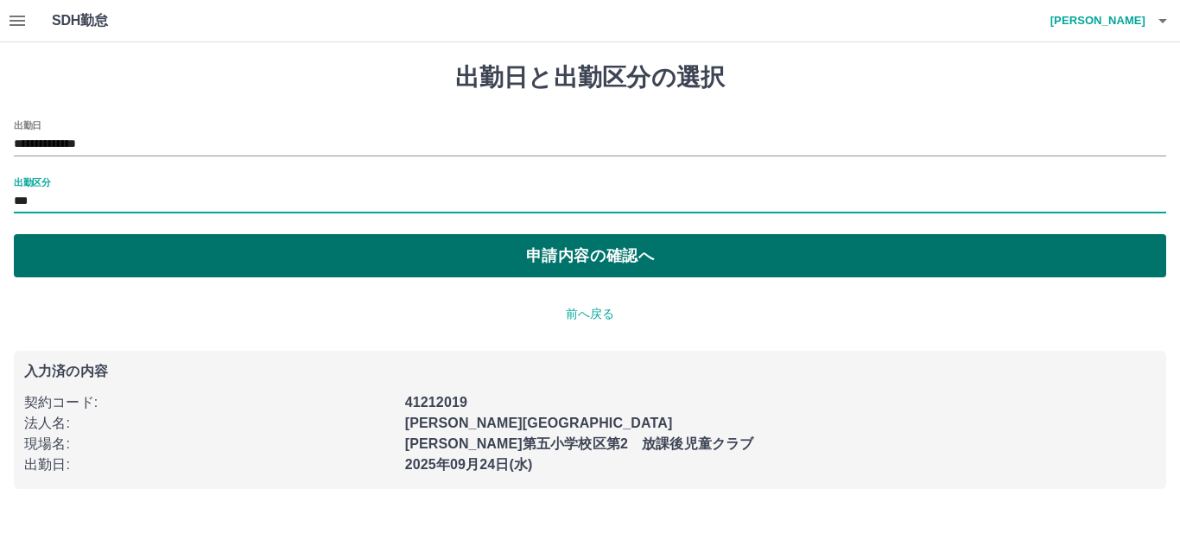
click at [205, 240] on button "申請内容の確認へ" at bounding box center [590, 255] width 1152 height 43
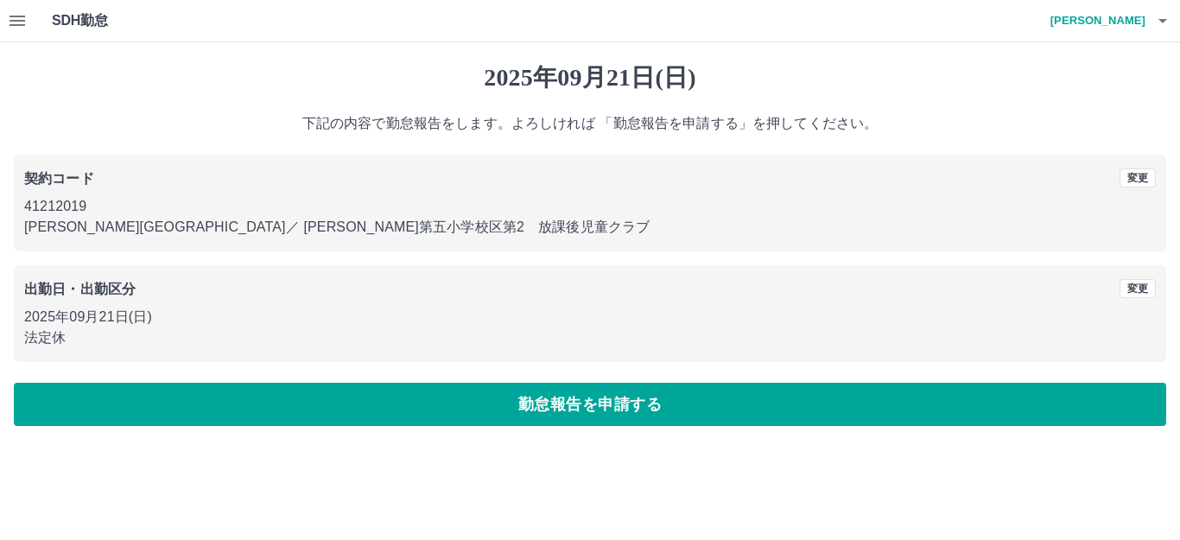
click at [251, 392] on button "勤怠報告を申請する" at bounding box center [590, 404] width 1152 height 43
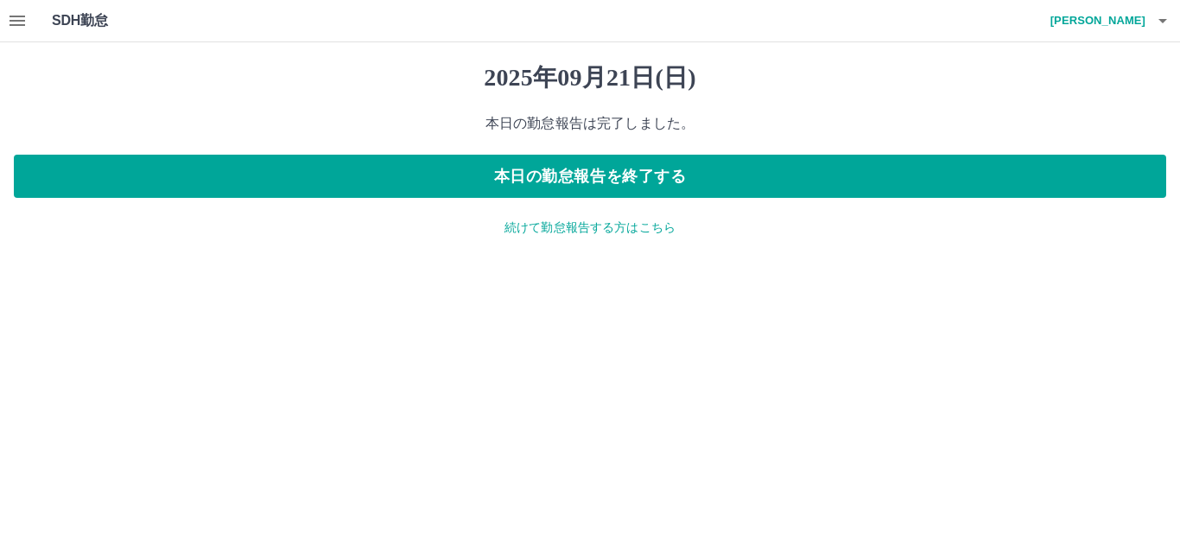
click at [575, 230] on p "続けて勤怠報告する方はこちら" at bounding box center [590, 227] width 1152 height 18
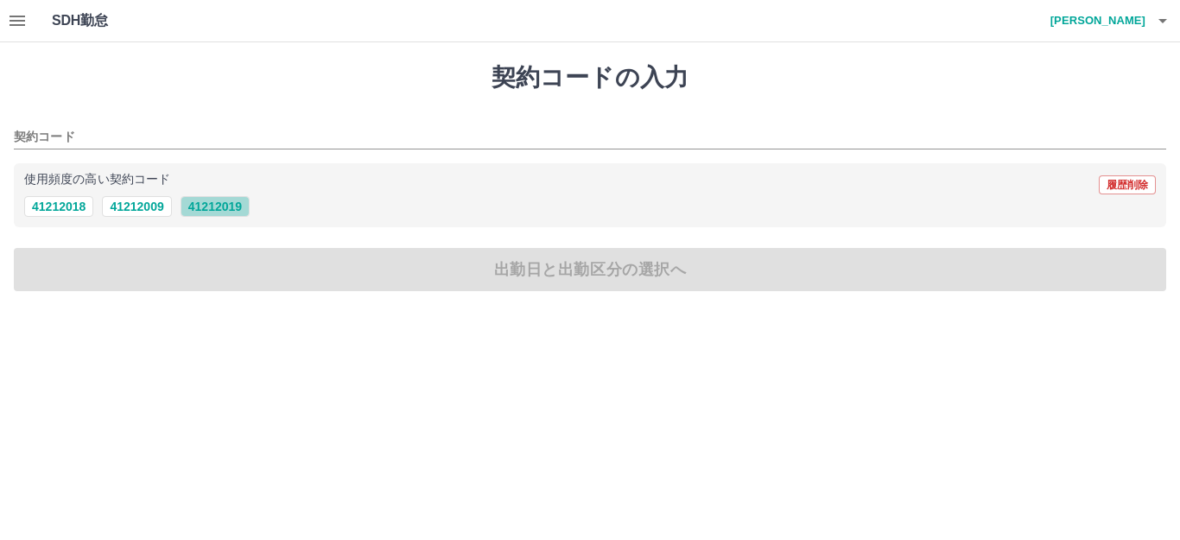
click at [220, 207] on button "41212019" at bounding box center [214, 206] width 69 height 21
type input "********"
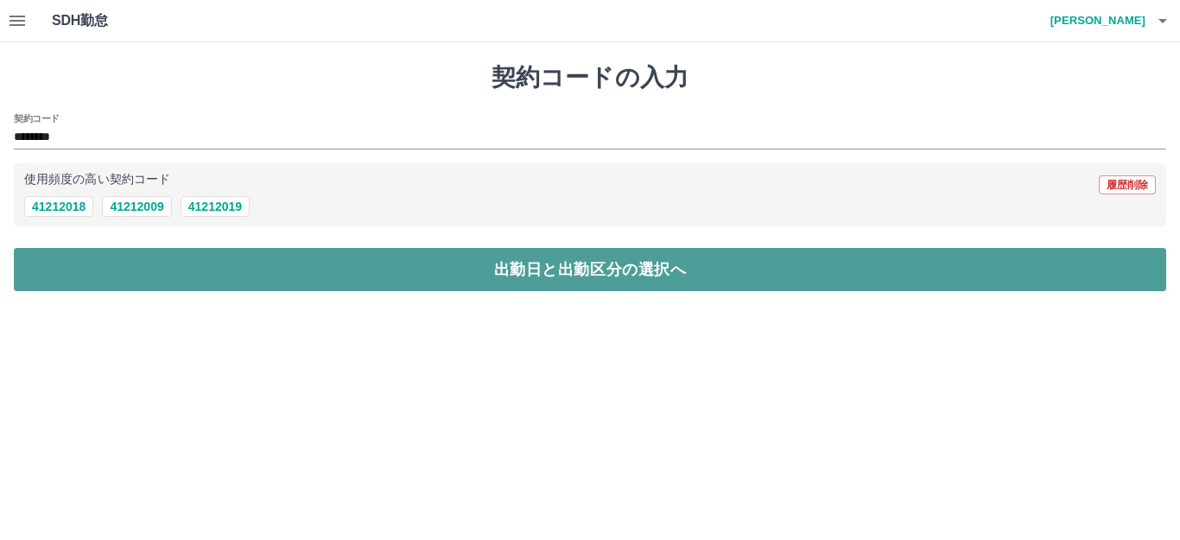
click at [294, 272] on button "出勤日と出勤区分の選択へ" at bounding box center [590, 269] width 1152 height 43
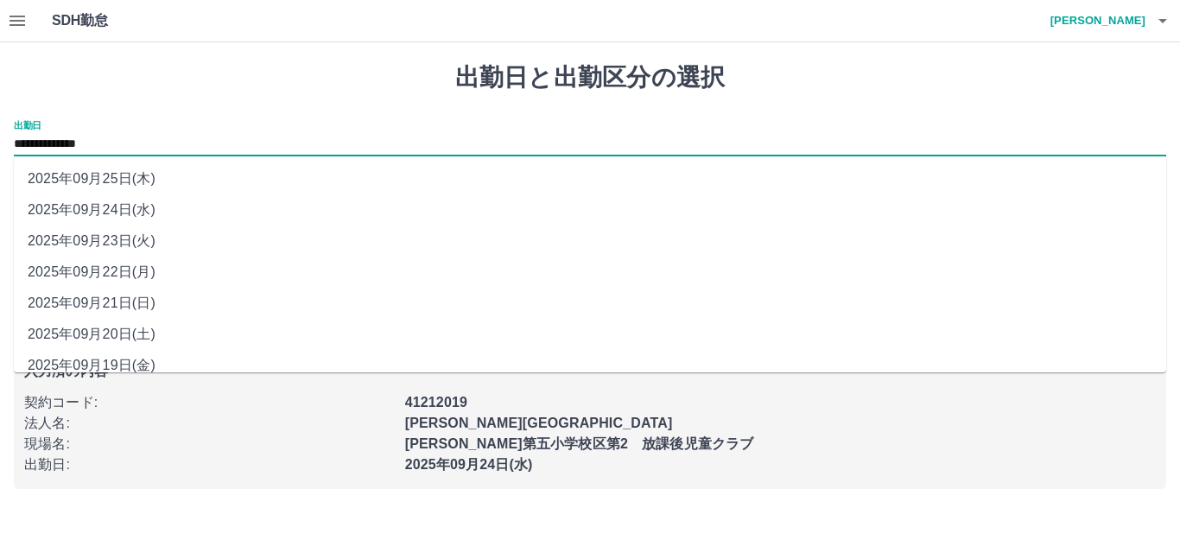
click at [91, 142] on input "**********" at bounding box center [590, 145] width 1152 height 22
click at [104, 270] on li "2025年09月22日(月)" at bounding box center [590, 271] width 1152 height 31
type input "**********"
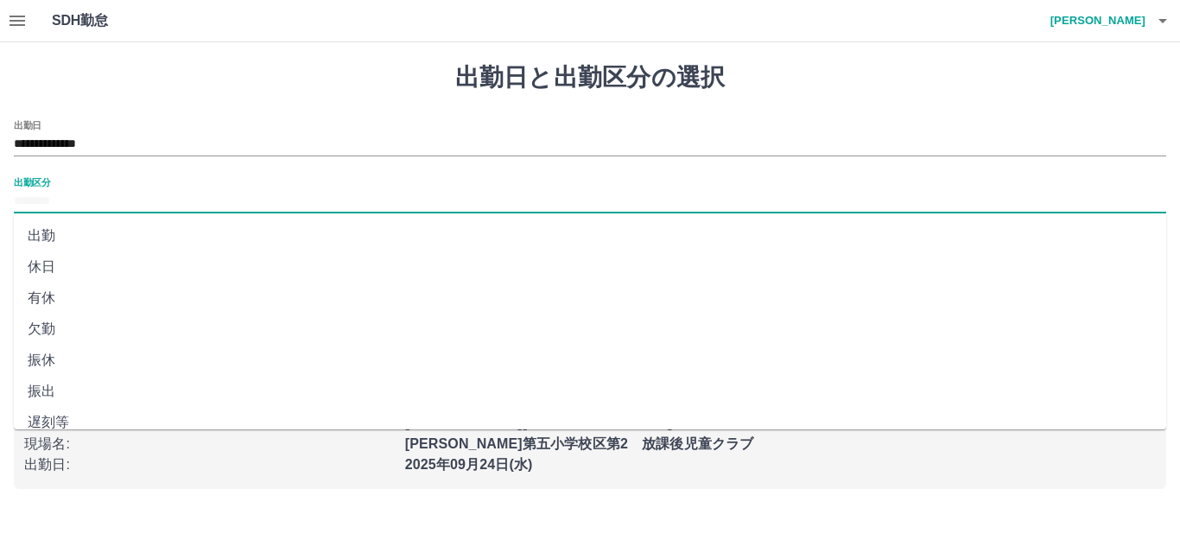
click at [108, 196] on input "出勤区分" at bounding box center [590, 202] width 1152 height 22
click at [38, 268] on li "休日" at bounding box center [590, 266] width 1152 height 31
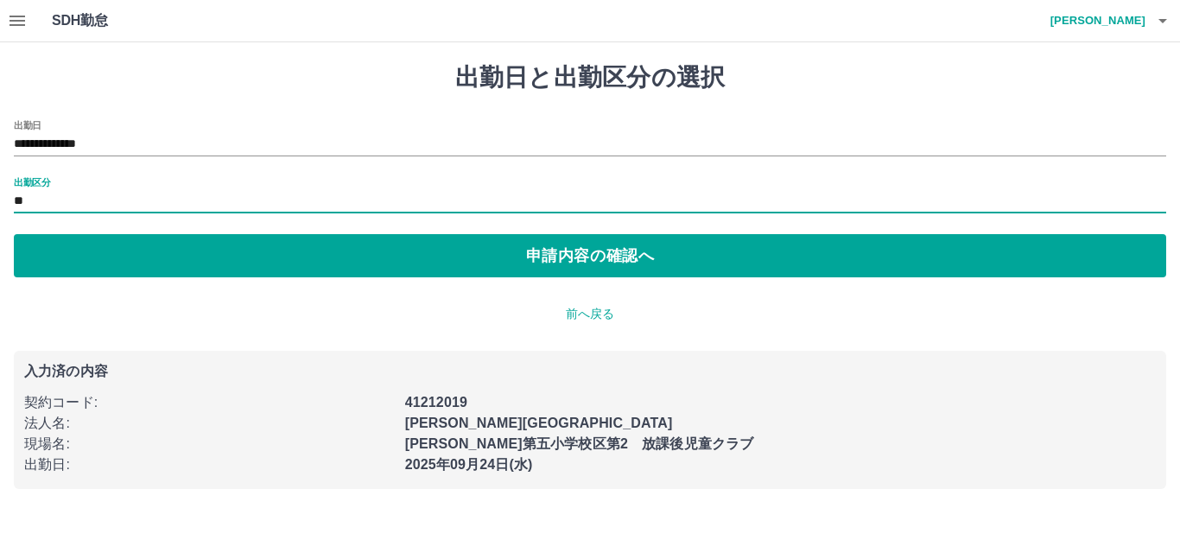
type input "**"
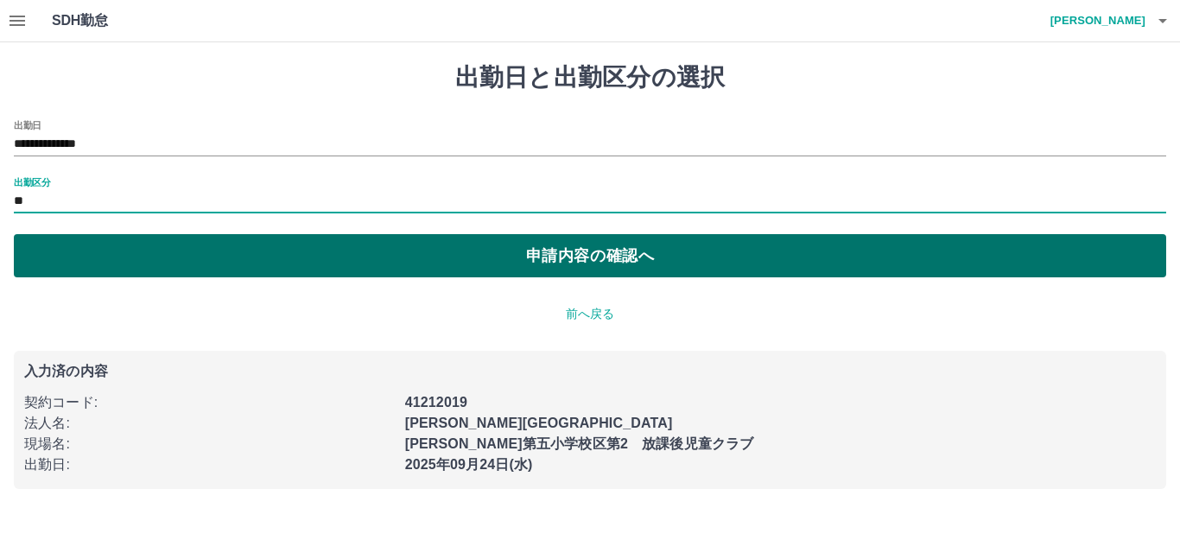
click at [145, 256] on button "申請内容の確認へ" at bounding box center [590, 255] width 1152 height 43
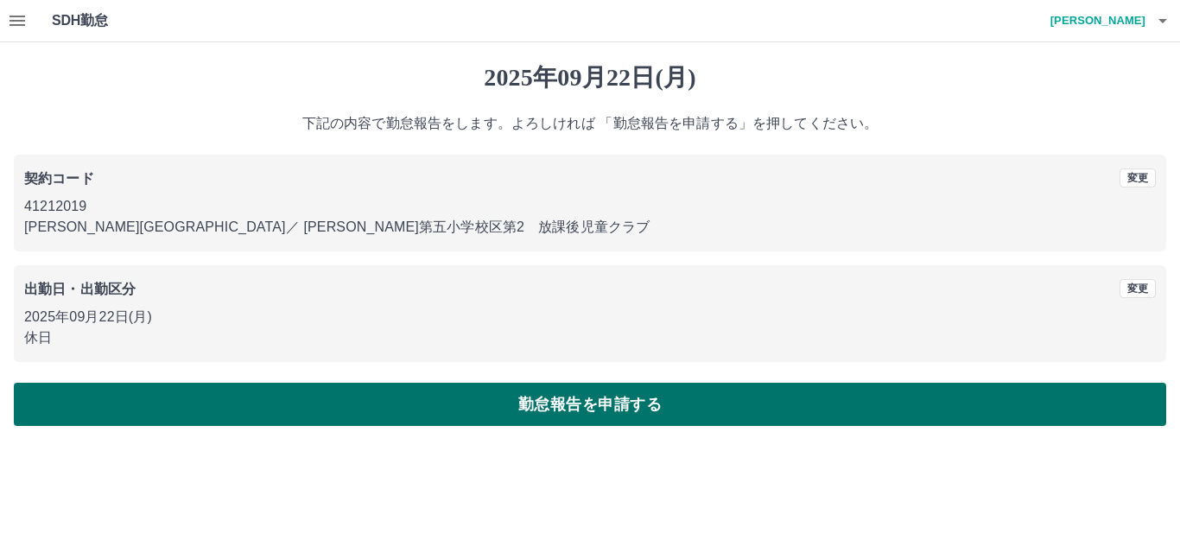
click at [173, 402] on button "勤怠報告を申請する" at bounding box center [590, 404] width 1152 height 43
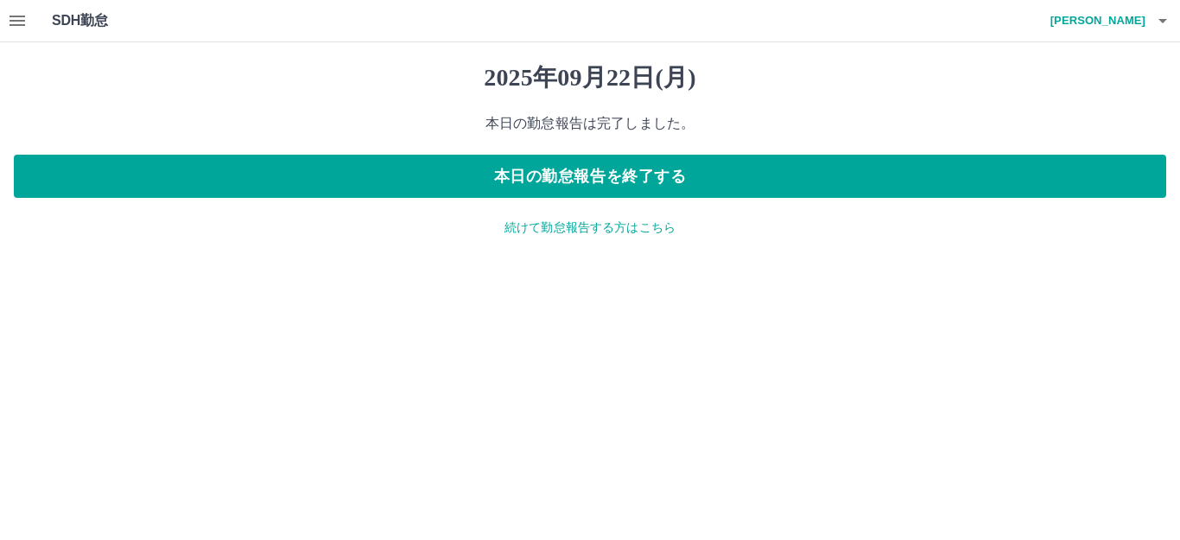
click at [520, 226] on p "続けて勤怠報告する方はこちら" at bounding box center [590, 227] width 1152 height 18
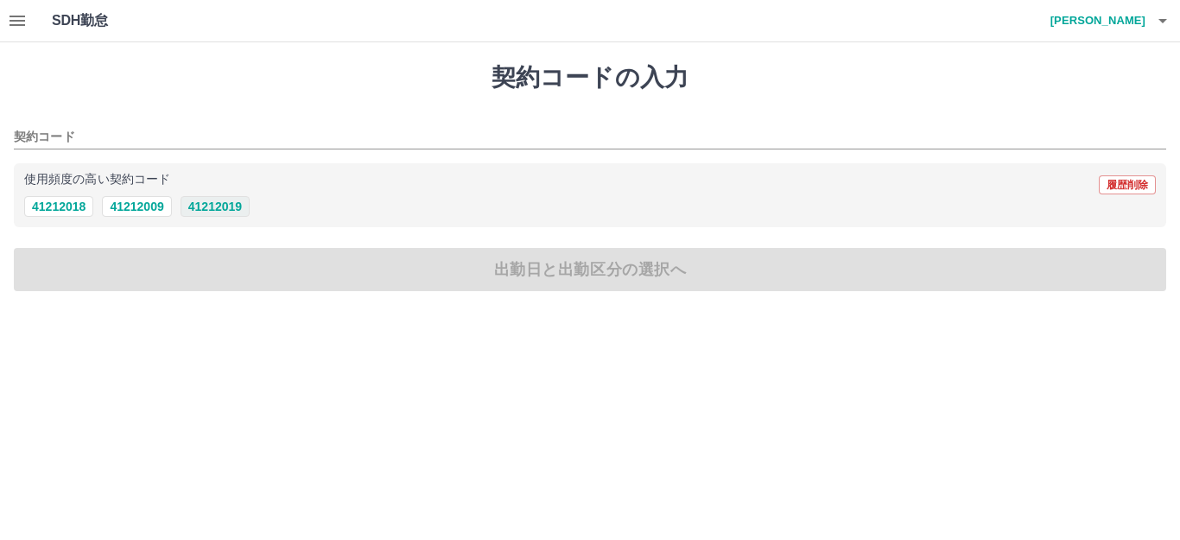
click at [226, 210] on button "41212019" at bounding box center [214, 206] width 69 height 21
type input "********"
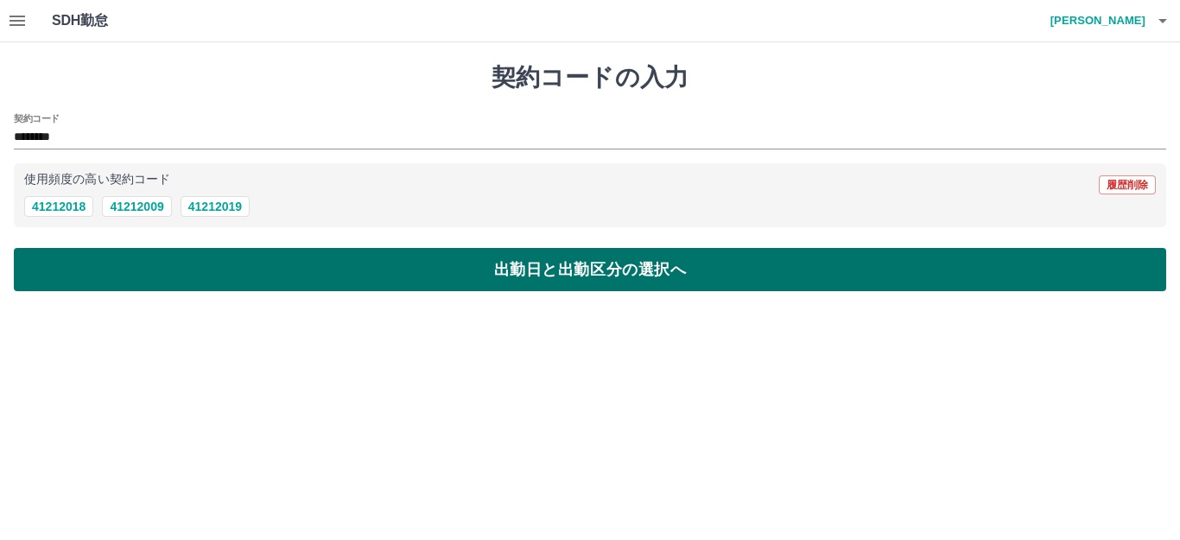
click at [228, 265] on button "出勤日と出勤区分の選択へ" at bounding box center [590, 269] width 1152 height 43
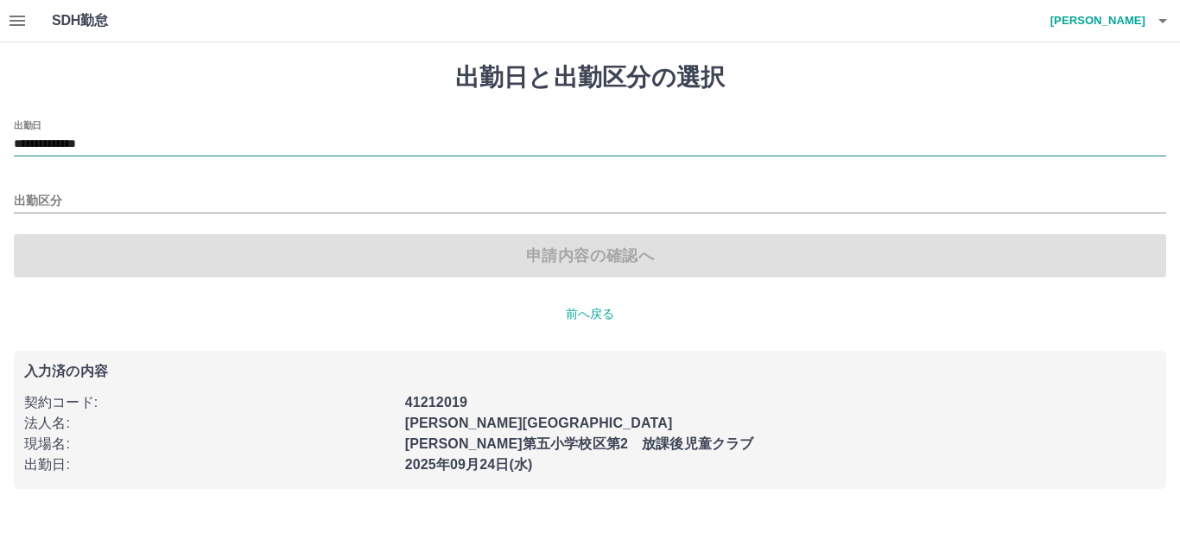
click at [92, 146] on input "**********" at bounding box center [590, 145] width 1152 height 22
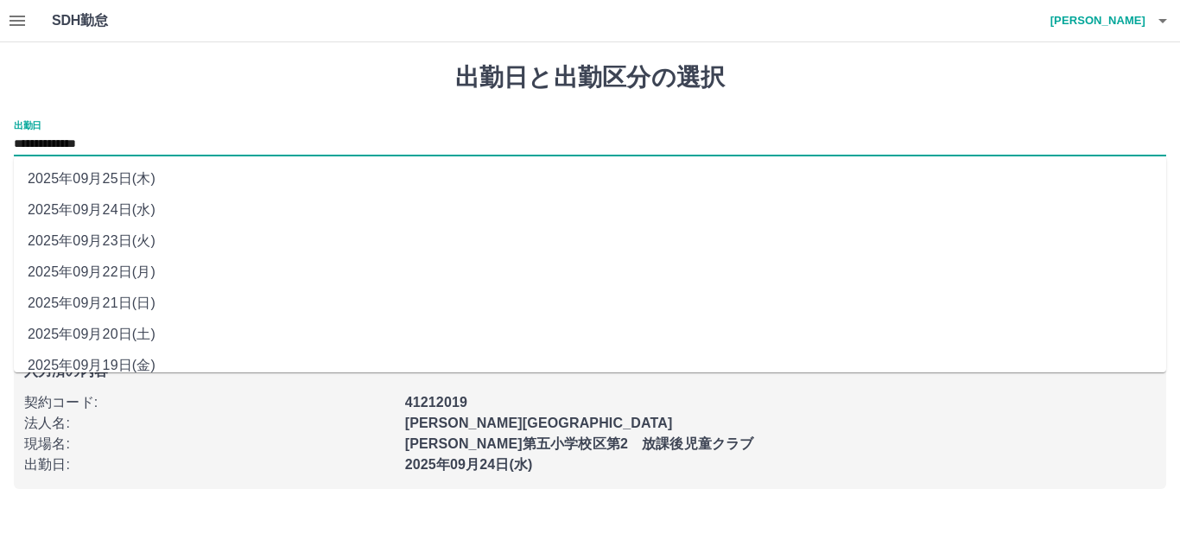
click at [120, 238] on li "2025年09月23日(火)" at bounding box center [590, 240] width 1152 height 31
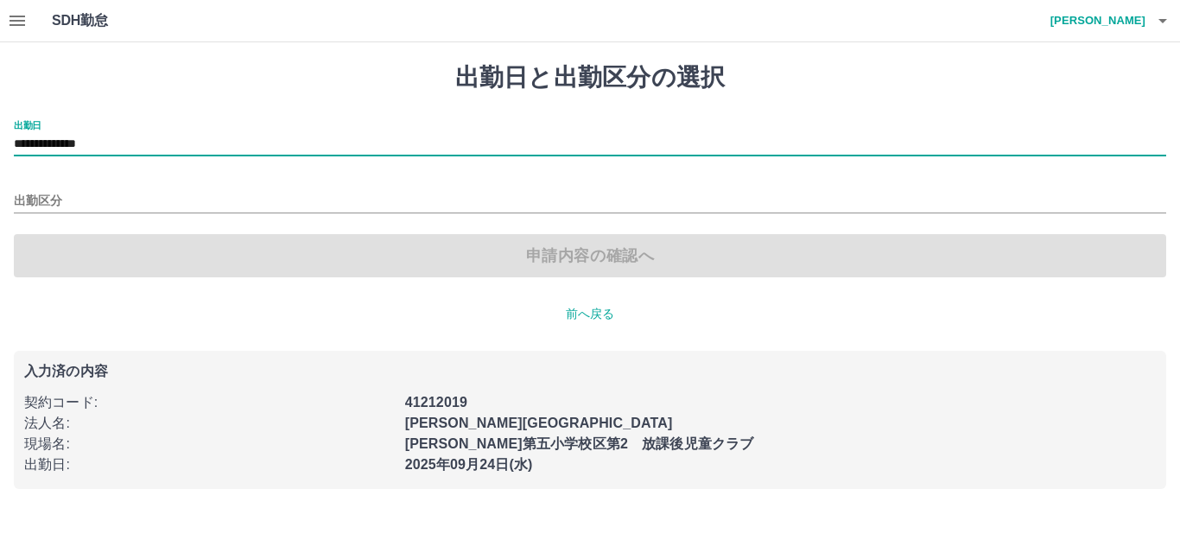
type input "**********"
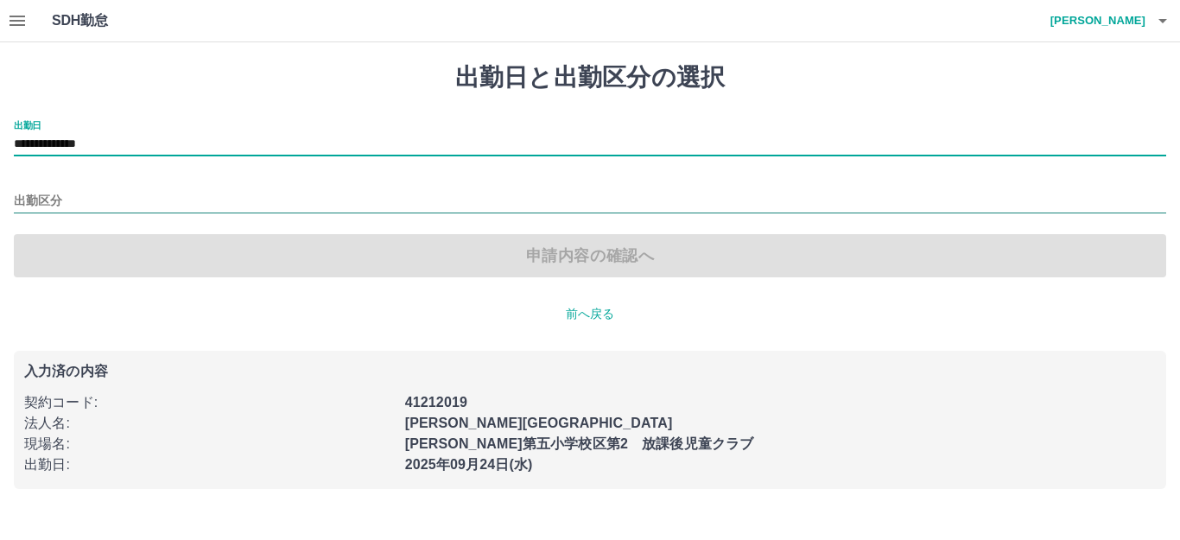
click at [120, 193] on input "出勤区分" at bounding box center [590, 202] width 1152 height 22
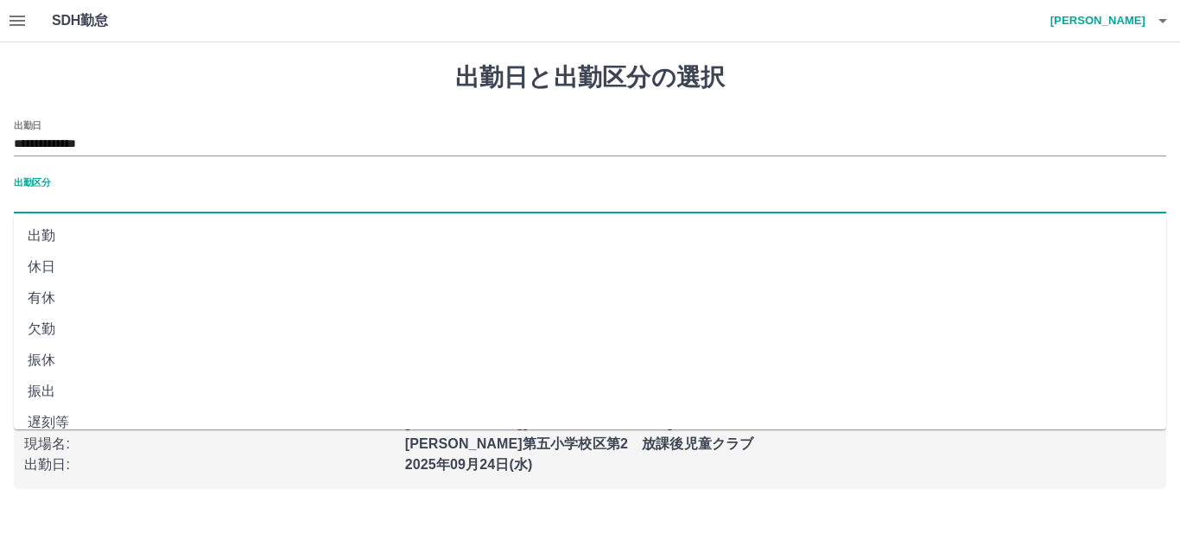
click at [44, 269] on li "休日" at bounding box center [590, 266] width 1152 height 31
type input "**"
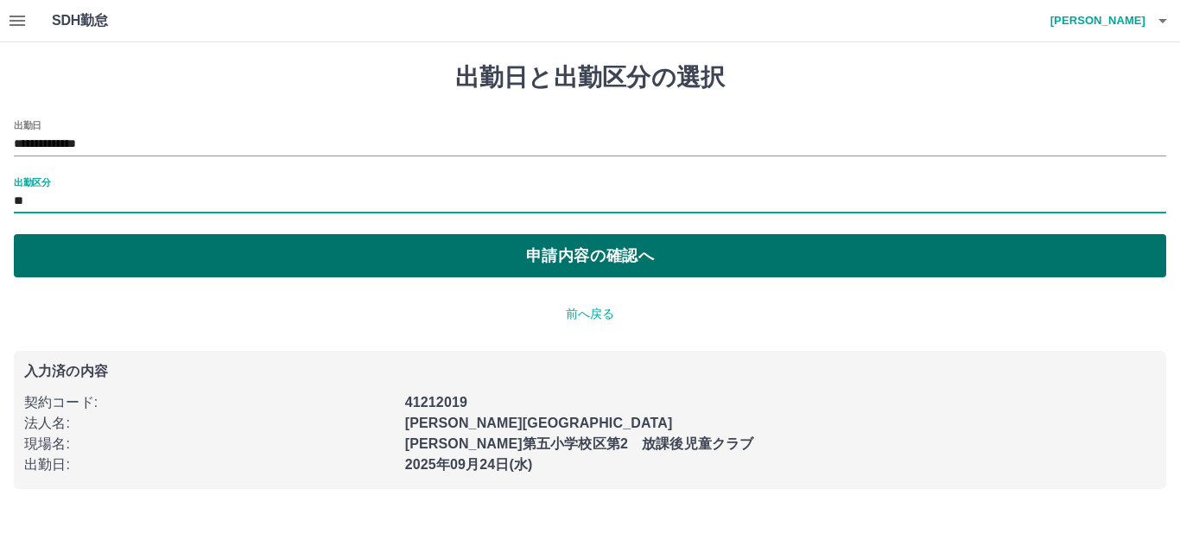
click at [133, 259] on button "申請内容の確認へ" at bounding box center [590, 255] width 1152 height 43
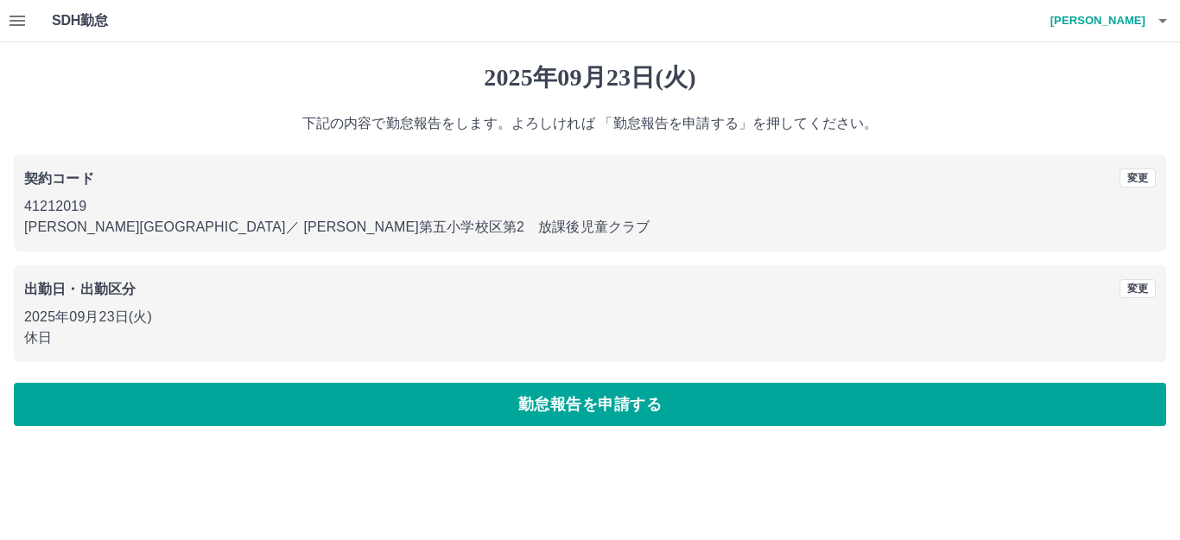
click at [203, 390] on button "勤怠報告を申請する" at bounding box center [590, 404] width 1152 height 43
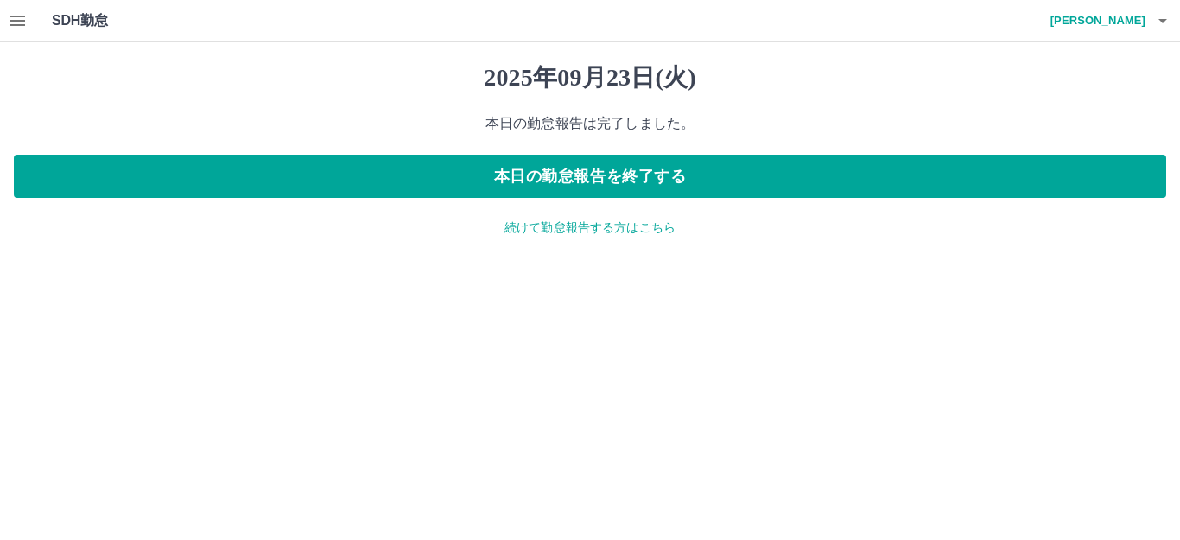
click at [593, 227] on p "続けて勤怠報告する方はこちら" at bounding box center [590, 227] width 1152 height 18
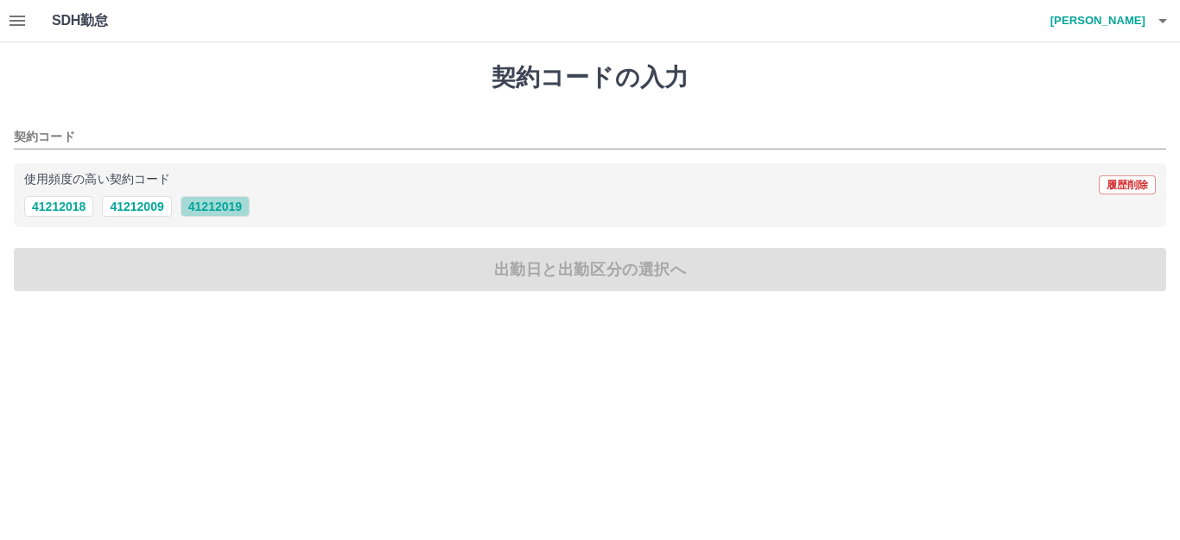
click at [212, 202] on button "41212019" at bounding box center [214, 206] width 69 height 21
type input "********"
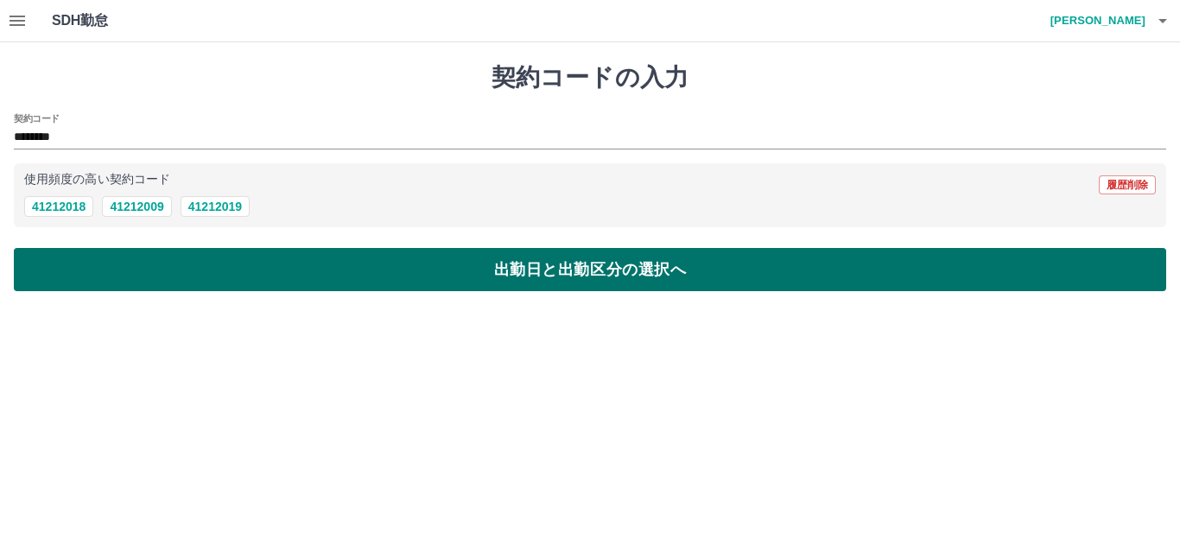
click at [272, 275] on button "出勤日と出勤区分の選択へ" at bounding box center [590, 269] width 1152 height 43
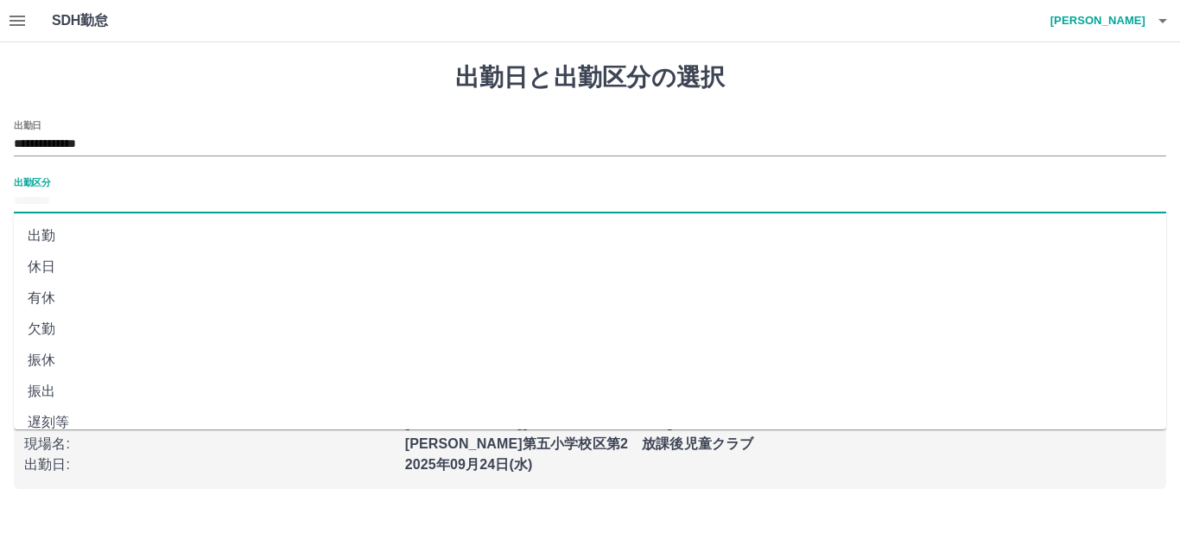
click at [91, 193] on input "出勤区分" at bounding box center [590, 202] width 1152 height 22
click at [42, 272] on li "休日" at bounding box center [590, 266] width 1152 height 31
type input "**"
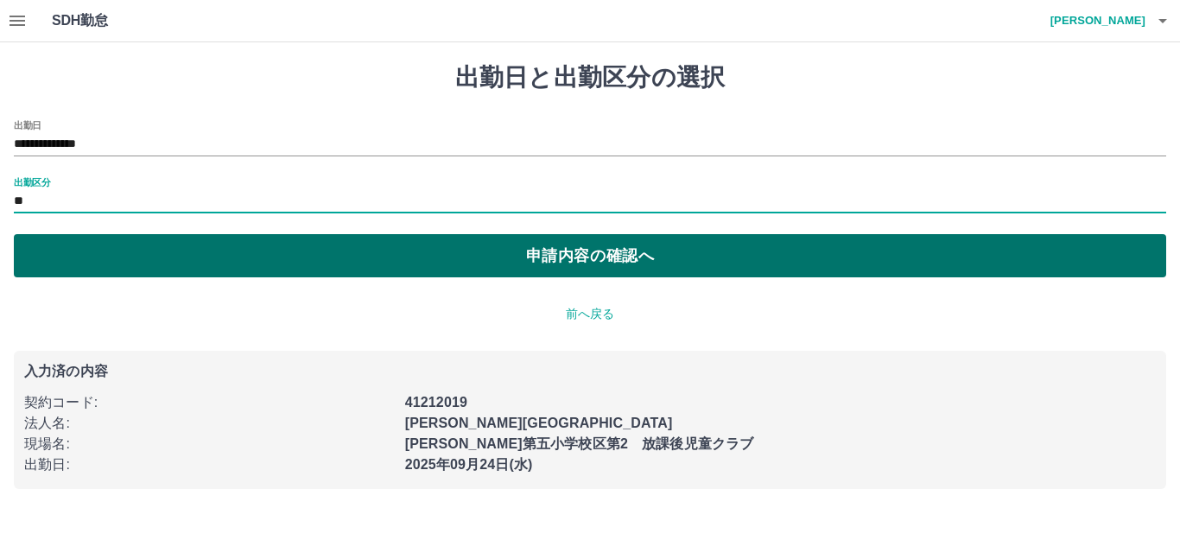
click at [252, 258] on button "申請内容の確認へ" at bounding box center [590, 255] width 1152 height 43
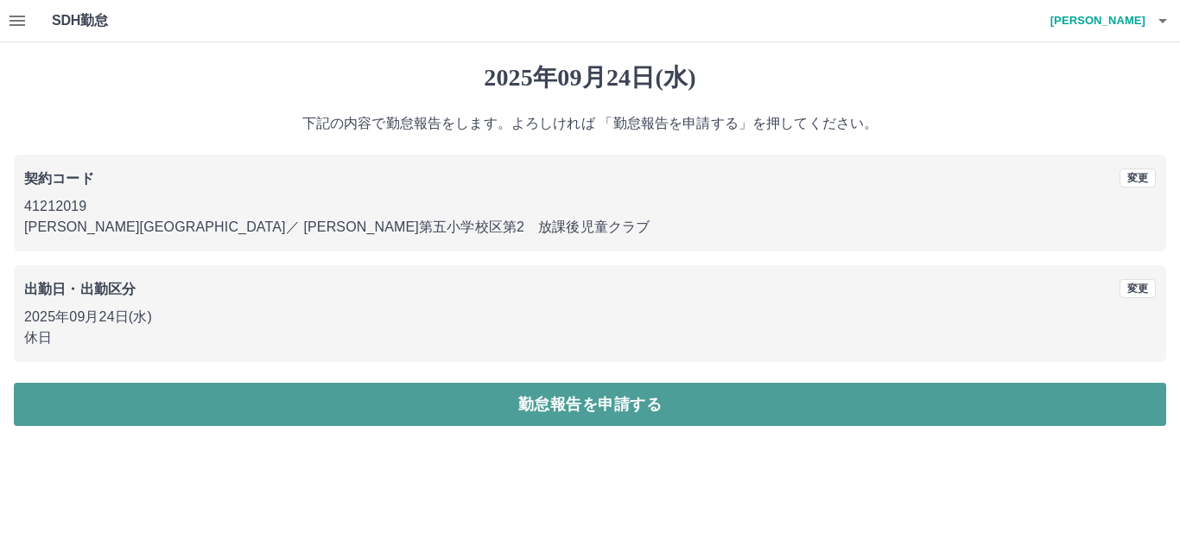
click at [234, 396] on button "勤怠報告を申請する" at bounding box center [590, 404] width 1152 height 43
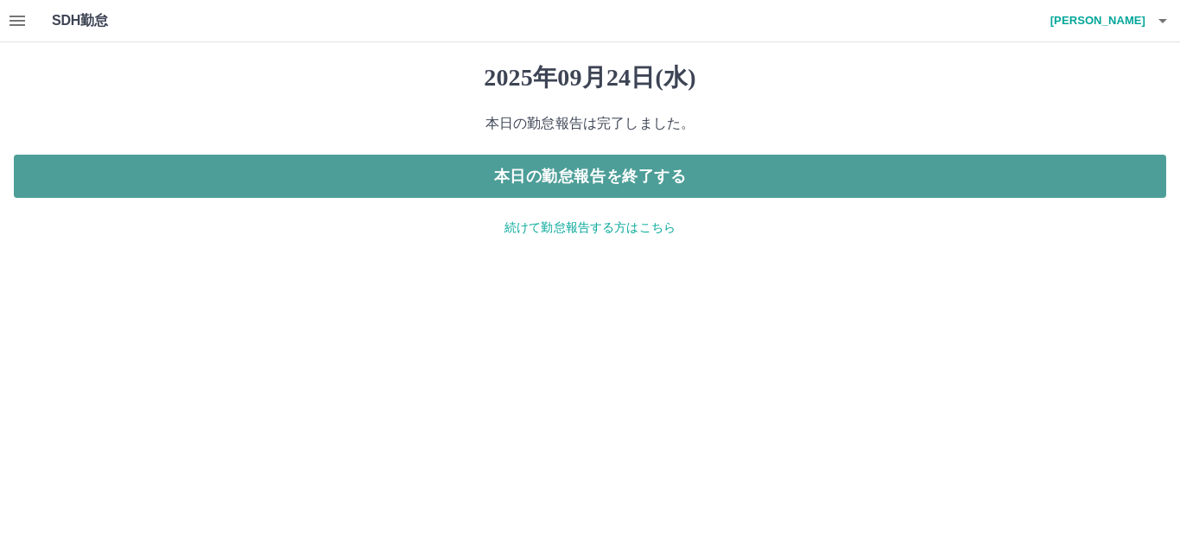
click at [750, 168] on button "本日の勤怠報告を終了する" at bounding box center [590, 176] width 1152 height 43
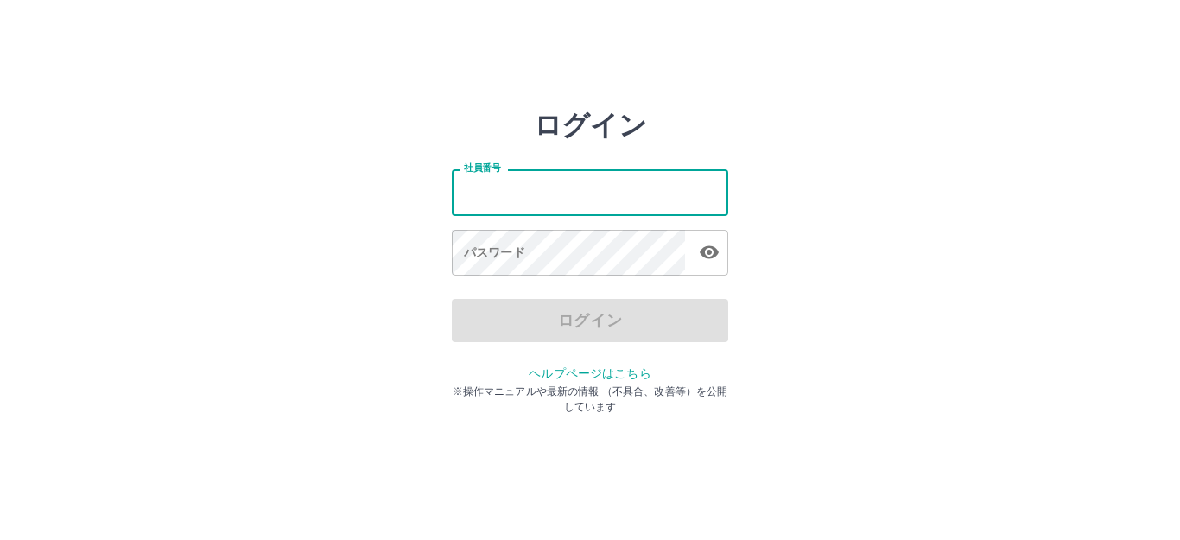
click at [670, 187] on input "社員番号" at bounding box center [590, 192] width 276 height 46
type input "*******"
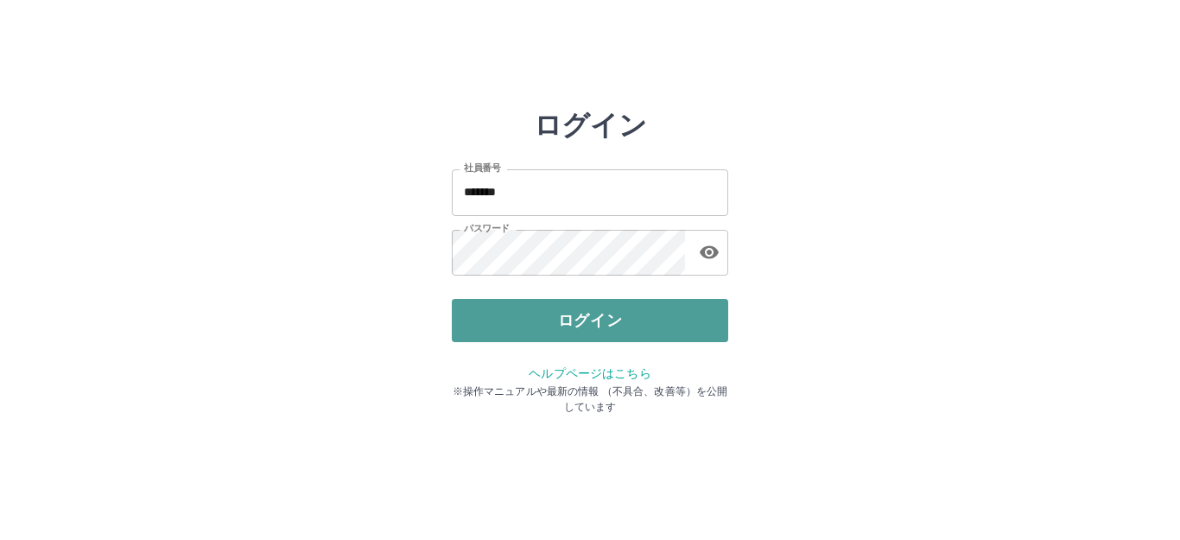
click at [577, 314] on button "ログイン" at bounding box center [590, 320] width 276 height 43
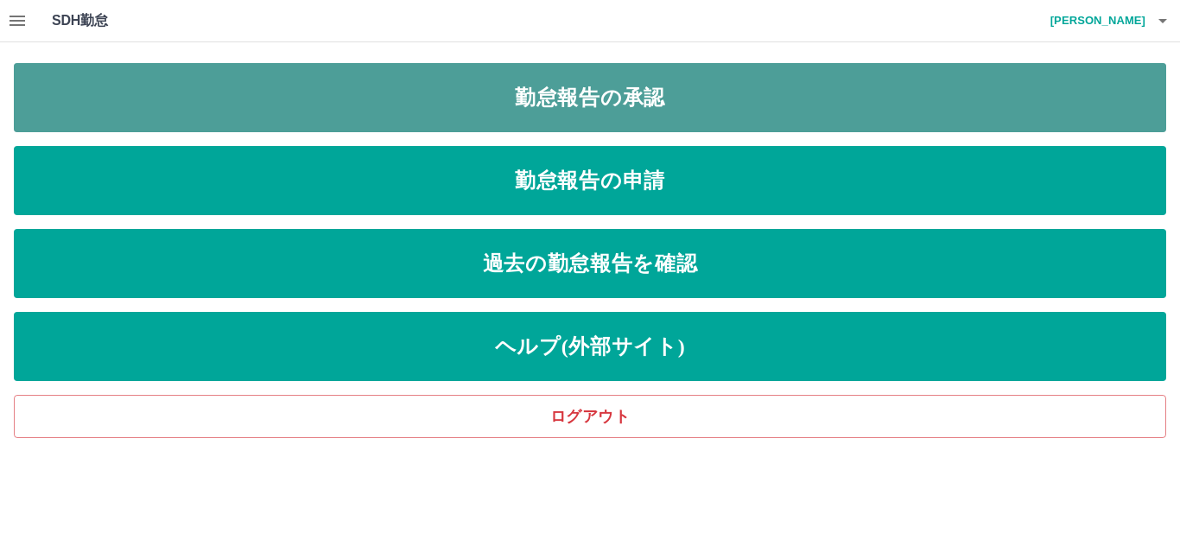
click at [701, 94] on link "勤怠報告の承認" at bounding box center [590, 97] width 1152 height 69
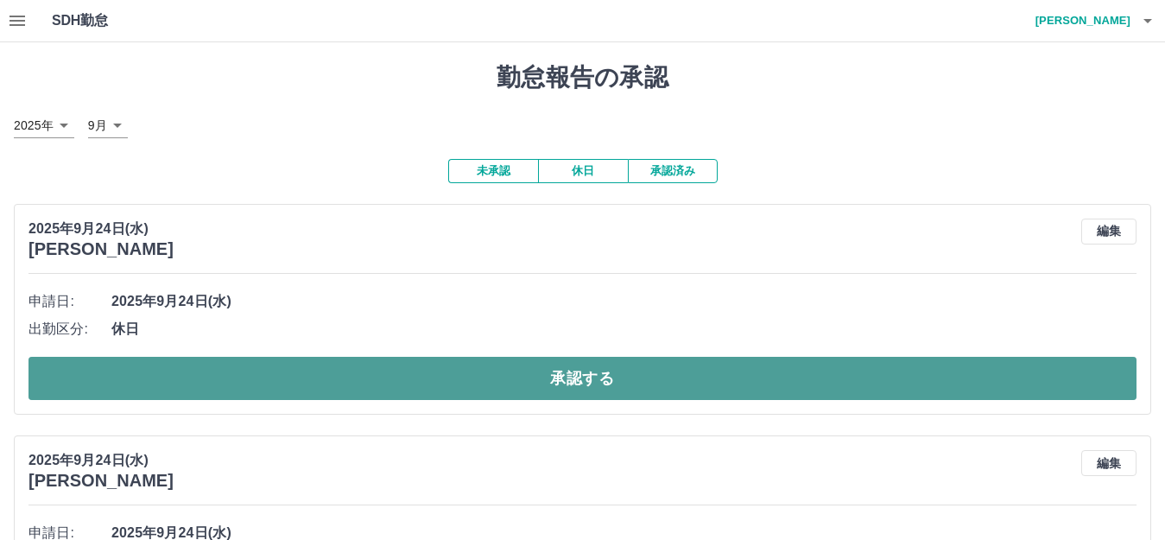
click at [562, 379] on button "承認する" at bounding box center [582, 378] width 1108 height 43
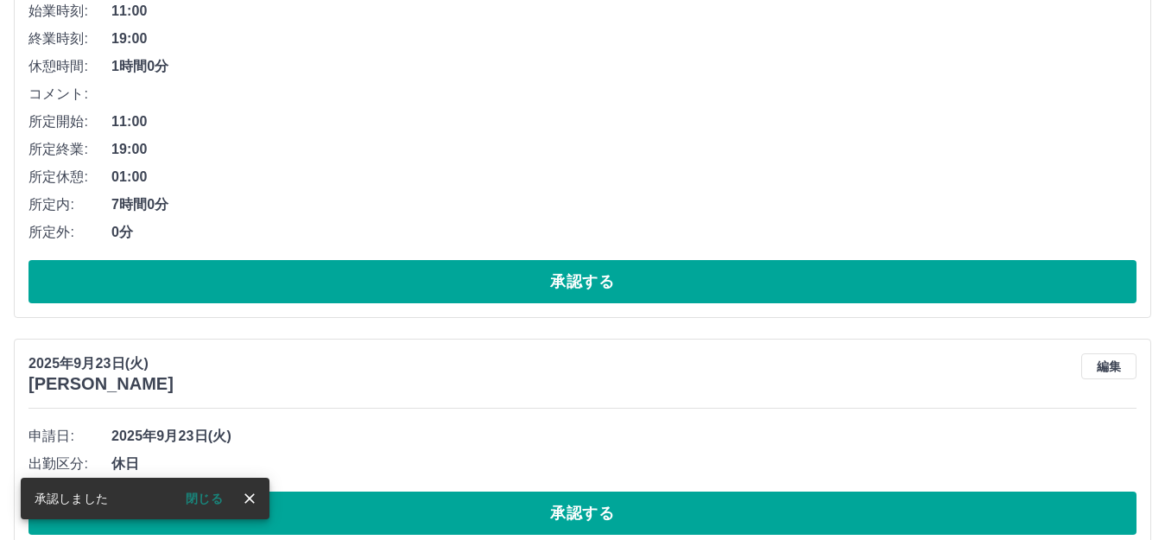
scroll to position [259, 0]
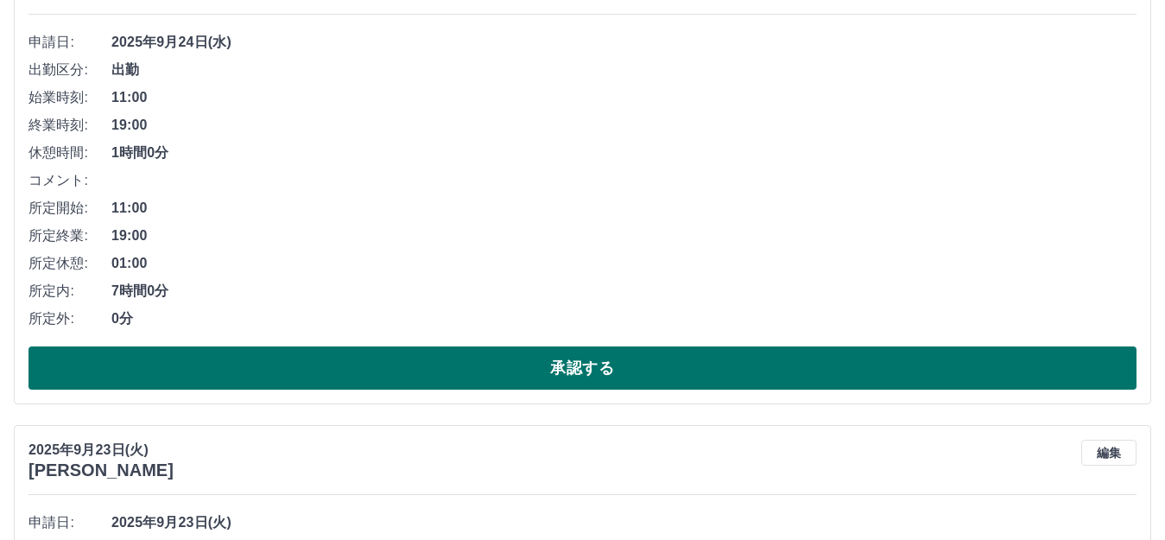
click at [453, 372] on button "承認する" at bounding box center [582, 367] width 1108 height 43
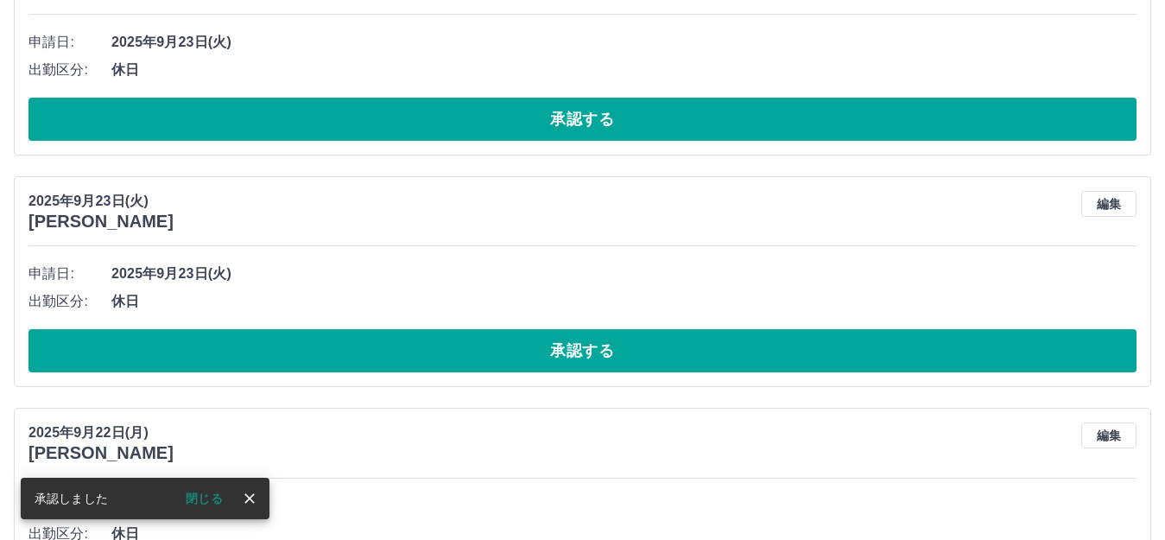
scroll to position [0, 0]
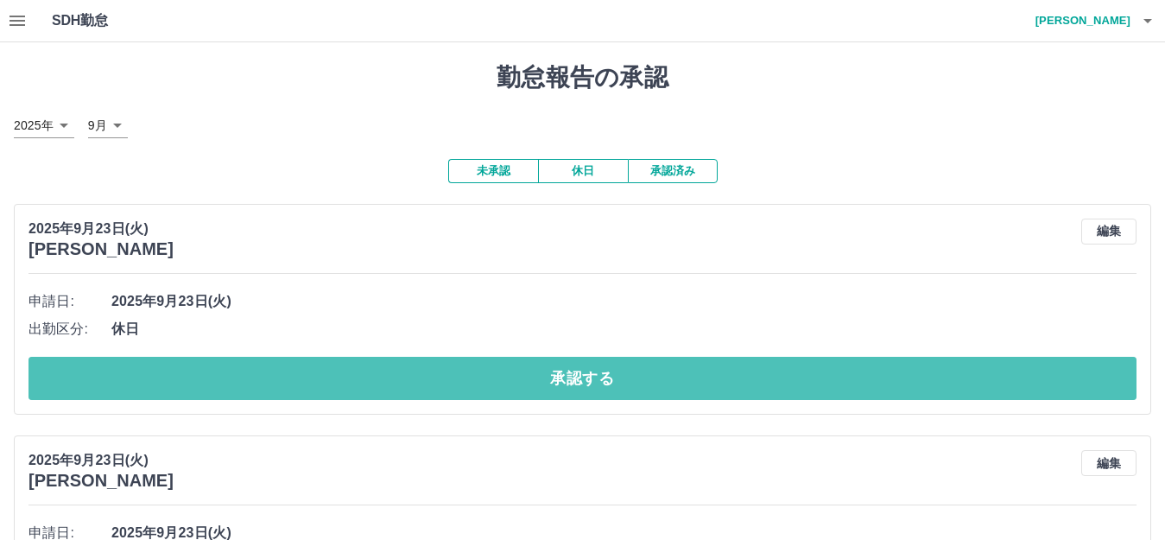
click at [452, 372] on button "承認する" at bounding box center [582, 378] width 1108 height 43
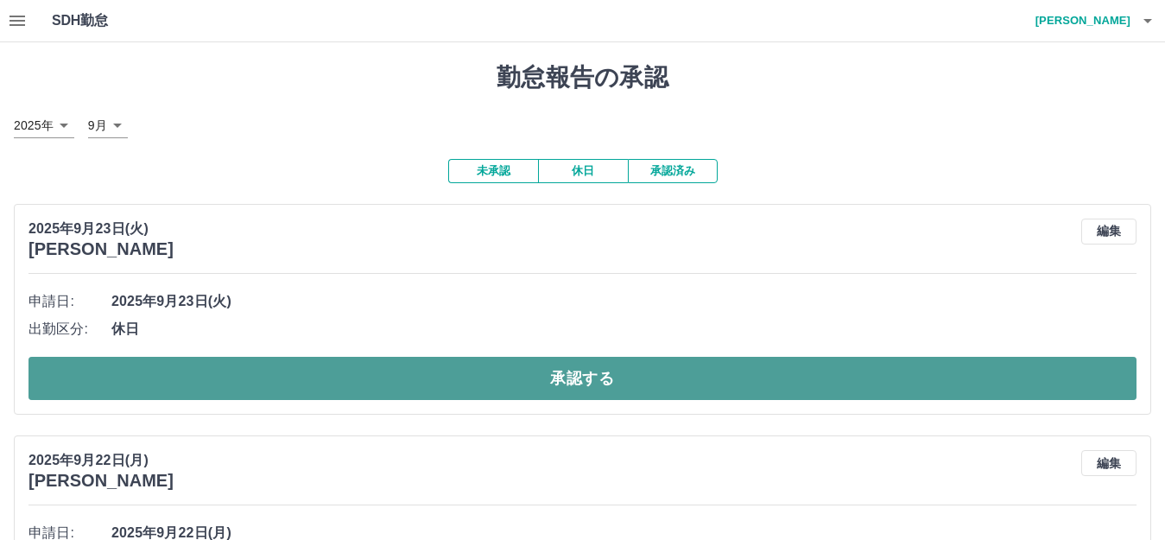
click at [404, 370] on button "承認する" at bounding box center [582, 378] width 1108 height 43
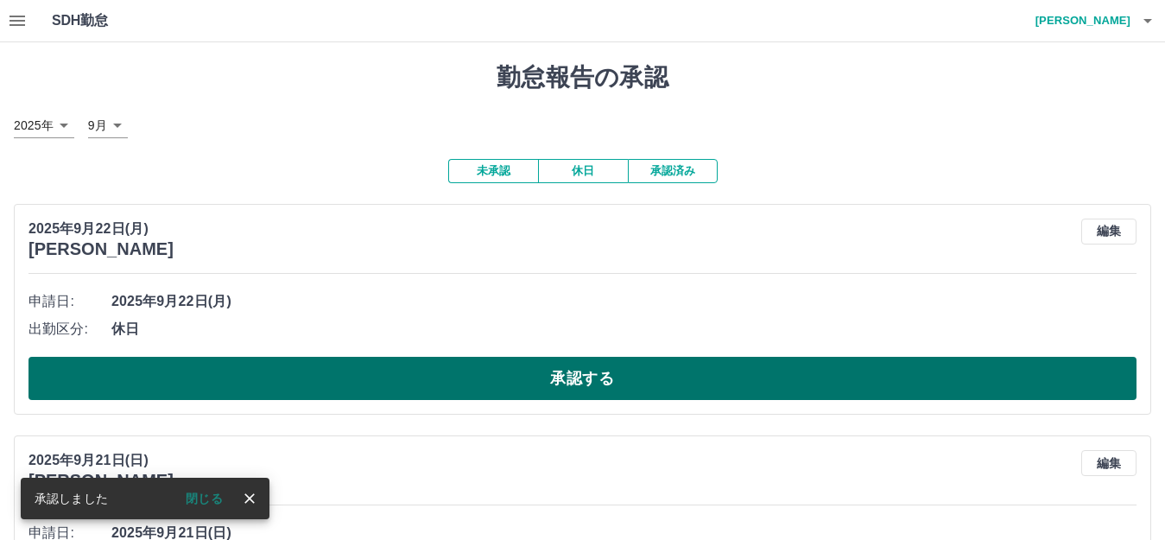
click at [402, 369] on button "承認する" at bounding box center [582, 378] width 1108 height 43
click at [393, 369] on button "承認する" at bounding box center [582, 378] width 1108 height 43
click at [378, 377] on button "承認する" at bounding box center [582, 378] width 1108 height 43
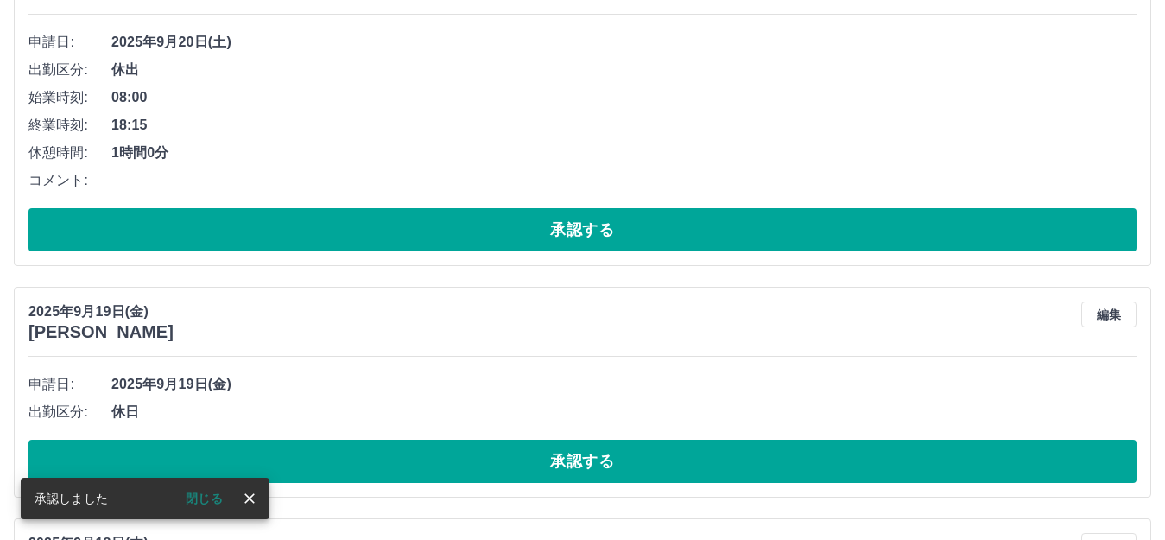
scroll to position [345, 0]
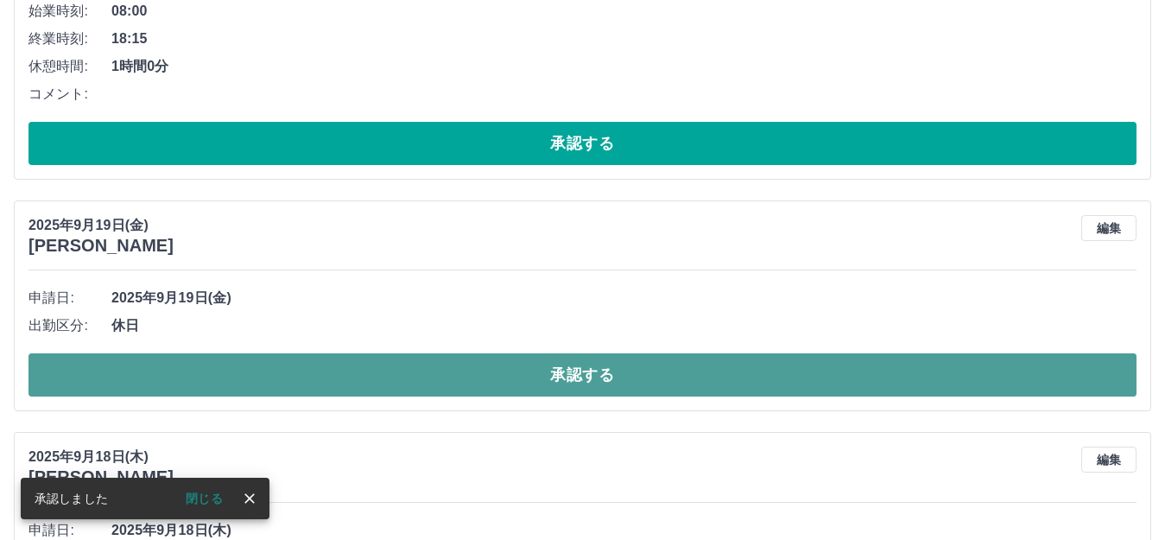
click at [352, 381] on button "承認する" at bounding box center [582, 374] width 1108 height 43
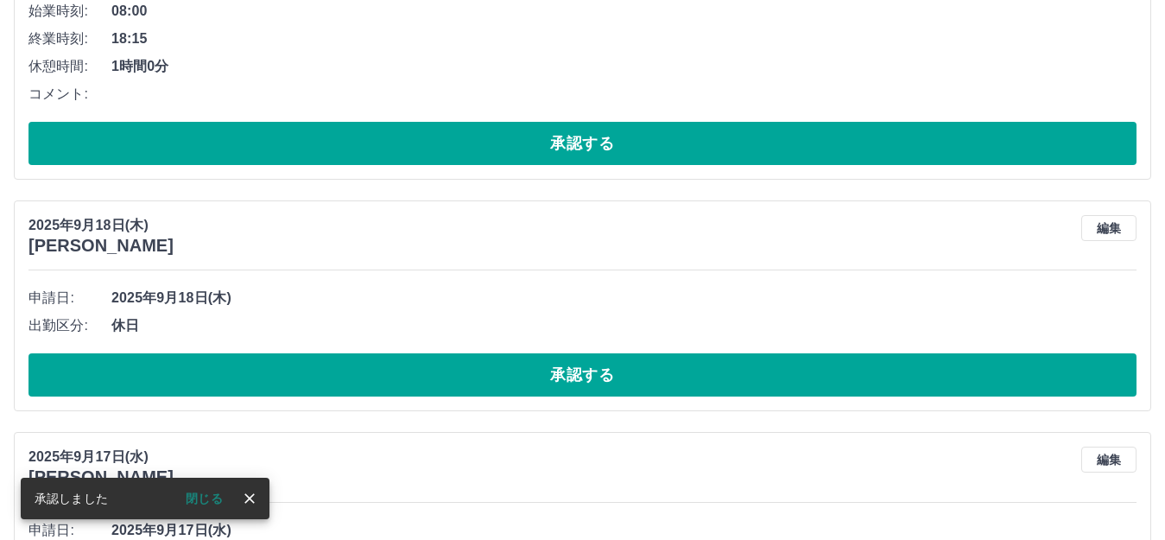
click at [352, 380] on button "承認する" at bounding box center [582, 374] width 1108 height 43
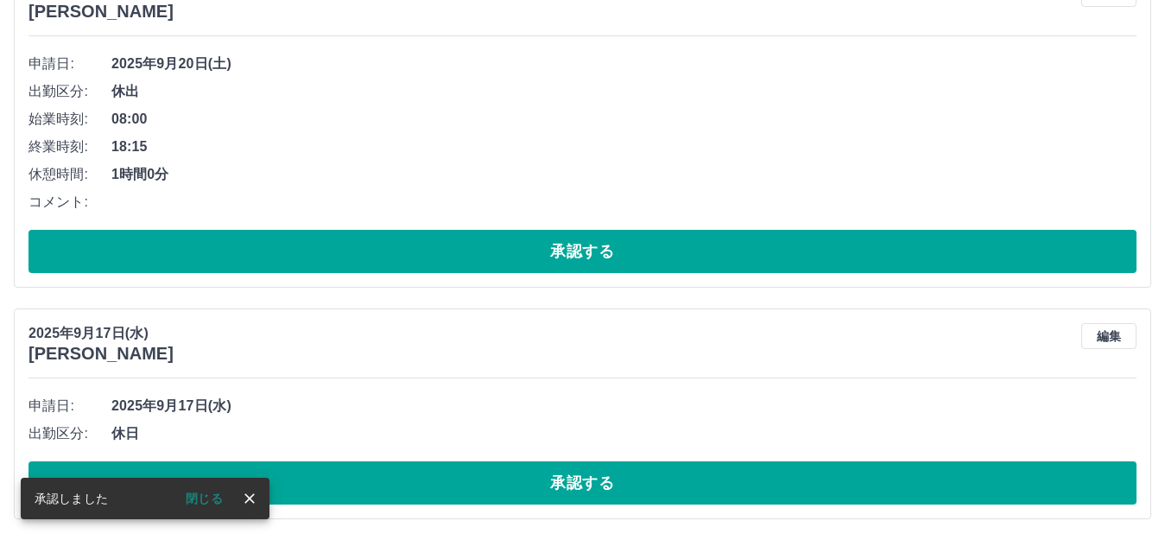
scroll to position [239, 0]
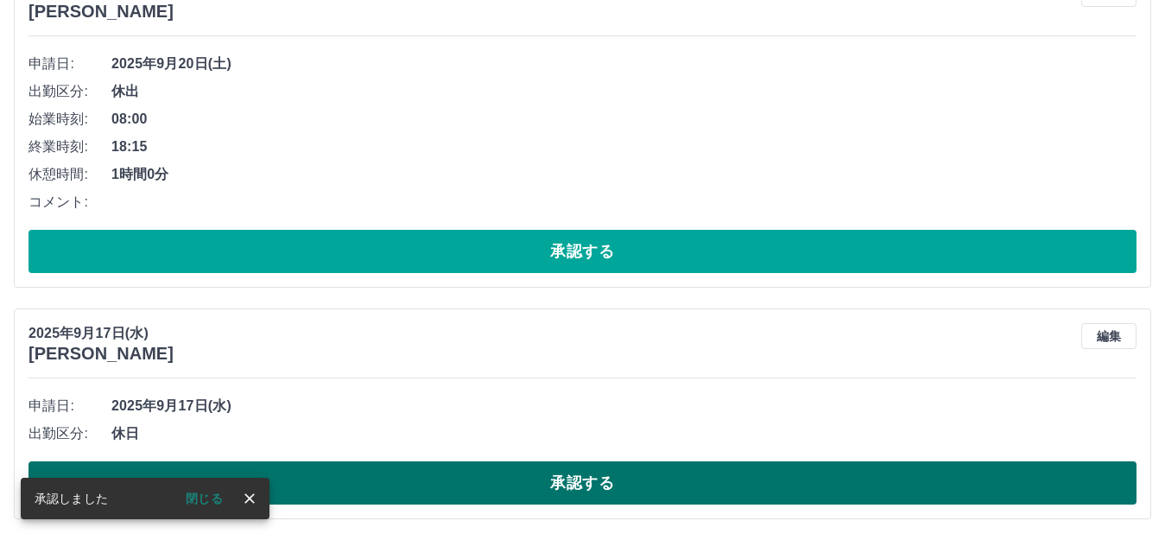
click at [334, 484] on button "承認する" at bounding box center [582, 482] width 1108 height 43
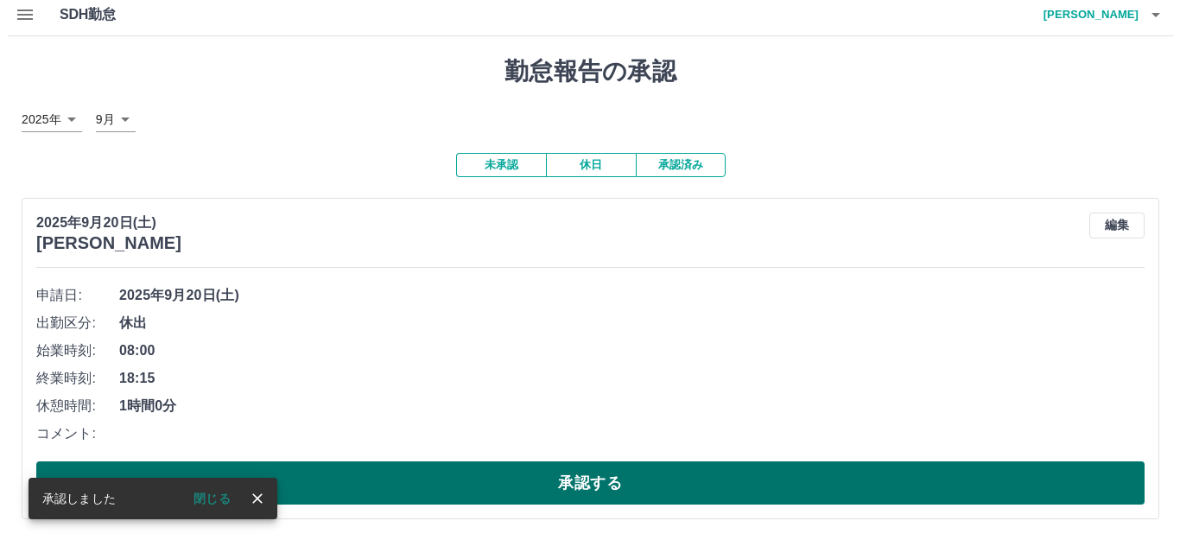
scroll to position [0, 0]
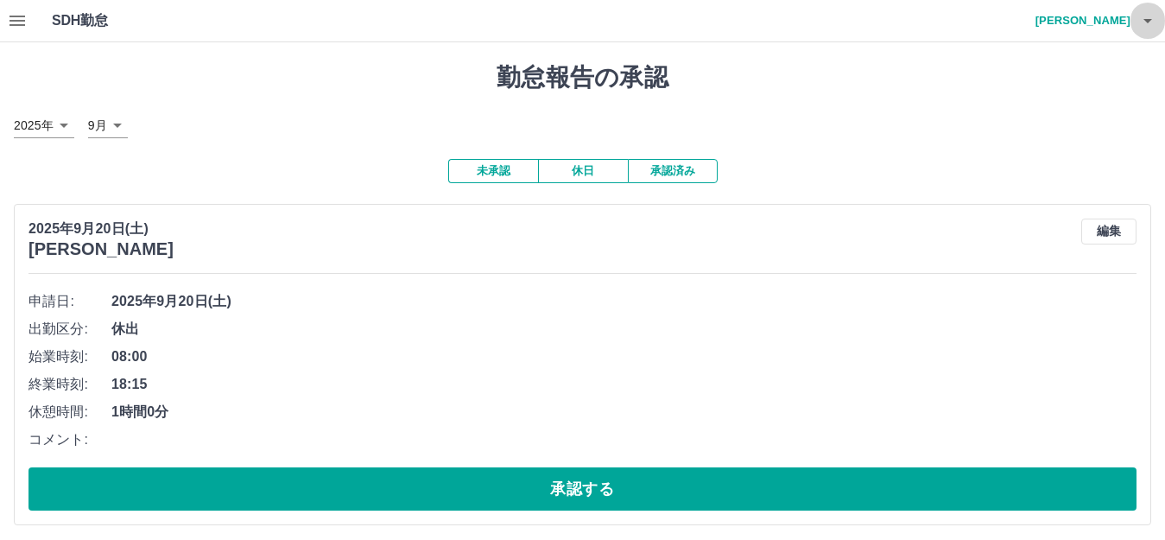
click at [1148, 21] on icon "button" at bounding box center [1147, 21] width 9 height 4
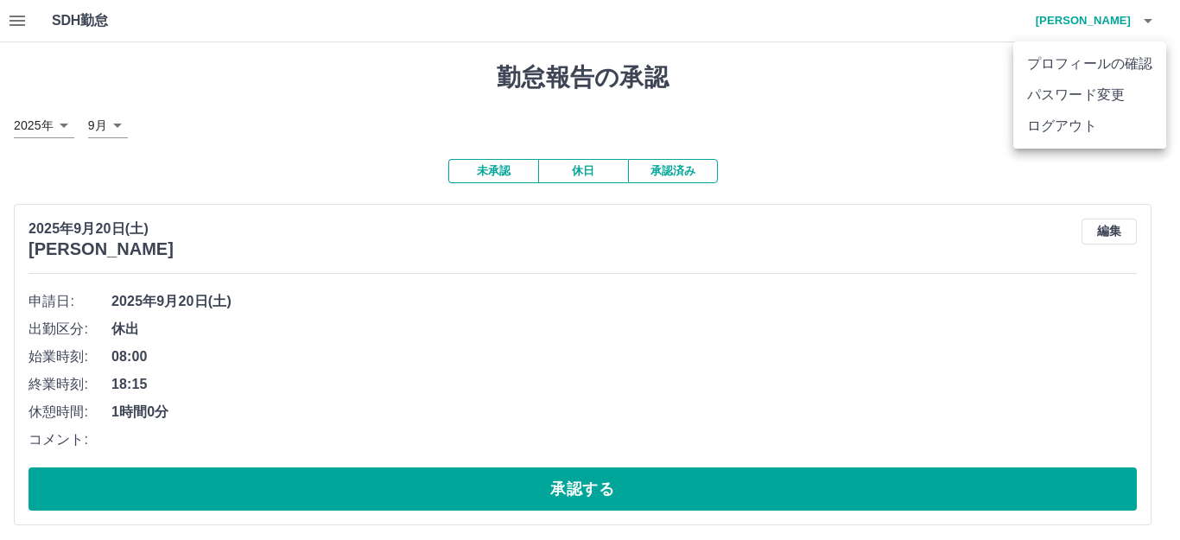
click at [1062, 130] on li "ログアウト" at bounding box center [1089, 126] width 153 height 31
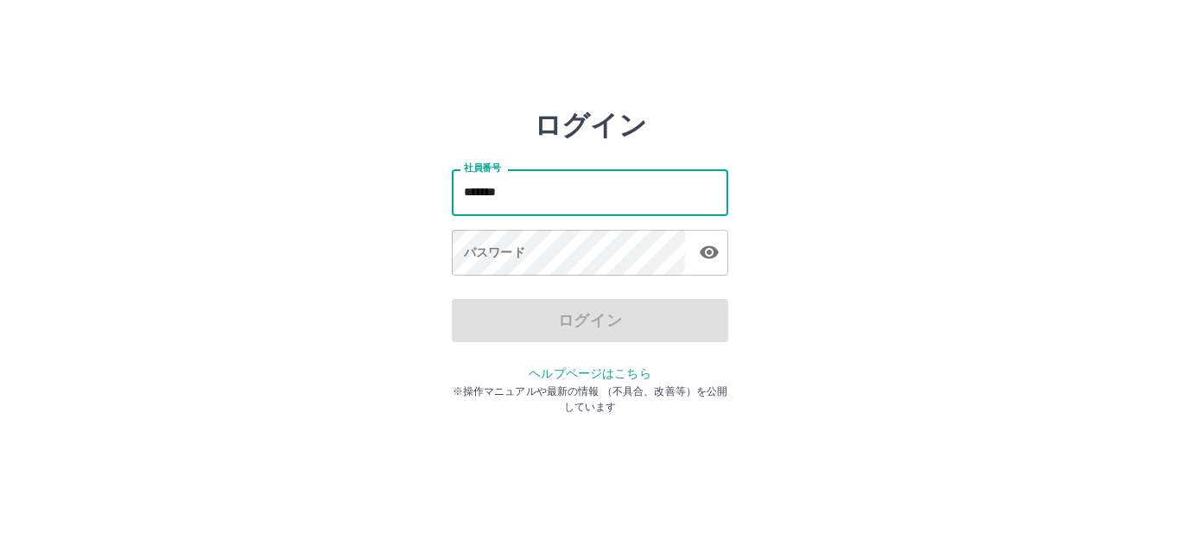
type input "*******"
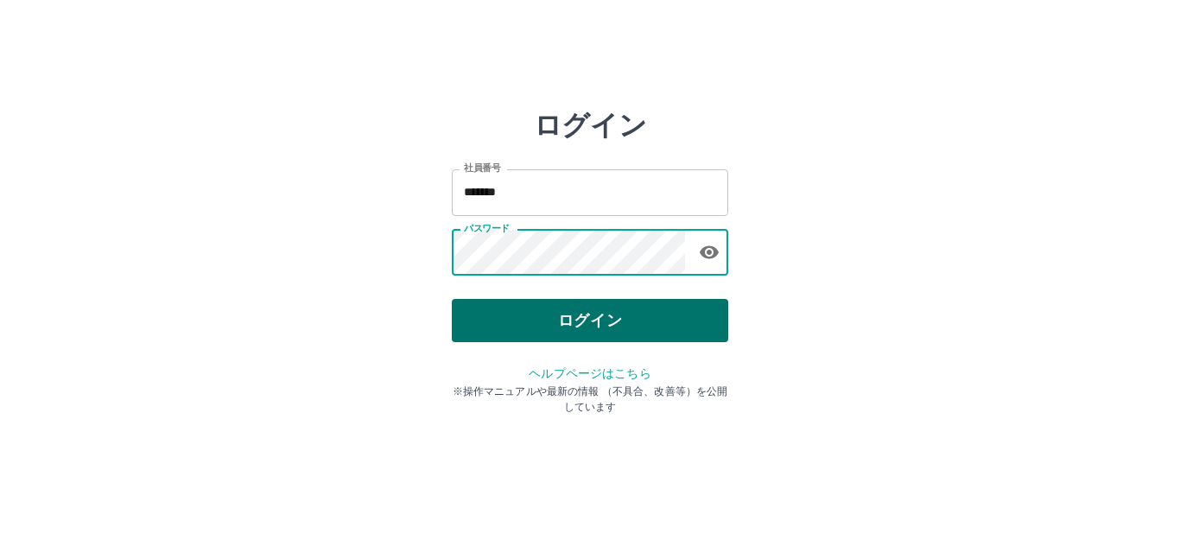
click at [542, 326] on button "ログイン" at bounding box center [590, 320] width 276 height 43
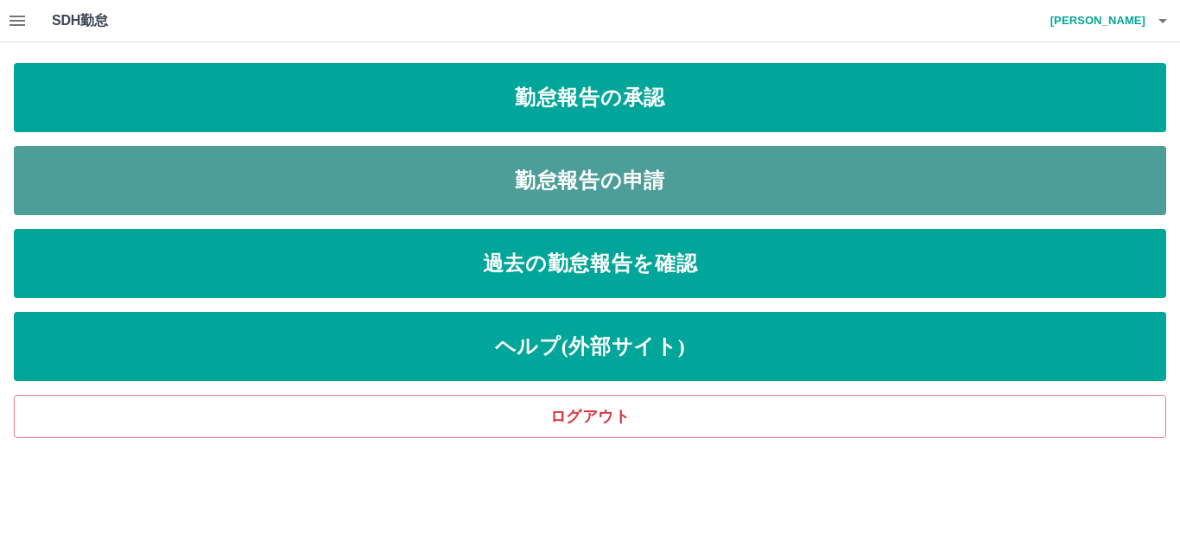
click at [397, 176] on link "勤怠報告の申請" at bounding box center [590, 180] width 1152 height 69
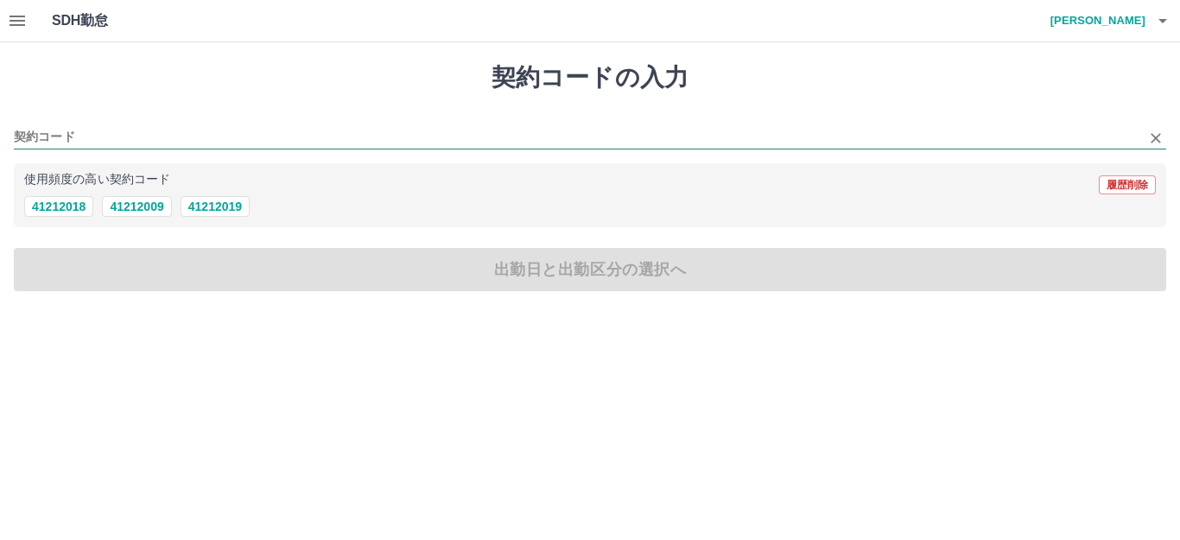
click at [96, 136] on input "契約コード" at bounding box center [577, 138] width 1126 height 22
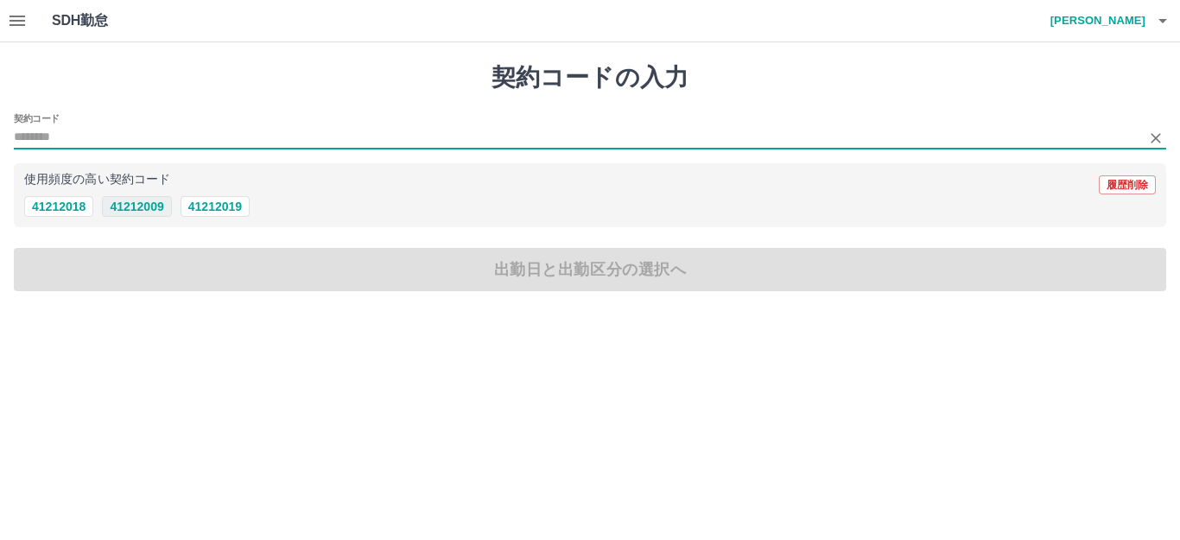
click at [153, 211] on button "41212009" at bounding box center [136, 206] width 69 height 21
type input "********"
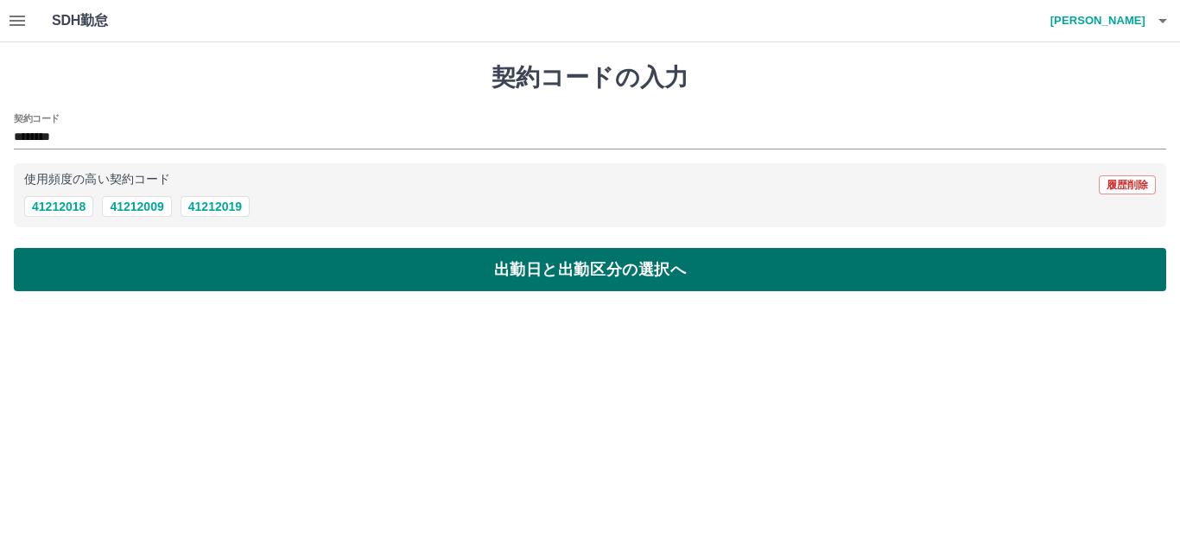
click at [273, 279] on button "出勤日と出勤区分の選択へ" at bounding box center [590, 269] width 1152 height 43
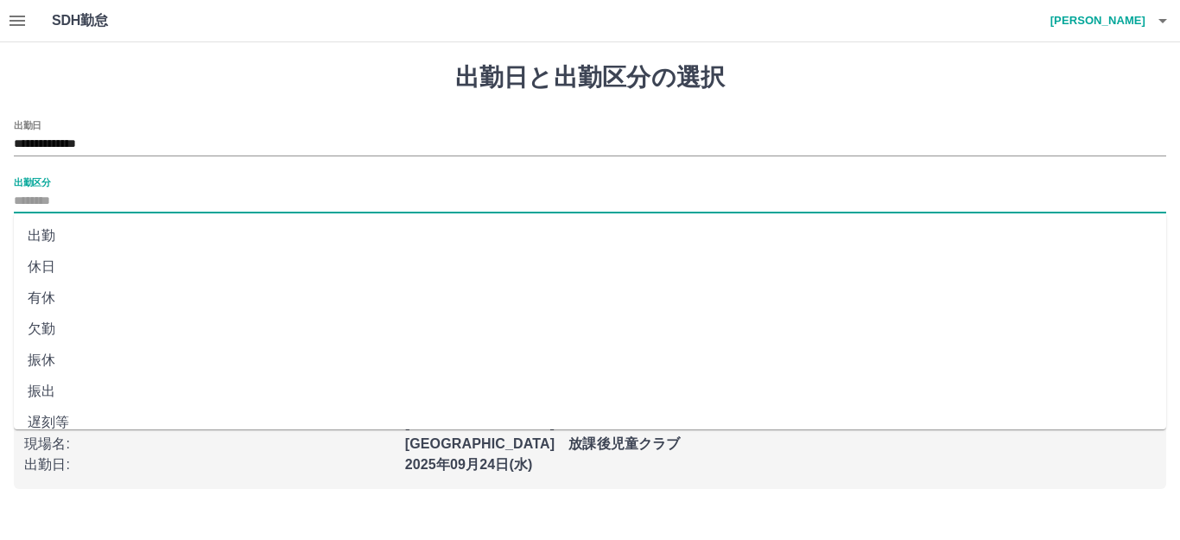
click at [63, 199] on input "出勤区分" at bounding box center [590, 202] width 1152 height 22
click at [41, 236] on li "出勤" at bounding box center [590, 235] width 1152 height 31
type input "**"
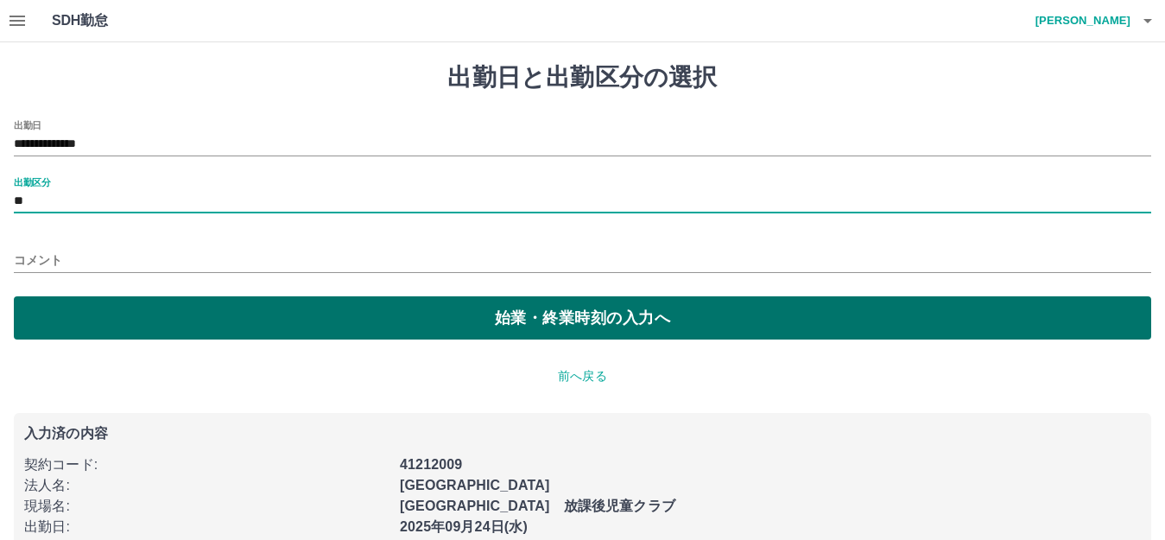
click at [187, 323] on button "始業・終業時刻の入力へ" at bounding box center [582, 317] width 1137 height 43
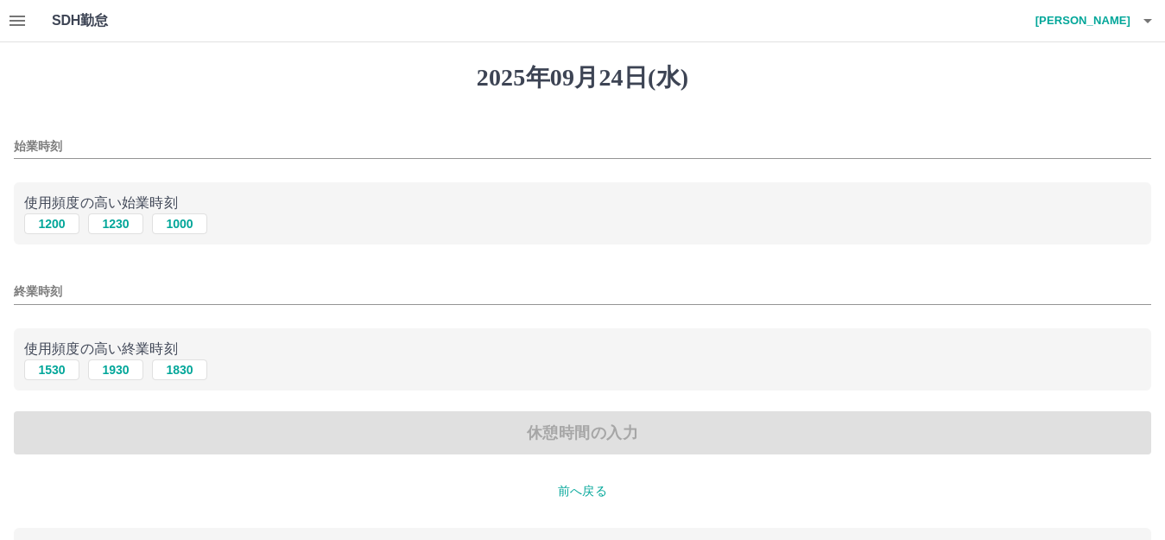
click at [68, 148] on input "始業時刻" at bounding box center [582, 146] width 1137 height 25
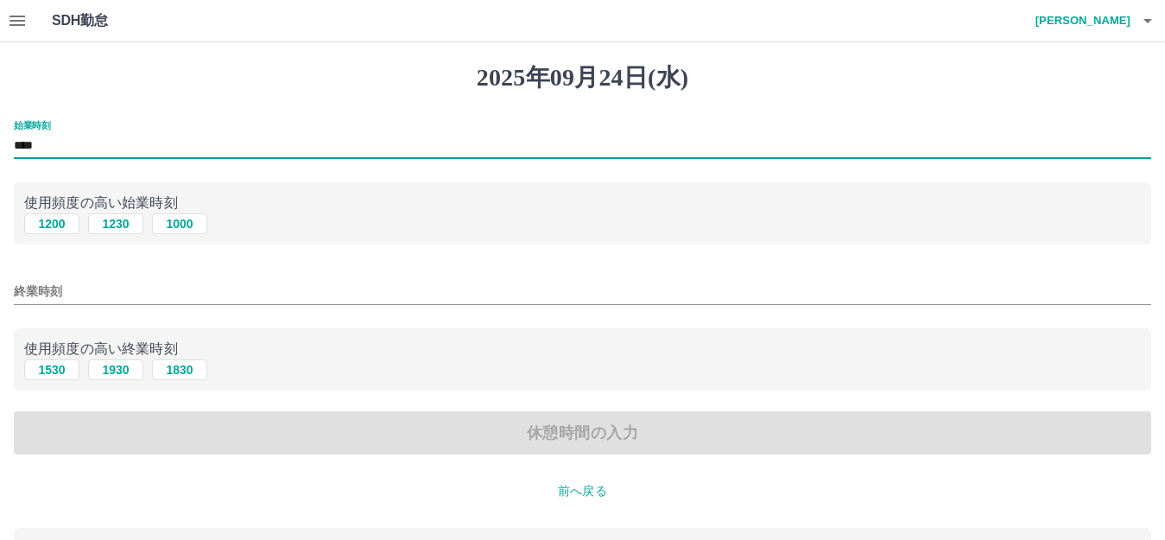
type input "****"
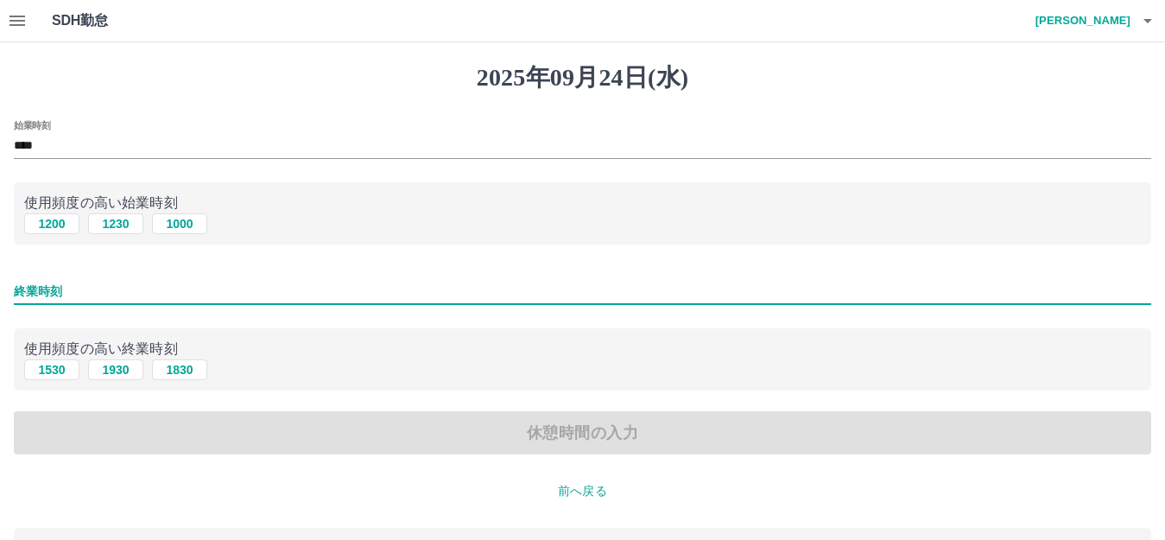
click at [27, 282] on input "終業時刻" at bounding box center [582, 291] width 1137 height 25
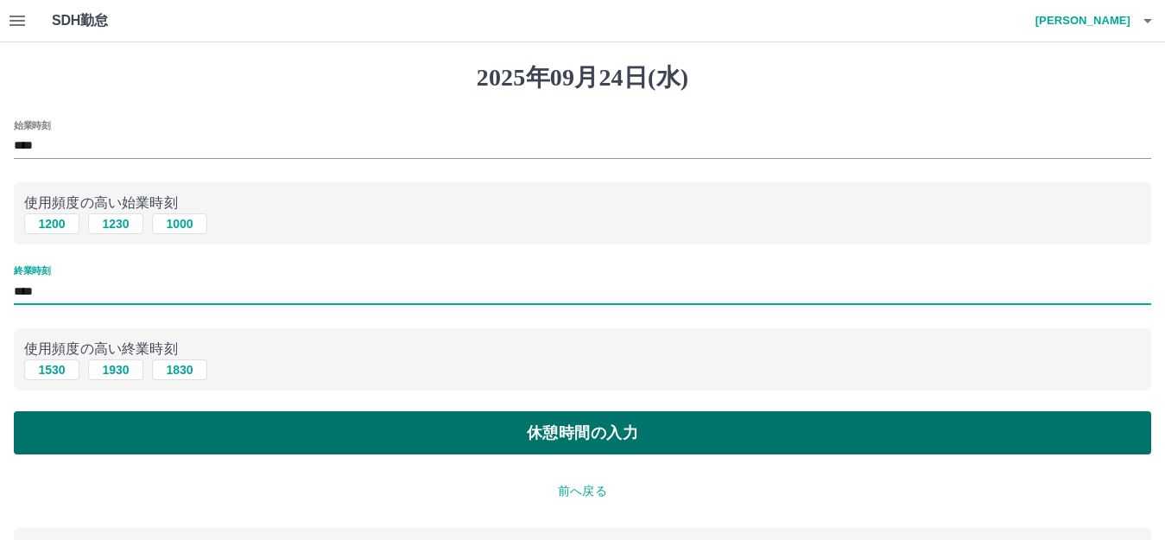
type input "****"
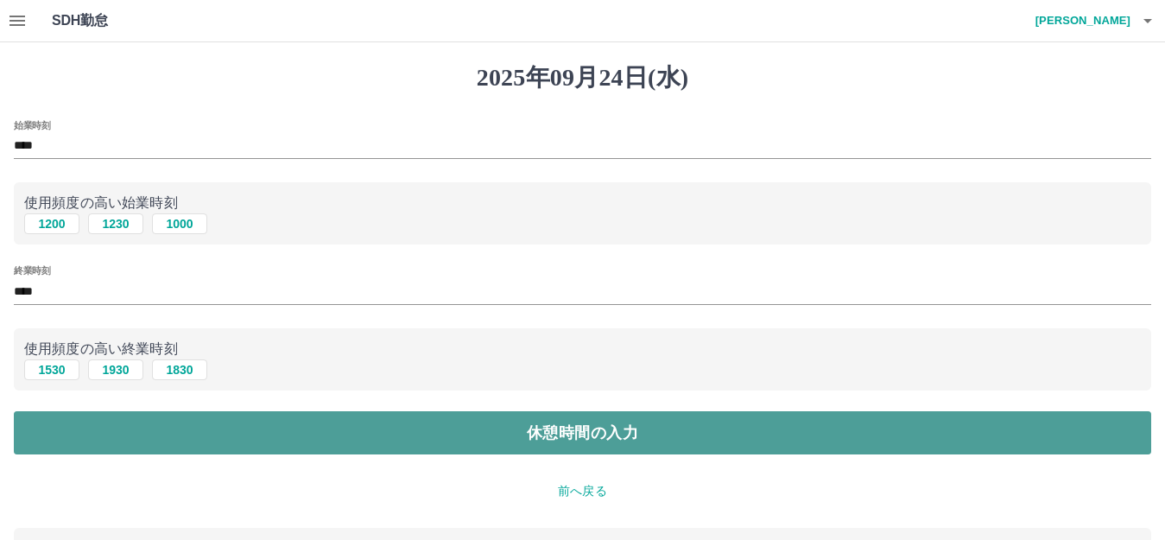
click at [130, 421] on button "休憩時間の入力" at bounding box center [582, 432] width 1137 height 43
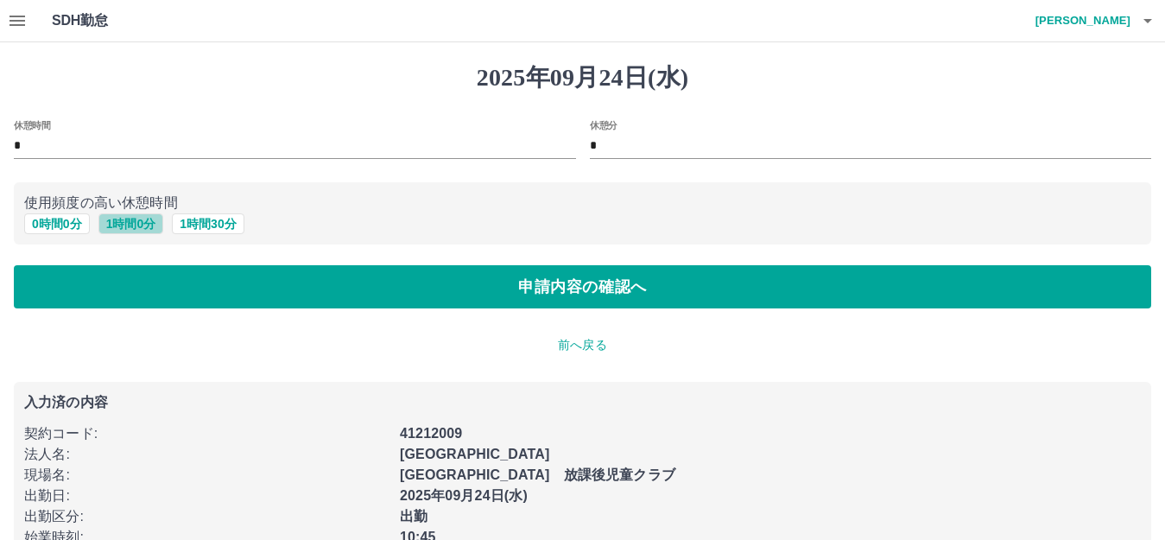
click at [123, 228] on button "1 時間 0 分" at bounding box center [131, 223] width 66 height 21
type input "*"
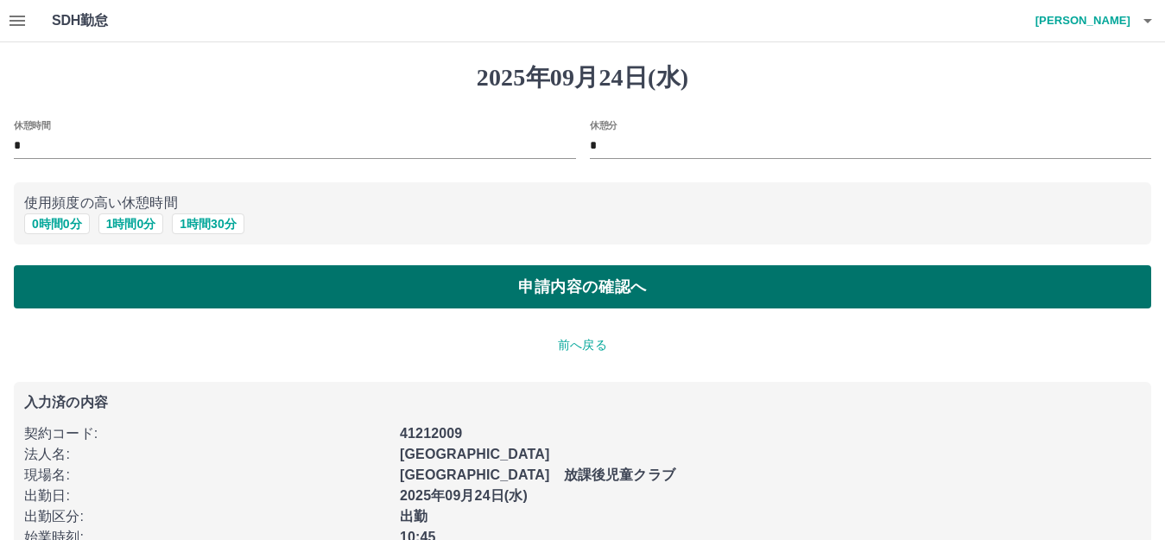
click at [172, 294] on button "申請内容の確認へ" at bounding box center [582, 286] width 1137 height 43
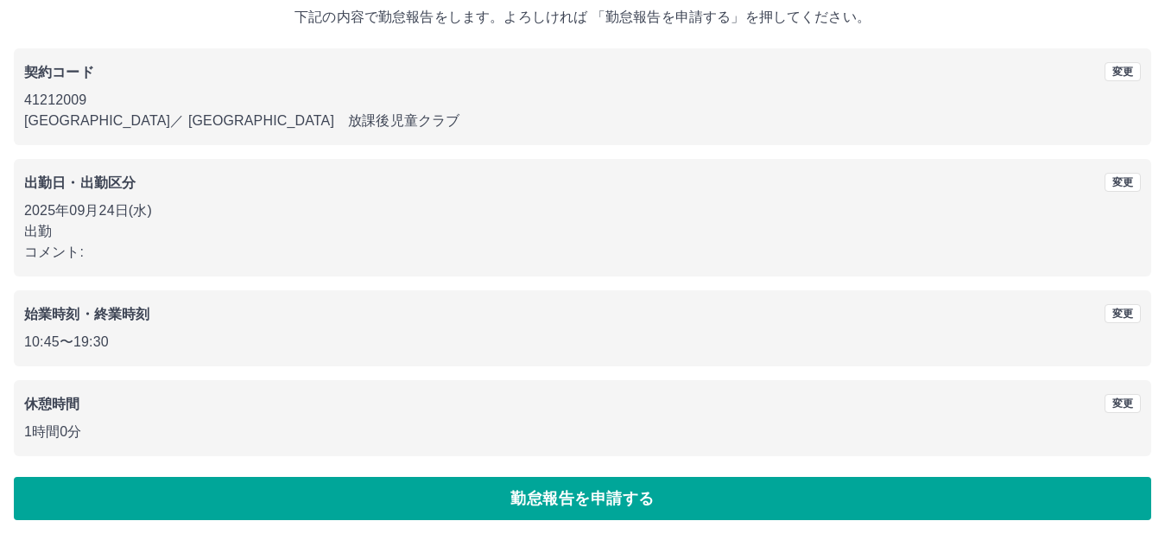
scroll to position [107, 0]
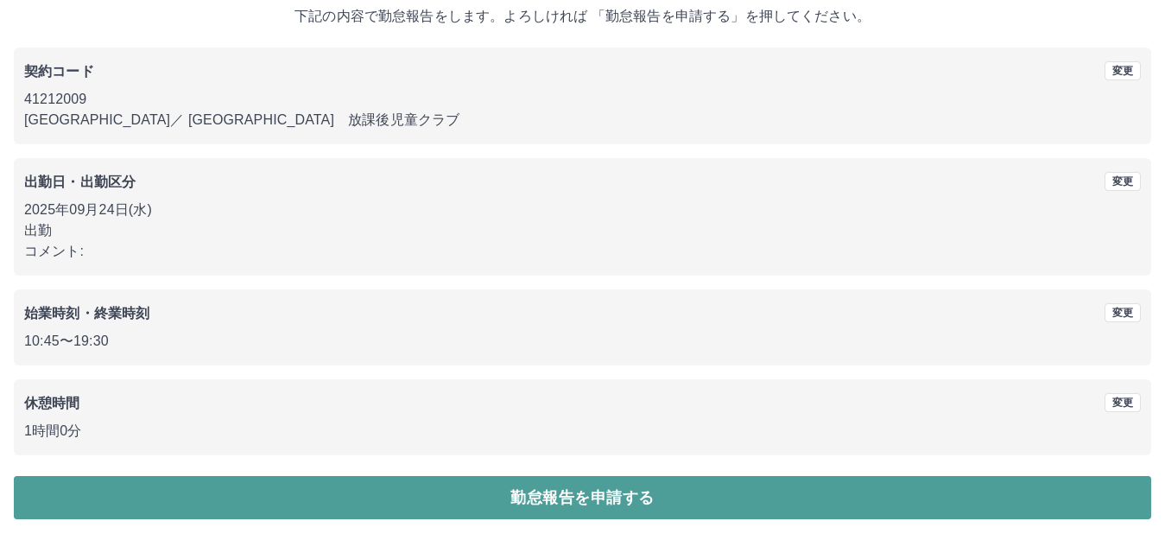
click at [483, 484] on button "勤怠報告を申請する" at bounding box center [582, 497] width 1137 height 43
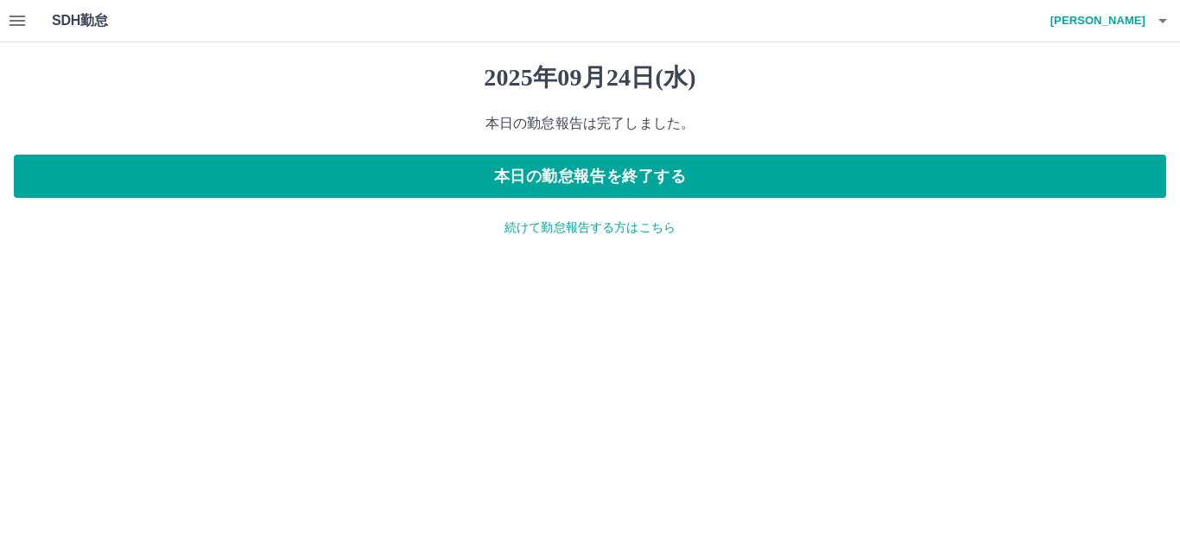
drag, startPoint x: 533, startPoint y: 174, endPoint x: 543, endPoint y: 214, distance: 41.9
click at [535, 174] on button "本日の勤怠報告を終了する" at bounding box center [590, 176] width 1152 height 43
